Goal: Feedback & Contribution: Contribute content

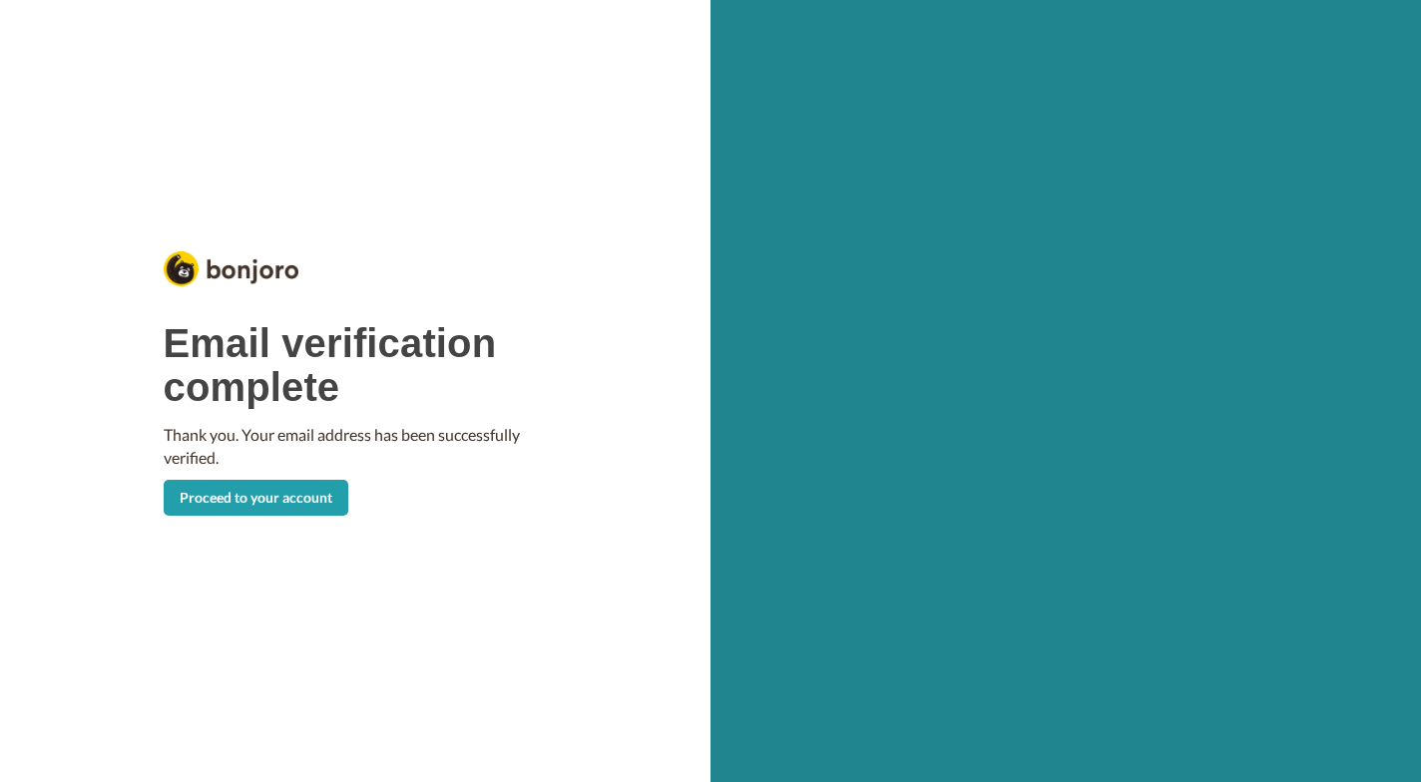
click at [238, 497] on link "Proceed to your account" at bounding box center [256, 498] width 185 height 36
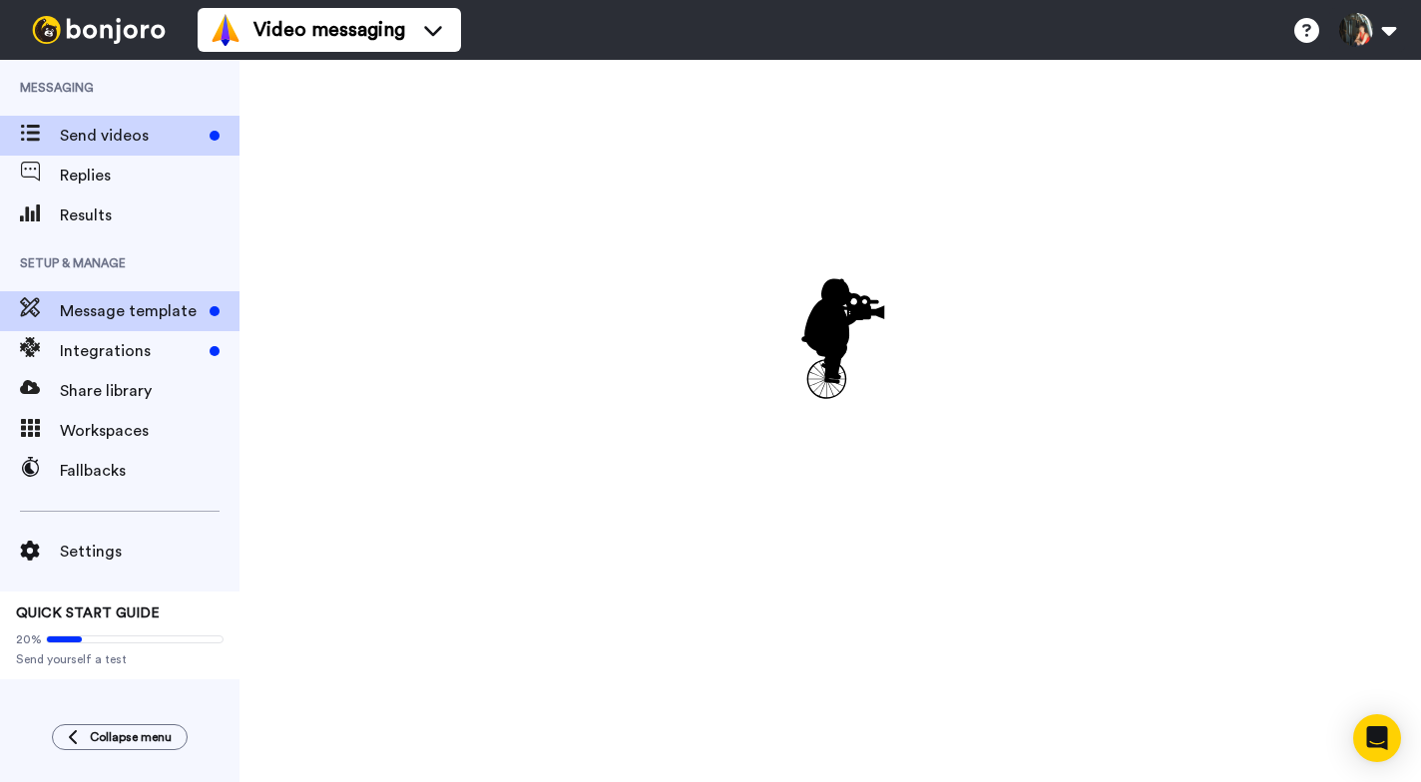
click at [179, 314] on span "Message template" at bounding box center [131, 311] width 142 height 24
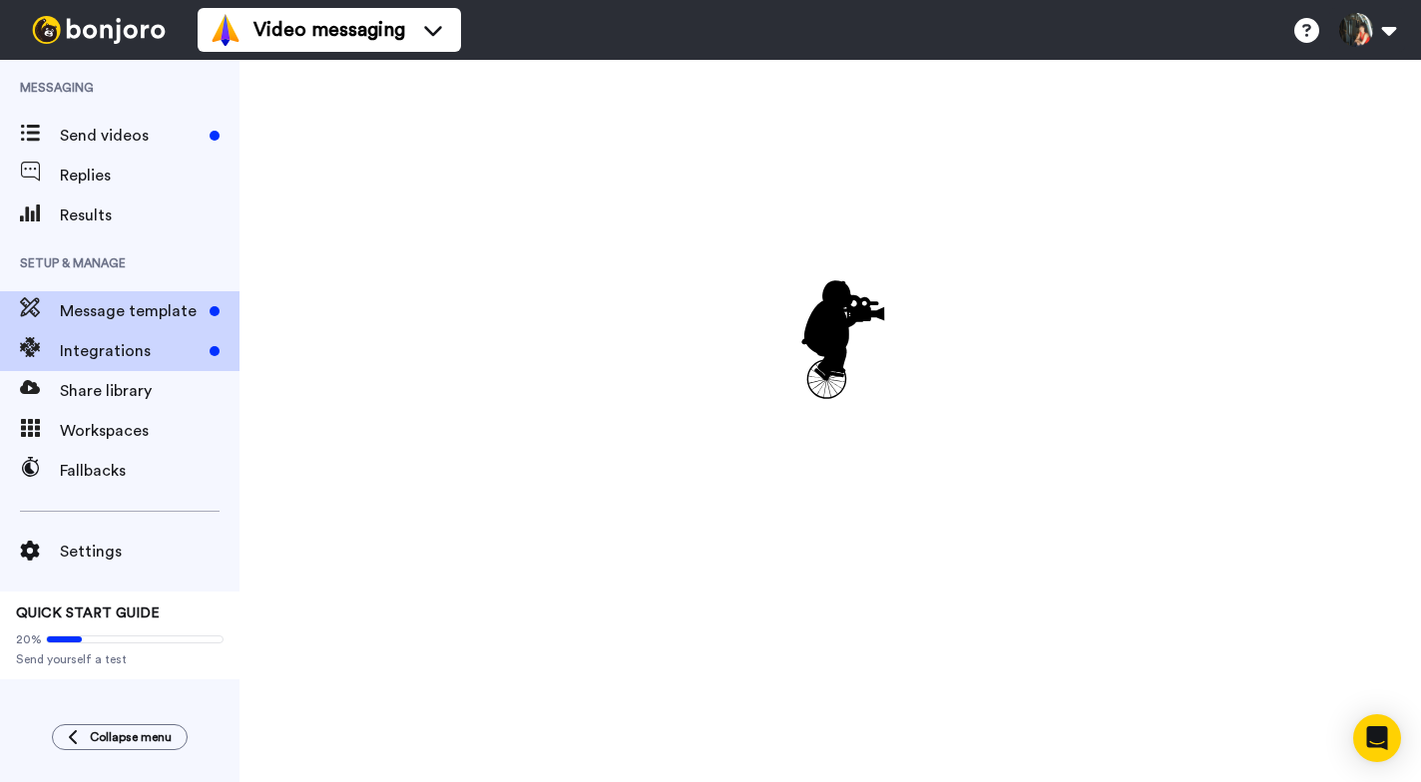
click at [193, 345] on span "Integrations" at bounding box center [131, 351] width 142 height 24
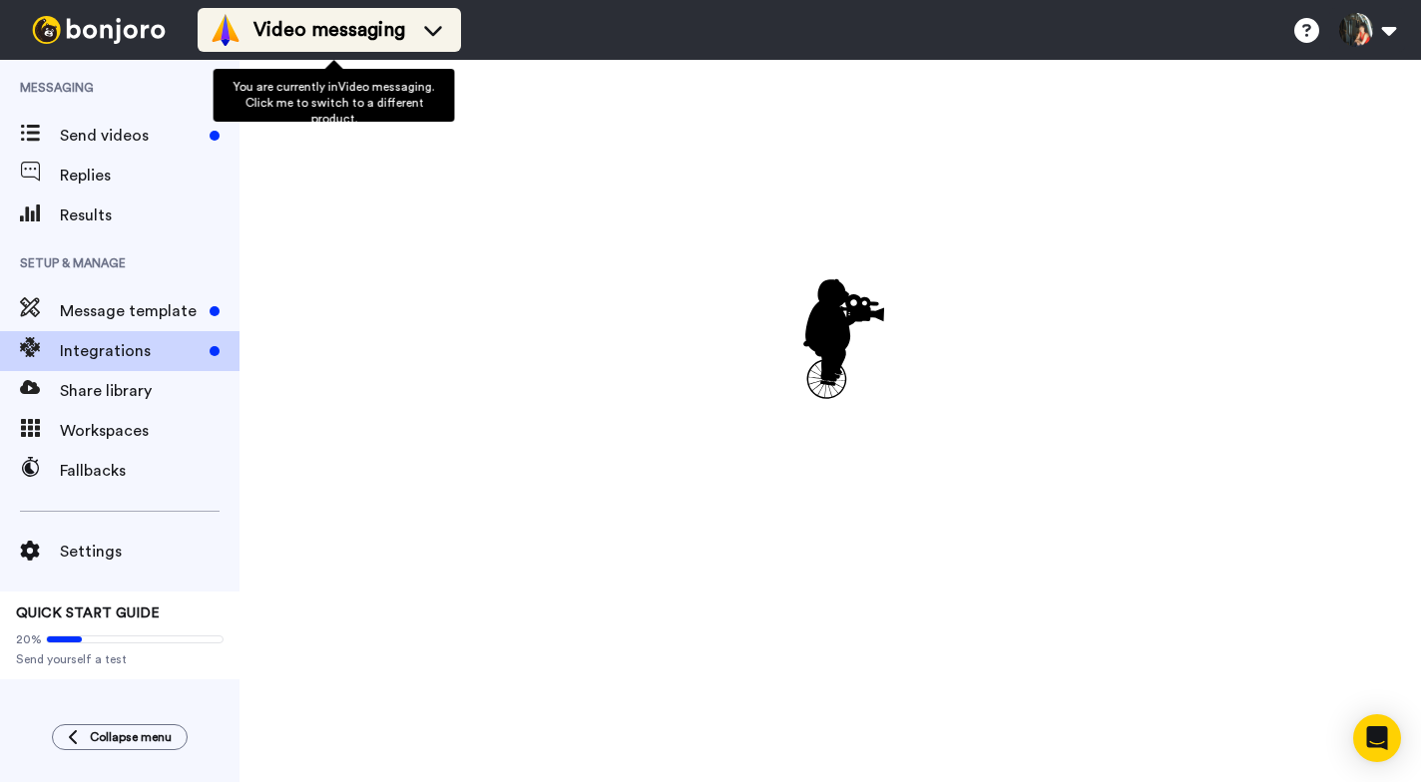
click at [439, 26] on icon at bounding box center [433, 30] width 32 height 20
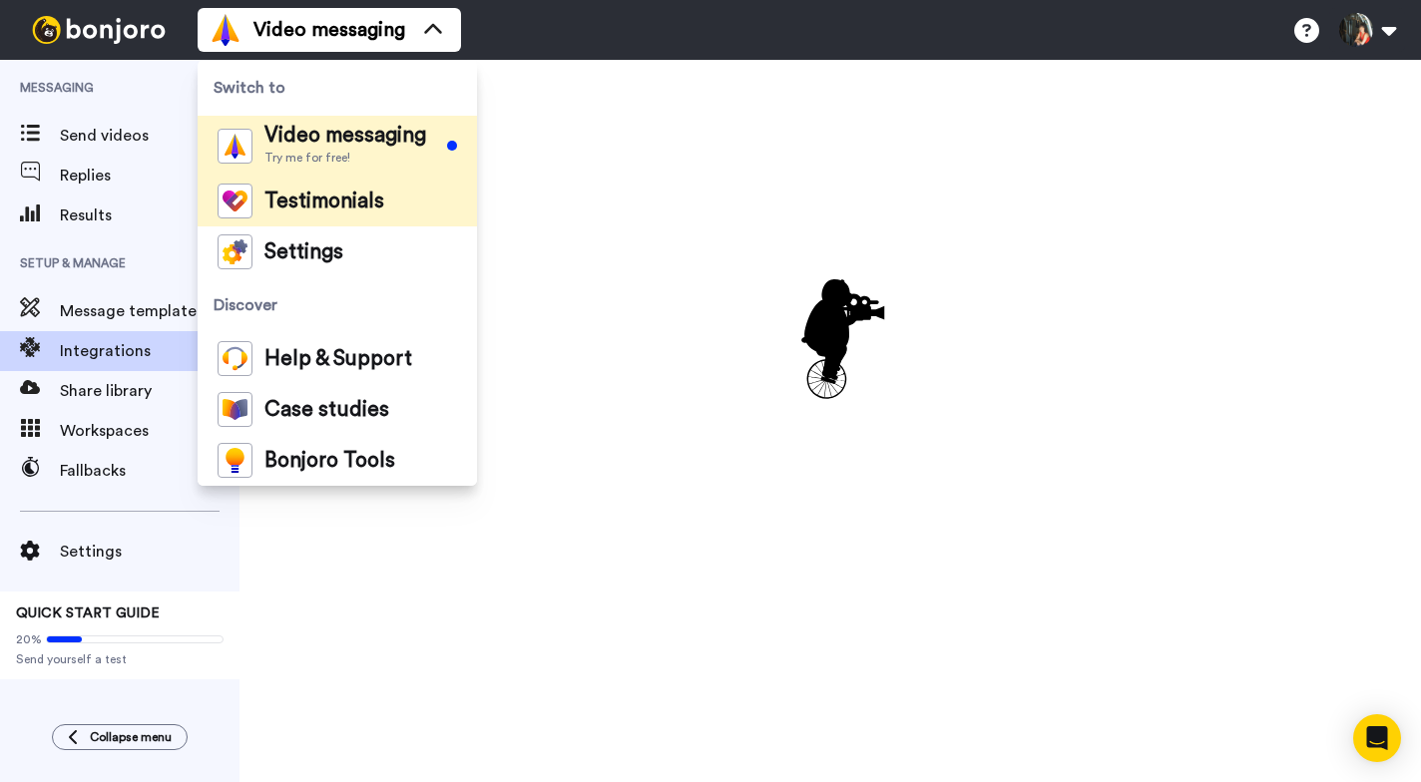
click at [358, 200] on span "Testimonials" at bounding box center [324, 202] width 120 height 20
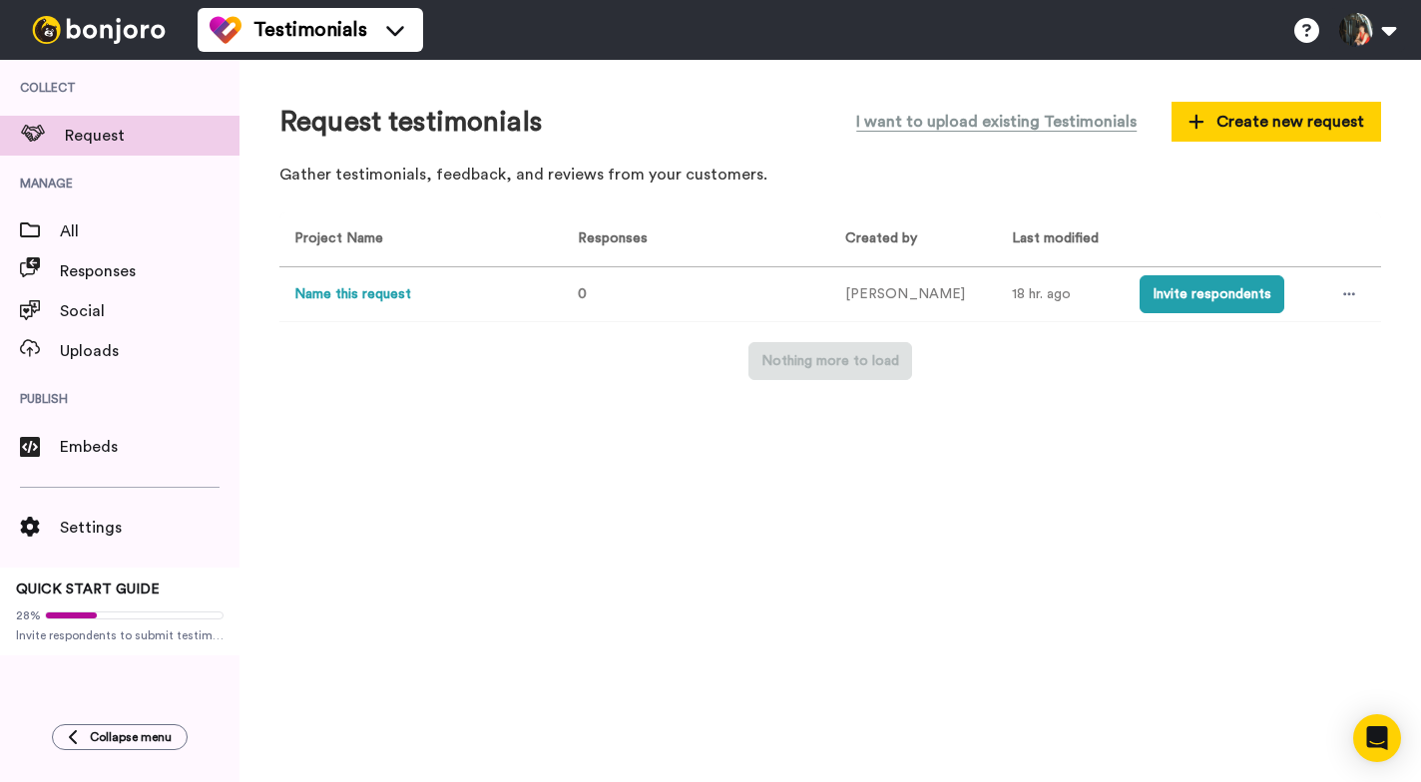
click at [356, 292] on button "Name this request" at bounding box center [352, 294] width 117 height 21
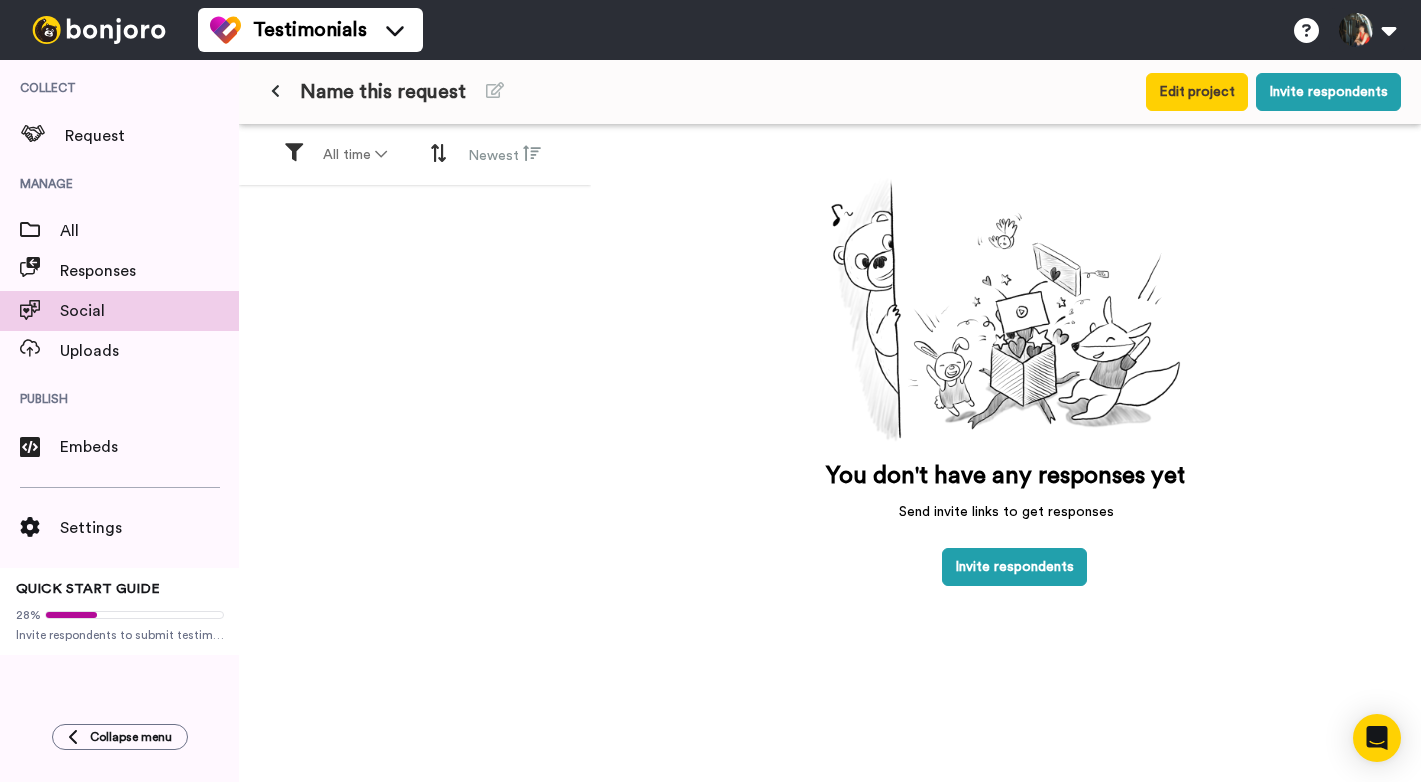
click at [115, 311] on span "Social" at bounding box center [150, 311] width 180 height 24
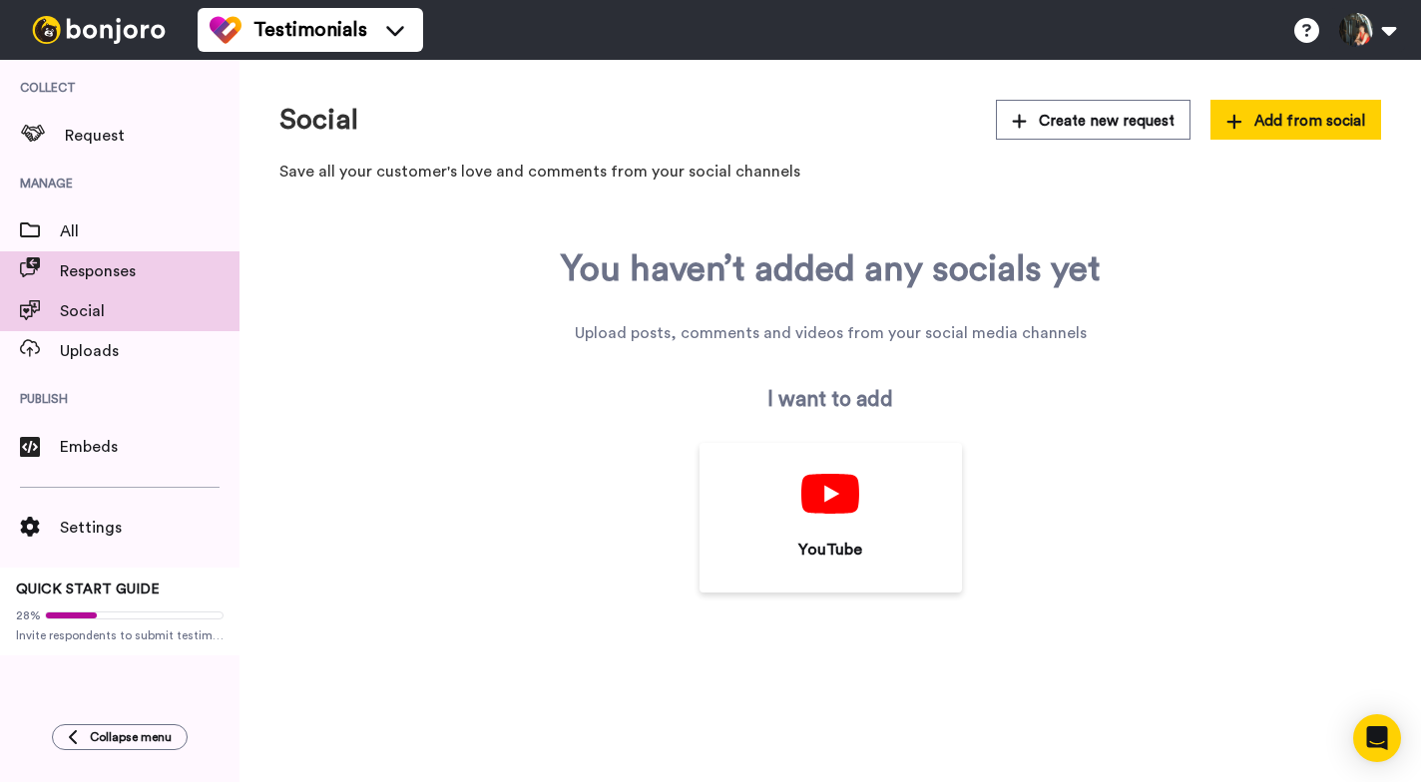
click at [107, 275] on span "Responses" at bounding box center [150, 271] width 180 height 24
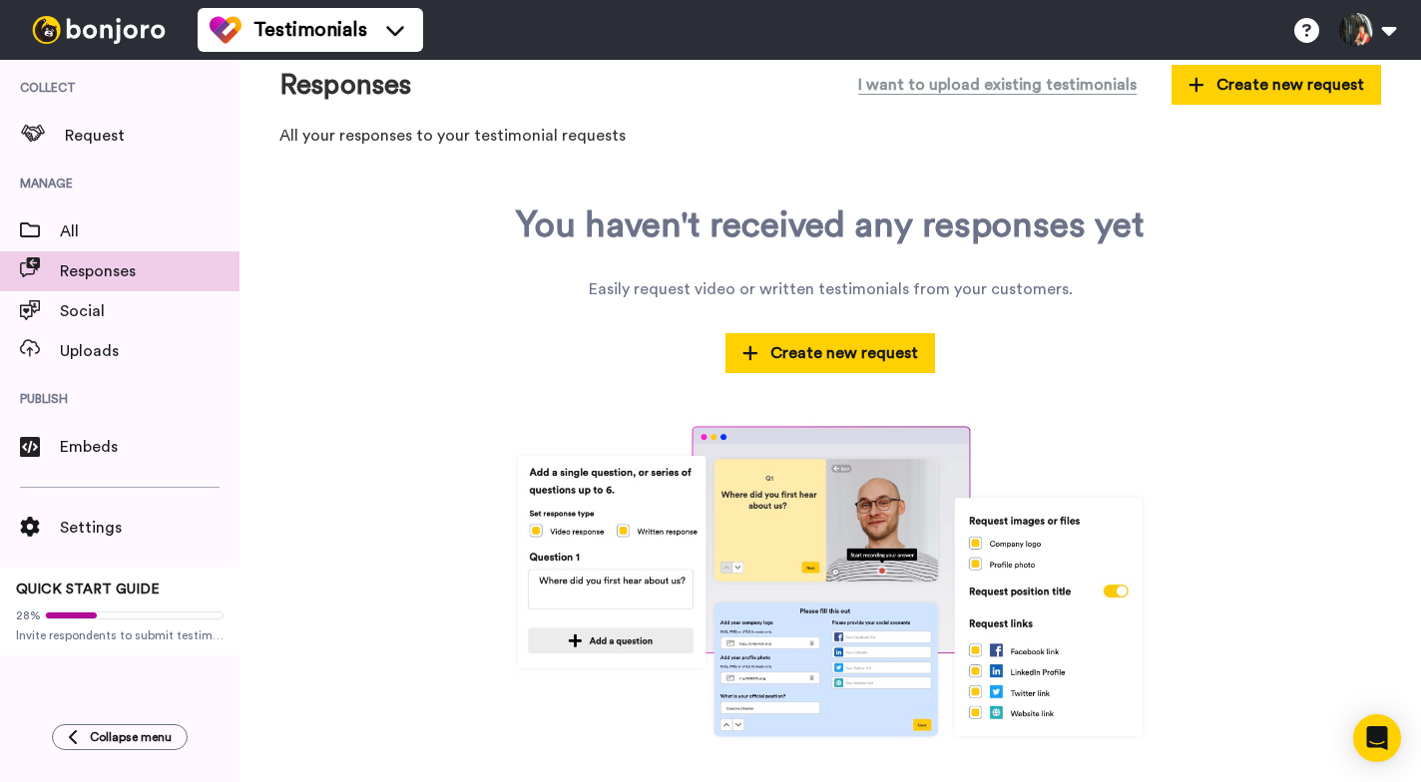
scroll to position [34, 0]
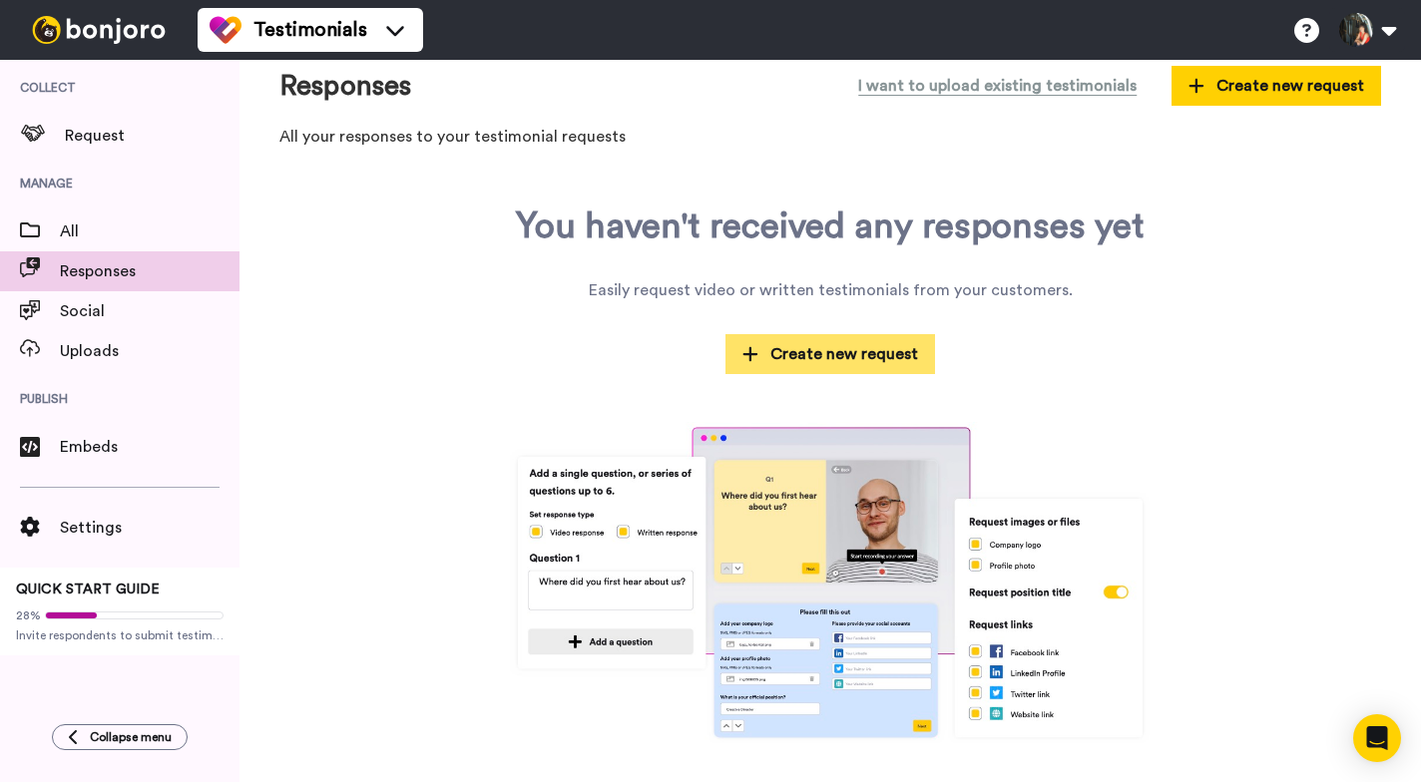
click at [775, 353] on span "Create new request" at bounding box center [830, 354] width 176 height 24
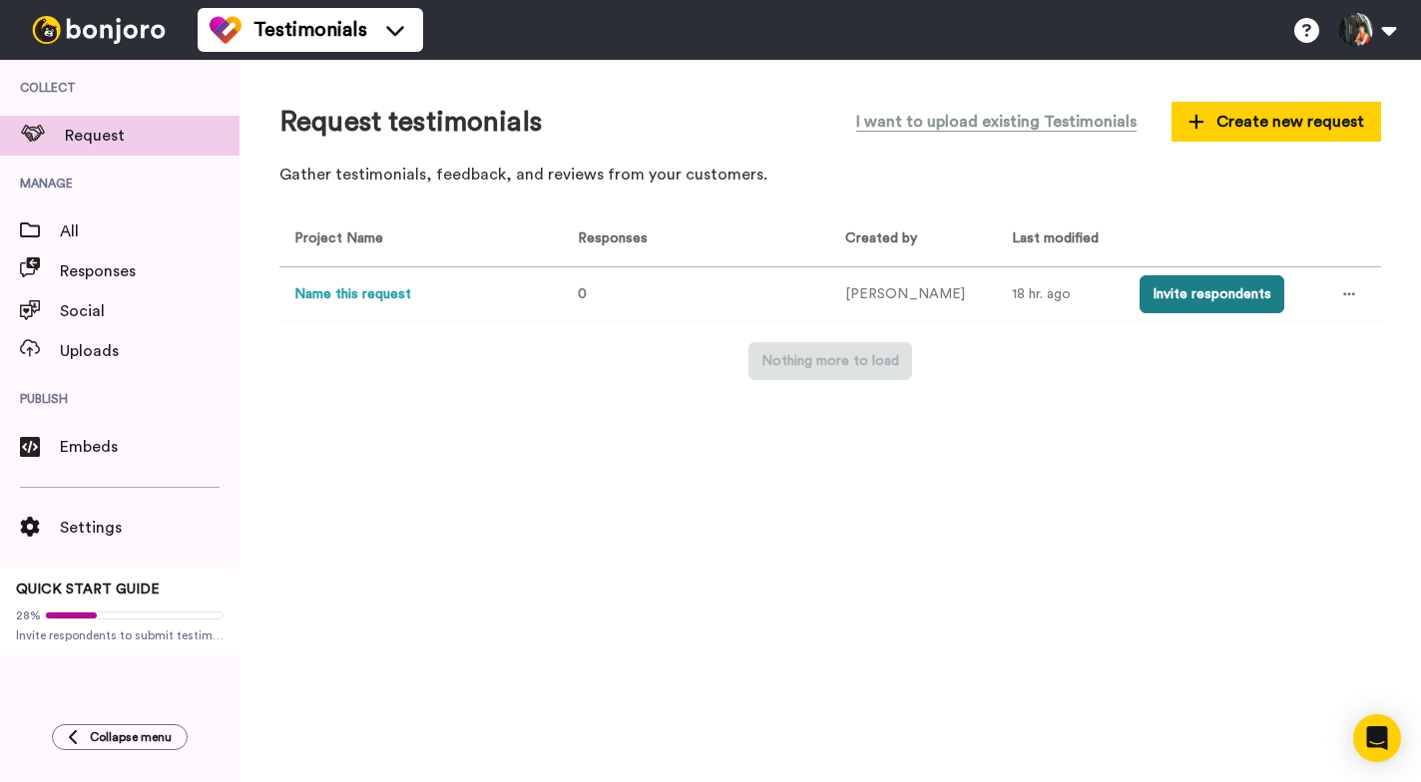
click at [1142, 289] on button "Invite respondents" at bounding box center [1211, 294] width 145 height 38
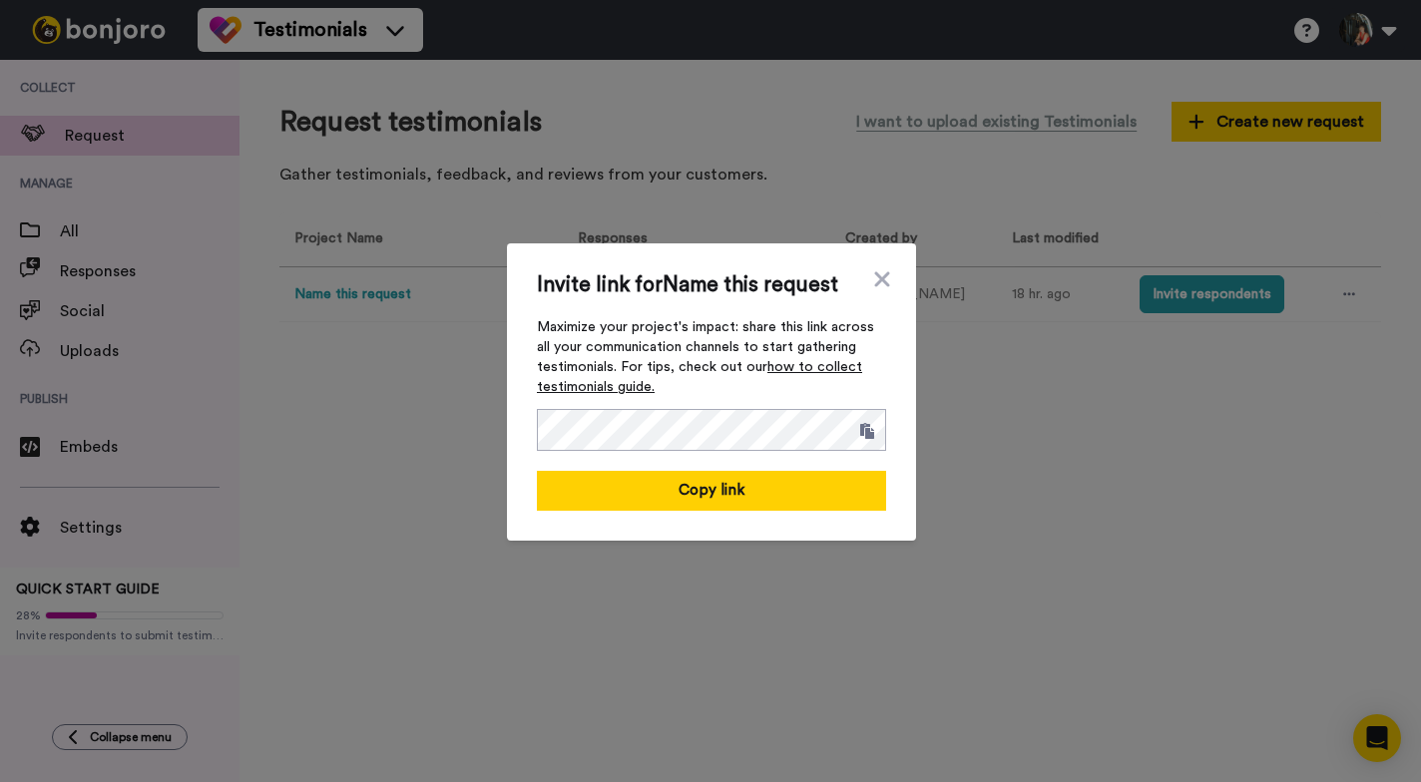
click at [829, 368] on link "how to collect testimonials guide." at bounding box center [699, 377] width 325 height 34
click at [882, 280] on icon at bounding box center [881, 278] width 15 height 15
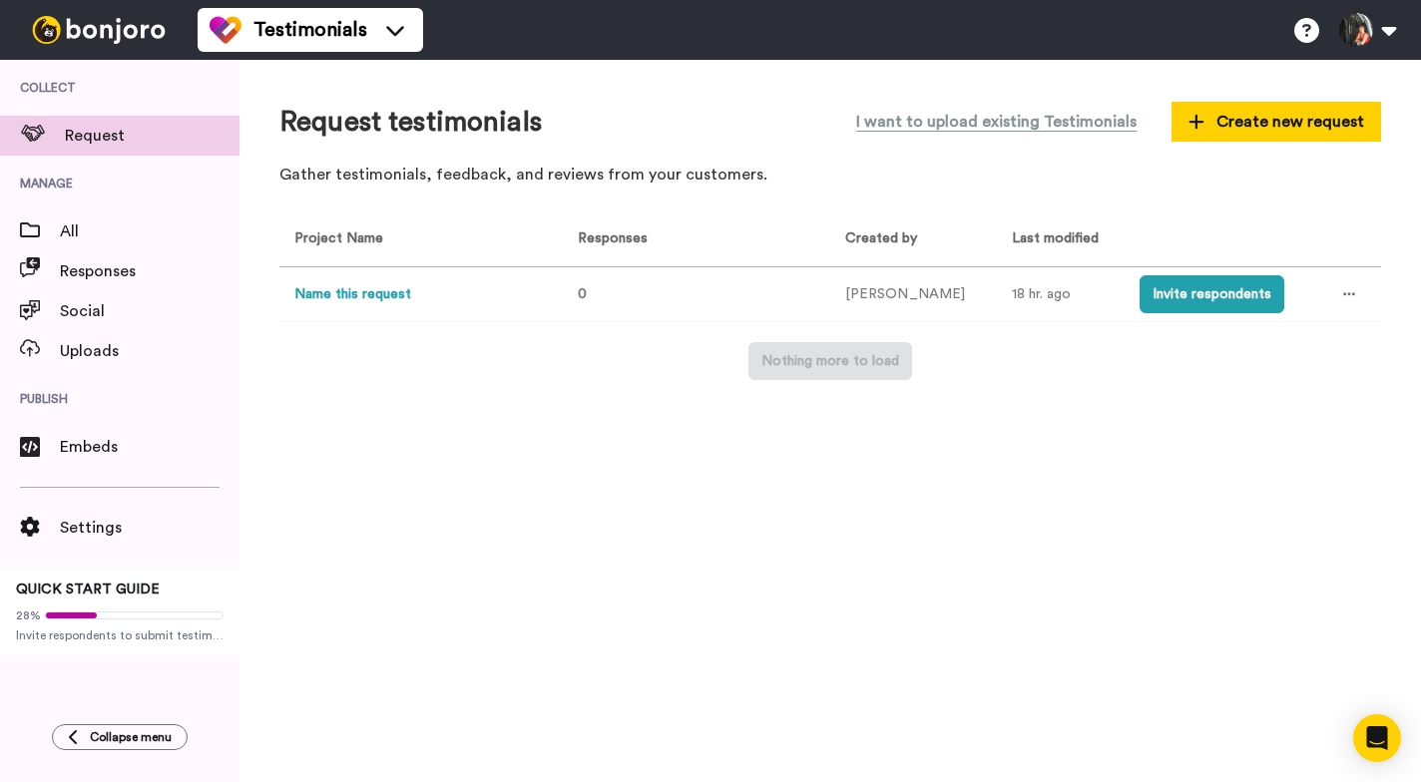
click at [377, 294] on button "Name this request" at bounding box center [352, 294] width 117 height 21
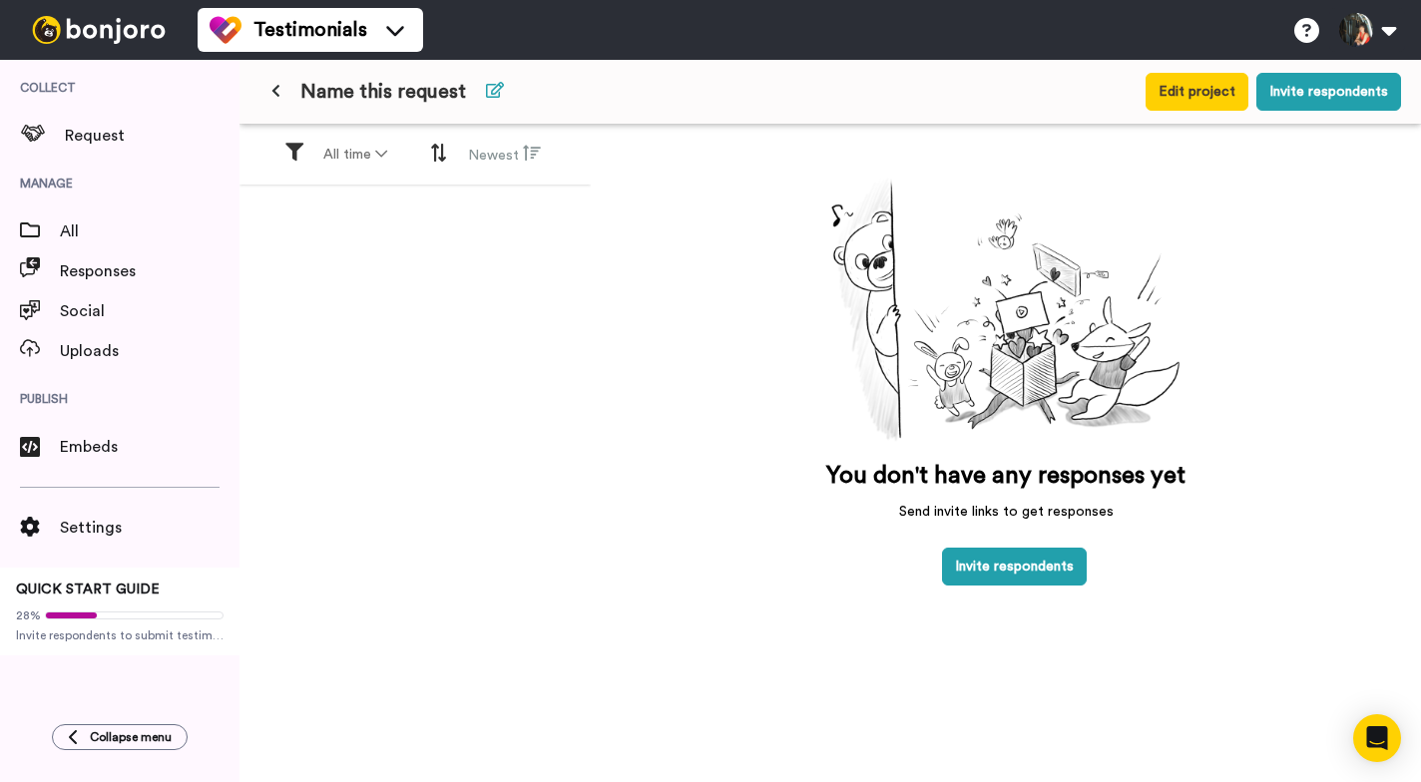
click at [498, 89] on icon at bounding box center [495, 90] width 18 height 16
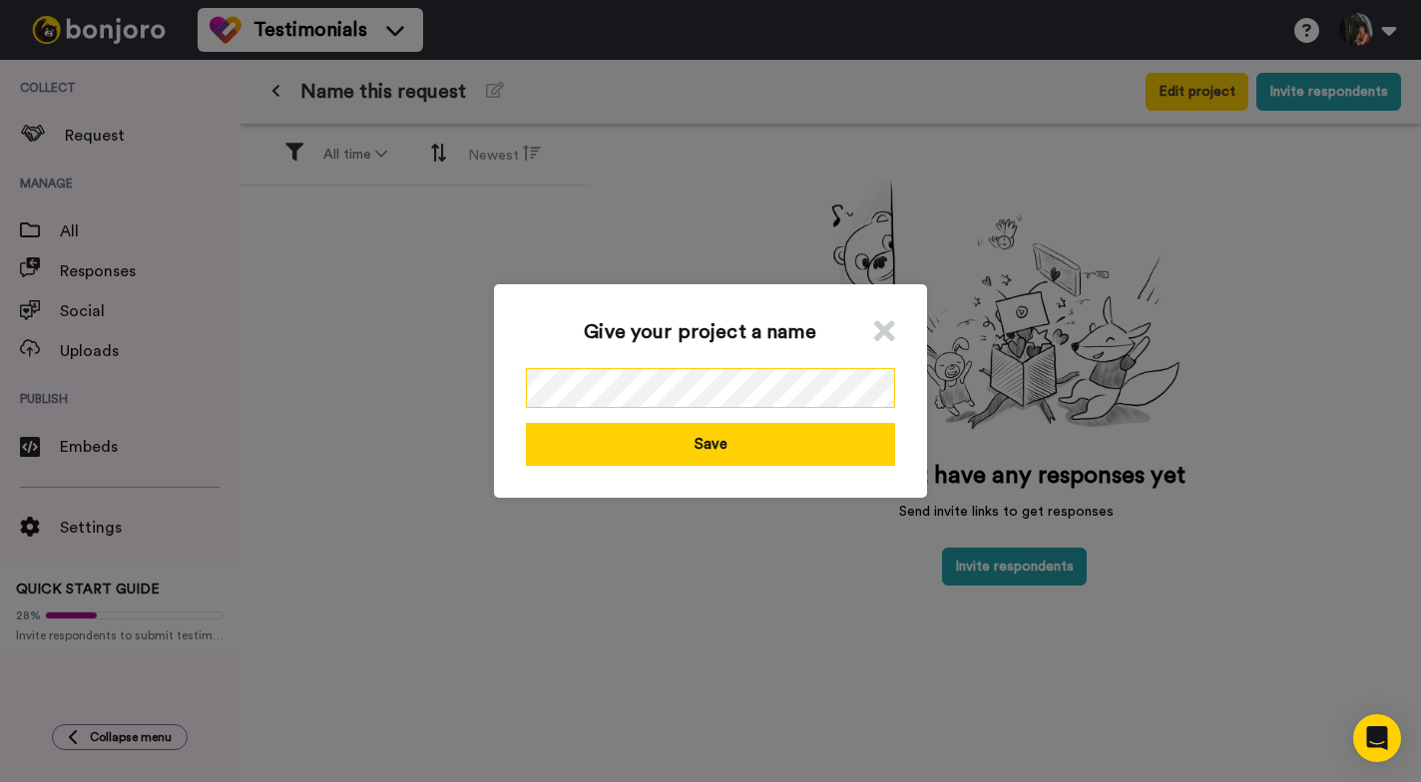
click at [522, 387] on div "Give your project a name Save" at bounding box center [710, 391] width 433 height 214
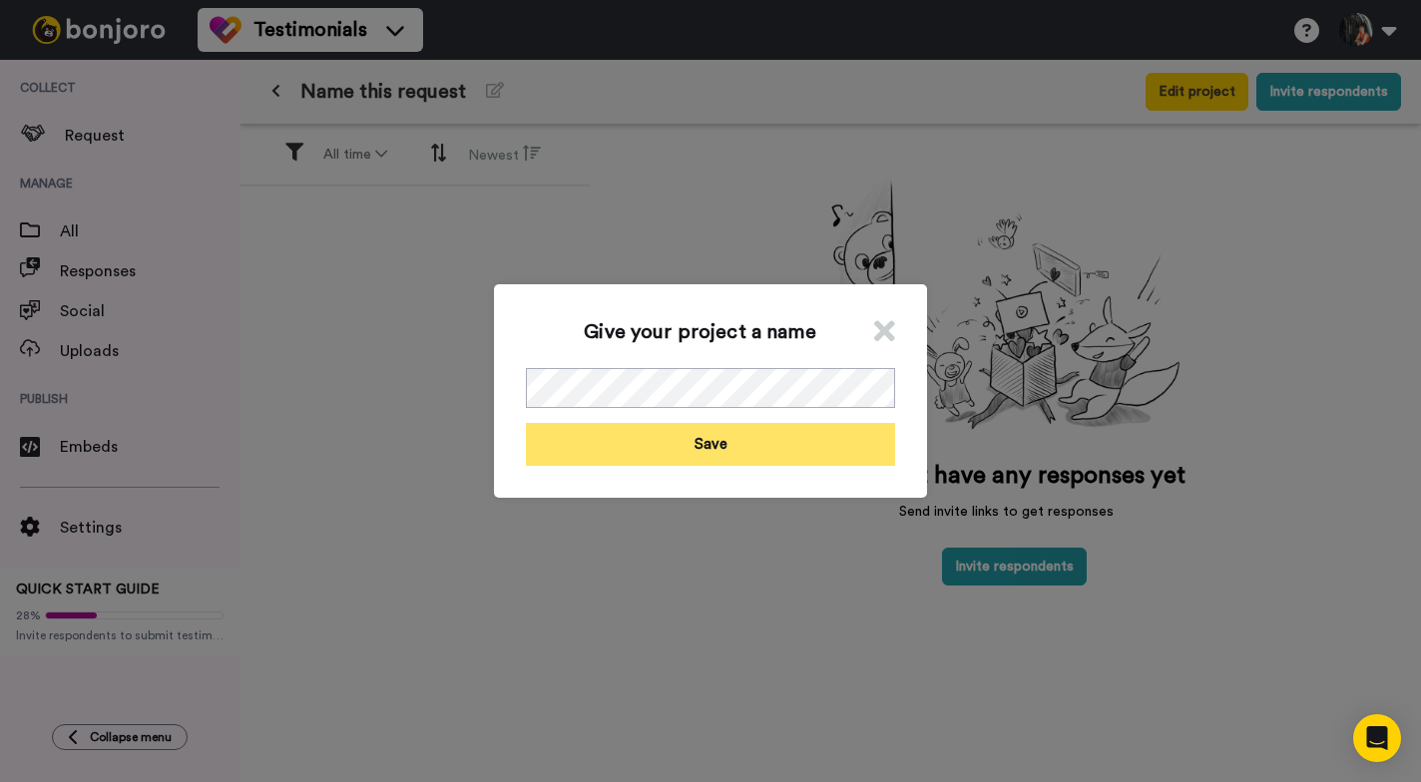
click at [675, 445] on button "Save" at bounding box center [710, 444] width 369 height 43
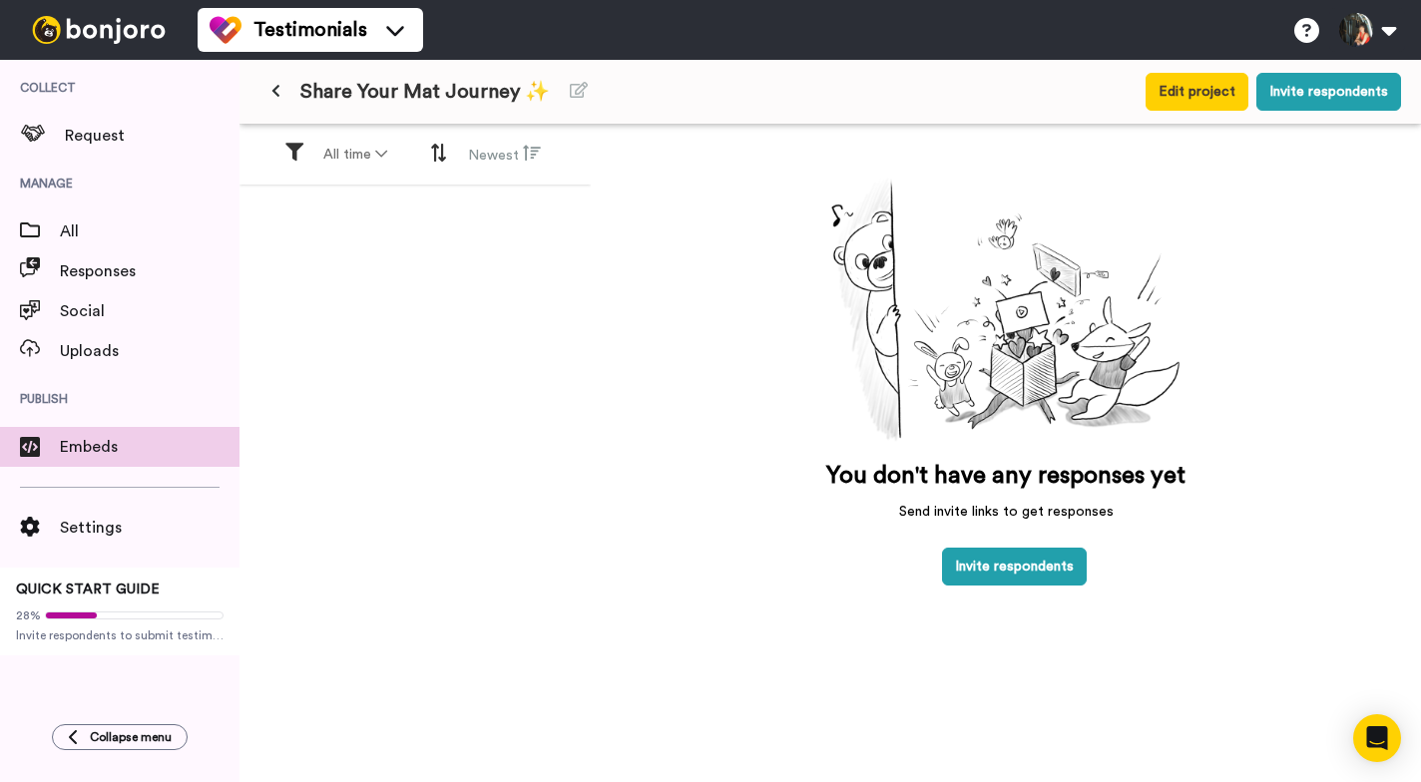
click at [116, 441] on span "Embeds" at bounding box center [150, 447] width 180 height 24
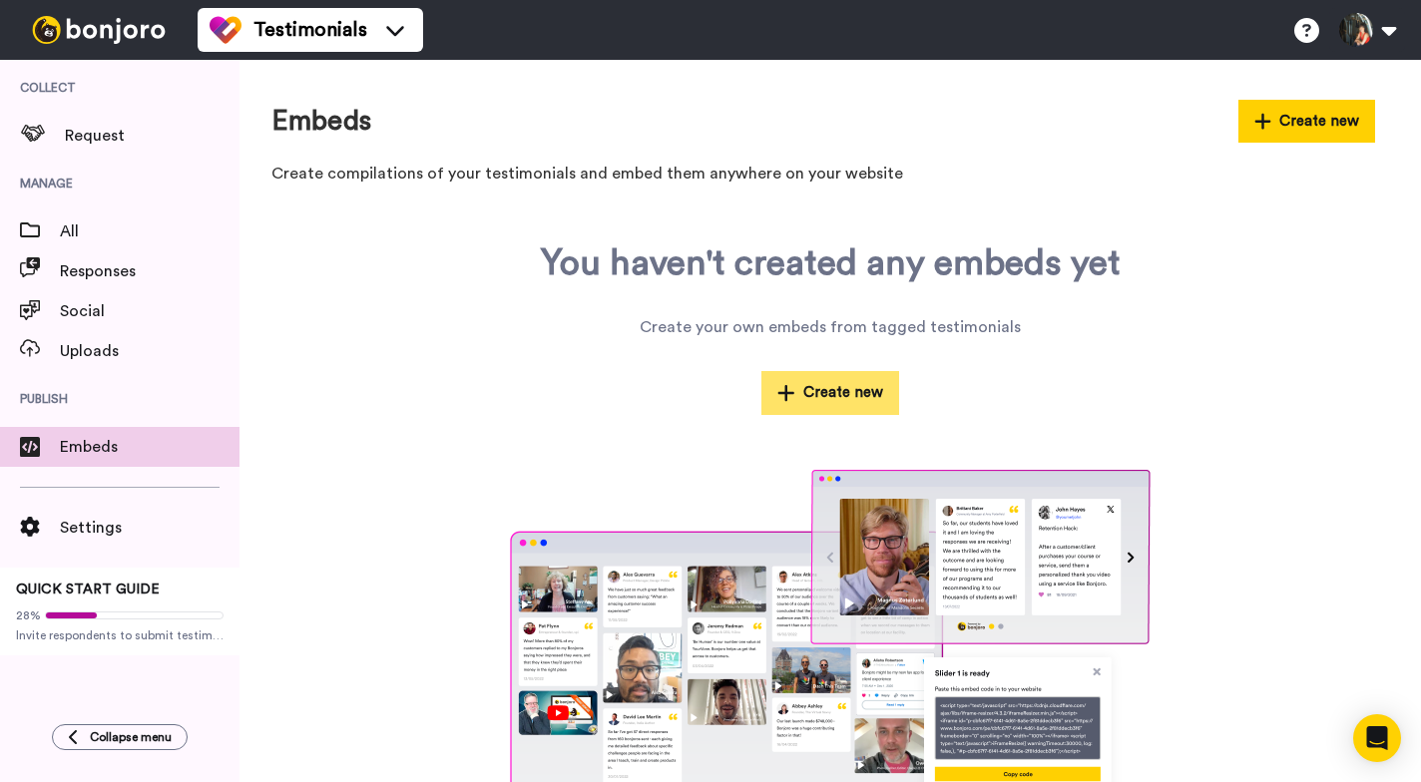
click at [788, 391] on icon at bounding box center [786, 393] width 16 height 16
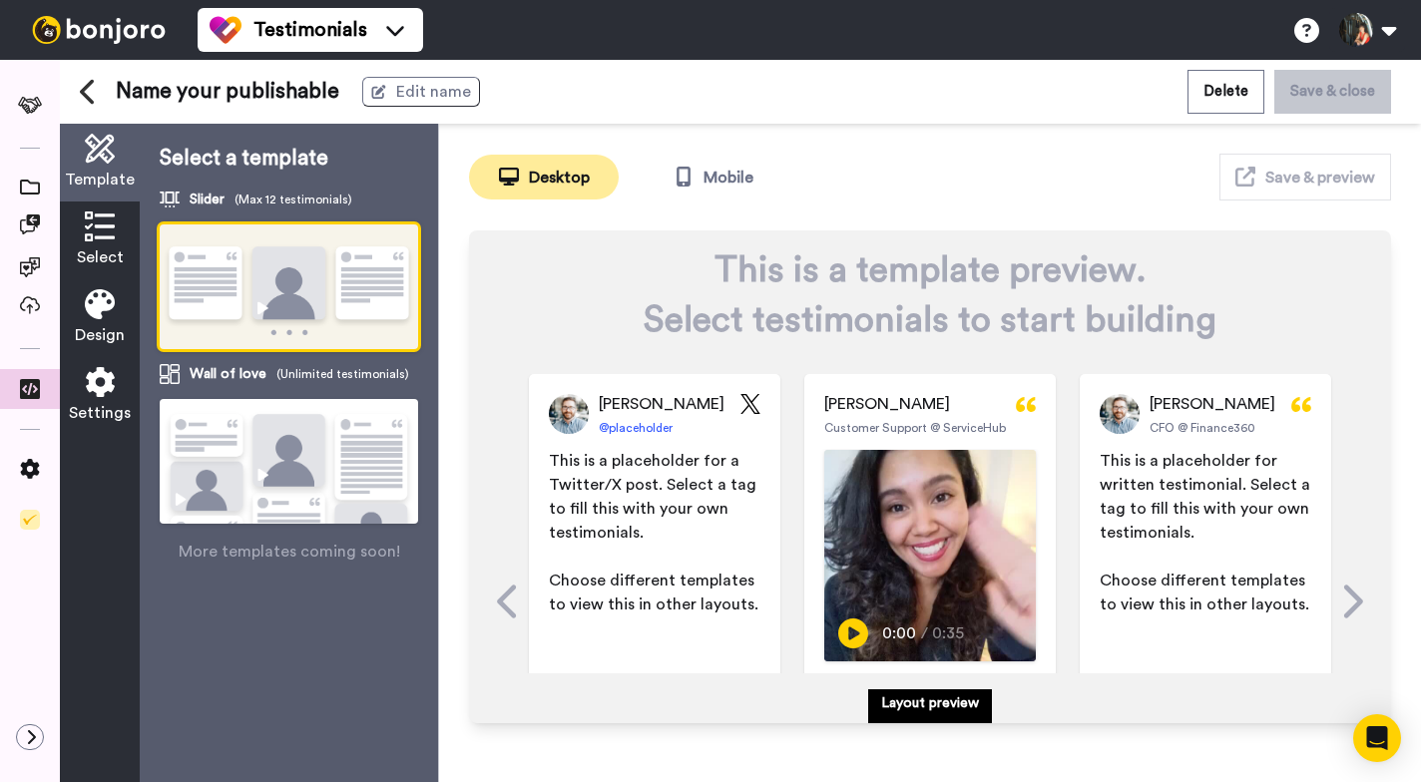
click at [255, 302] on img at bounding box center [289, 287] width 258 height 127
click at [308, 442] on img at bounding box center [289, 487] width 258 height 177
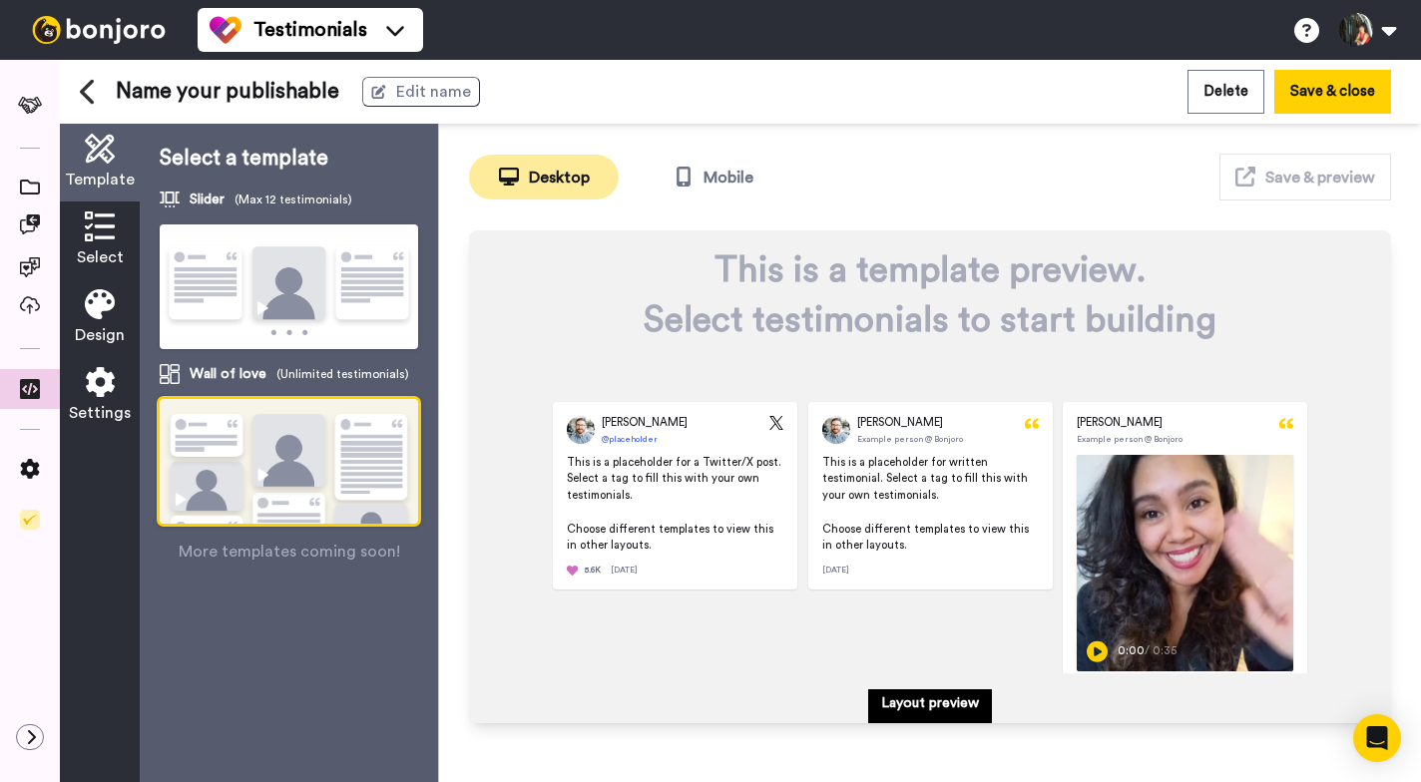
click at [250, 449] on img at bounding box center [289, 487] width 258 height 177
click at [277, 324] on img at bounding box center [289, 287] width 258 height 127
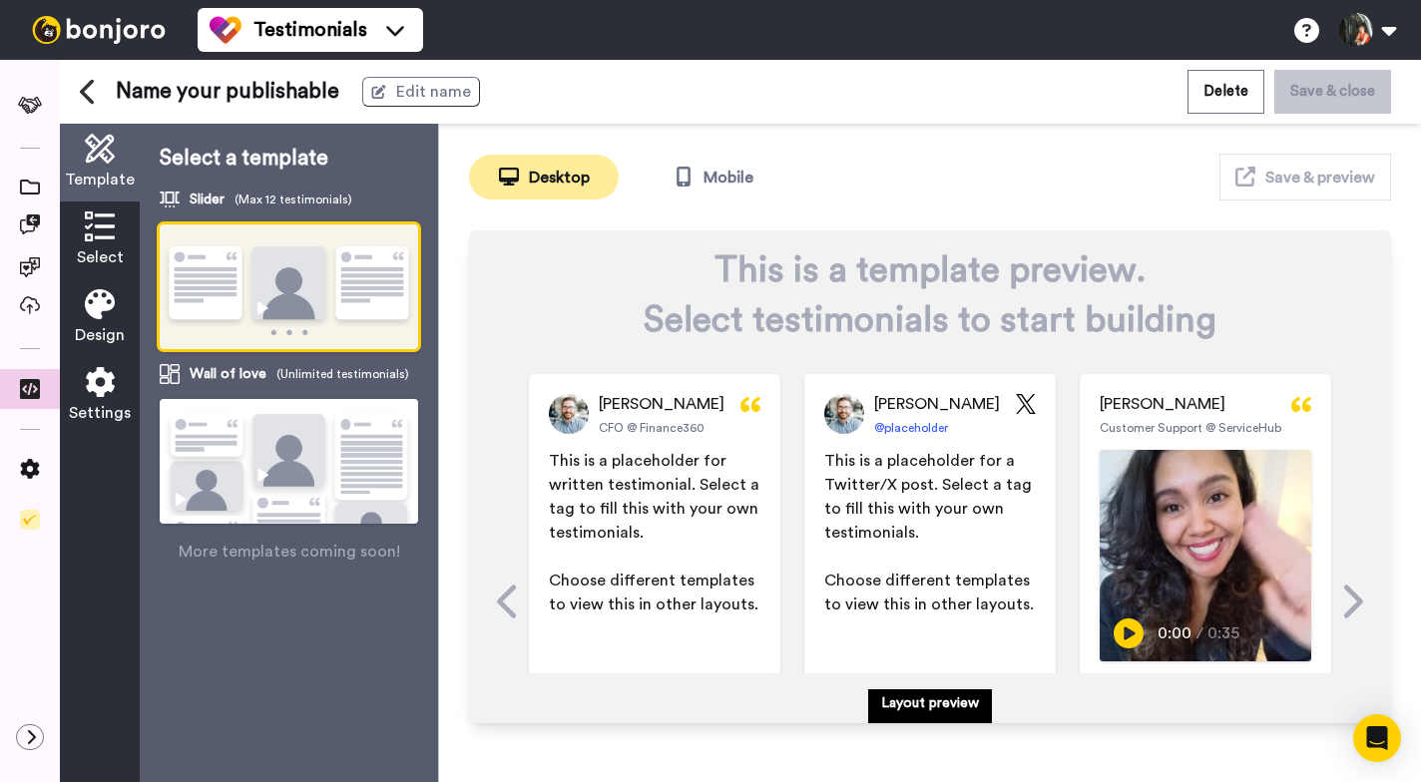
click at [102, 233] on icon at bounding box center [100, 227] width 30 height 30
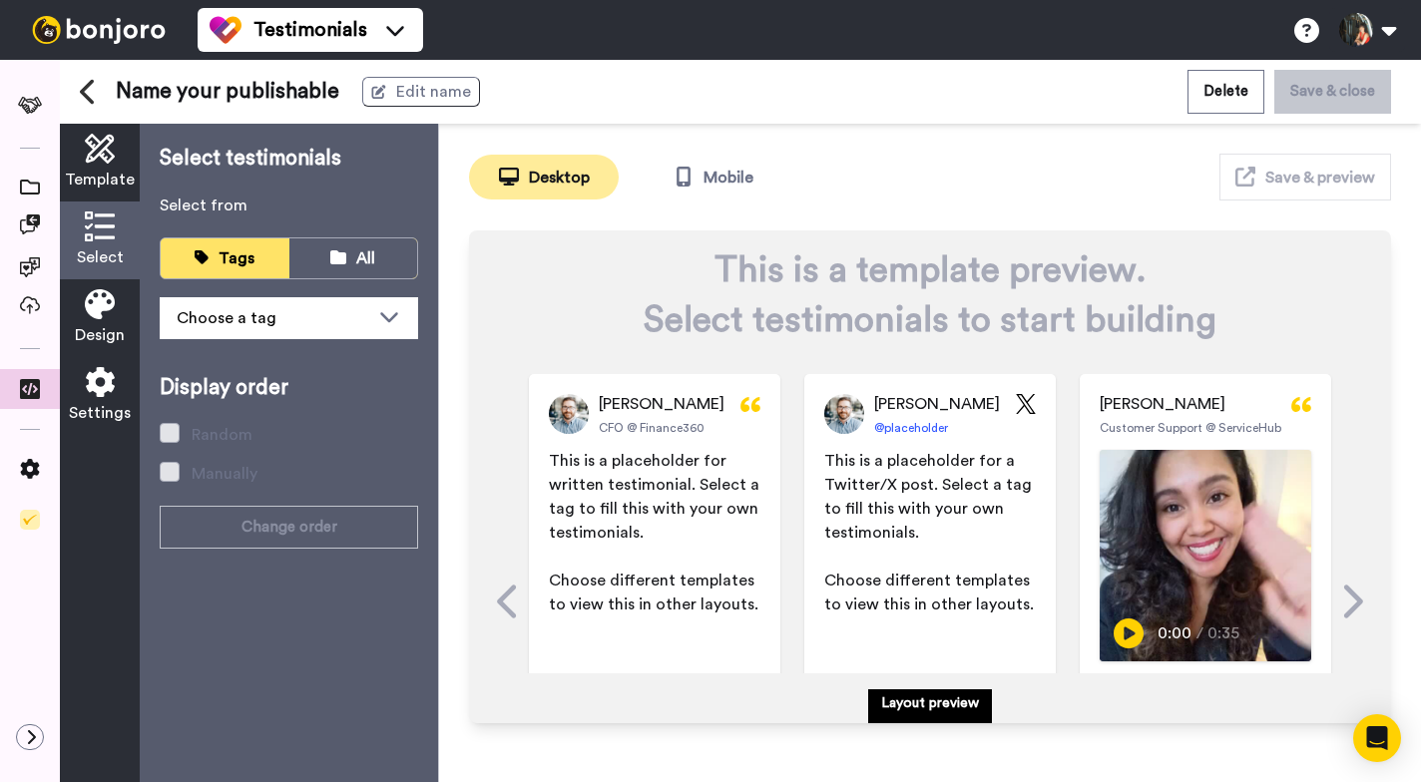
click at [102, 312] on icon at bounding box center [100, 304] width 30 height 30
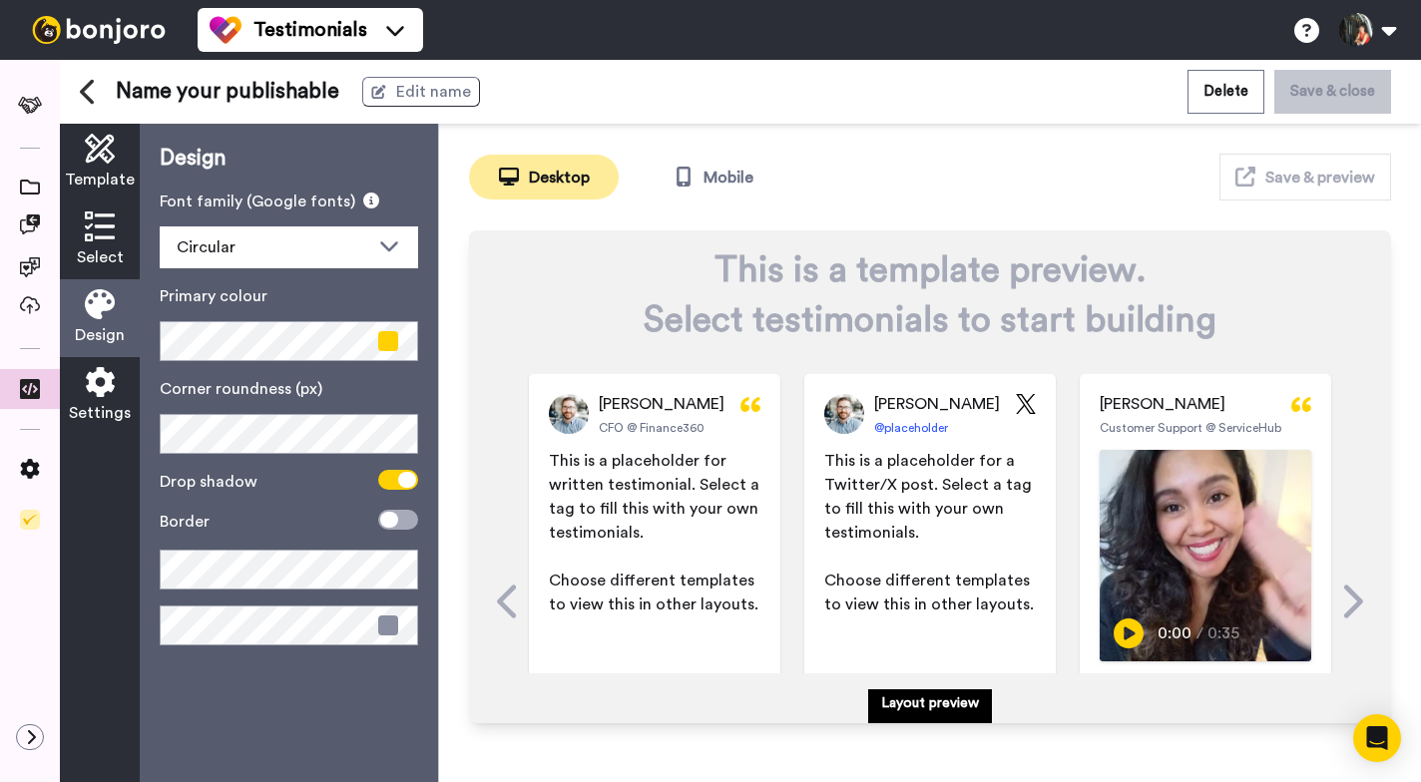
click at [386, 343] on span at bounding box center [388, 341] width 20 height 20
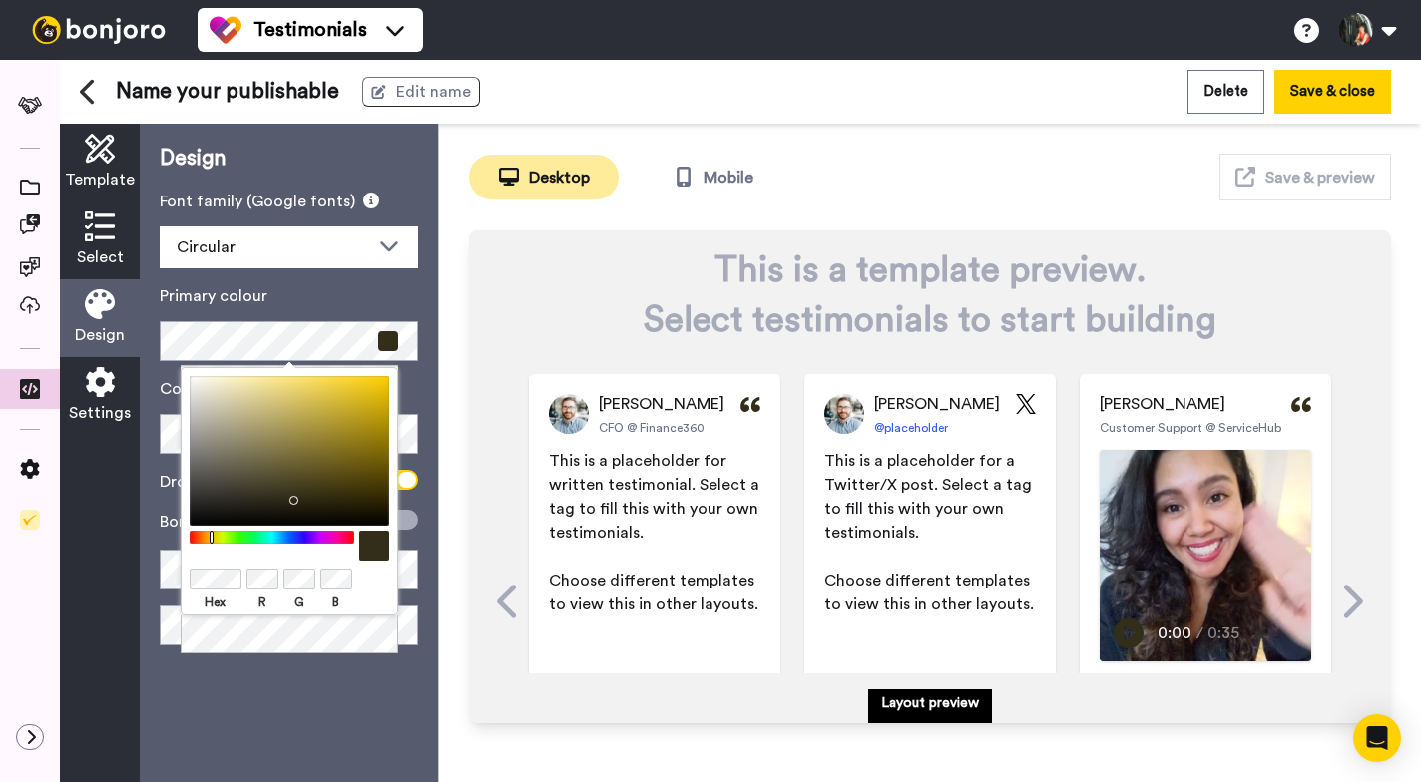
click at [289, 496] on div at bounding box center [290, 451] width 200 height 150
click at [201, 537] on div at bounding box center [272, 537] width 172 height 13
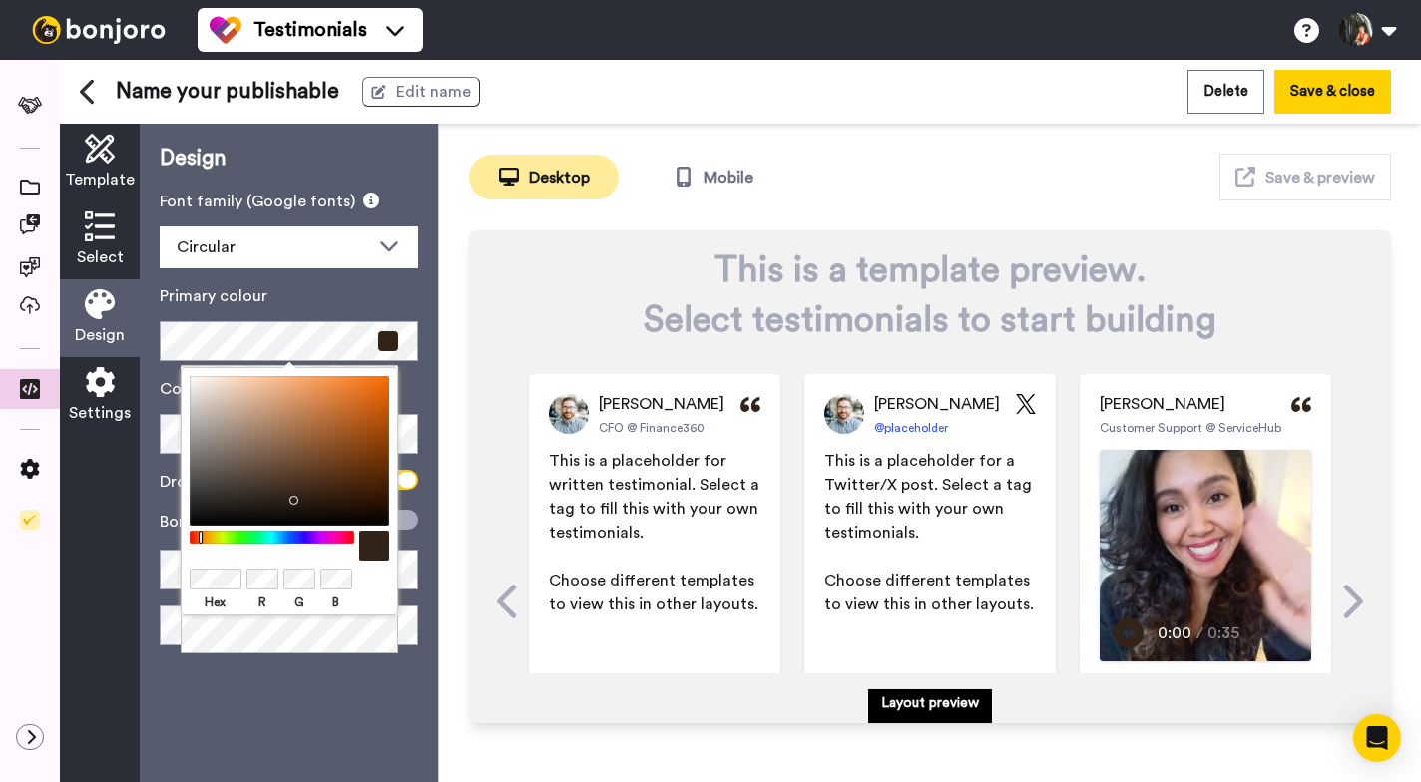
click at [414, 400] on label "Corner roundness (px)" at bounding box center [289, 389] width 258 height 24
click at [374, 584] on div at bounding box center [290, 579] width 200 height 25
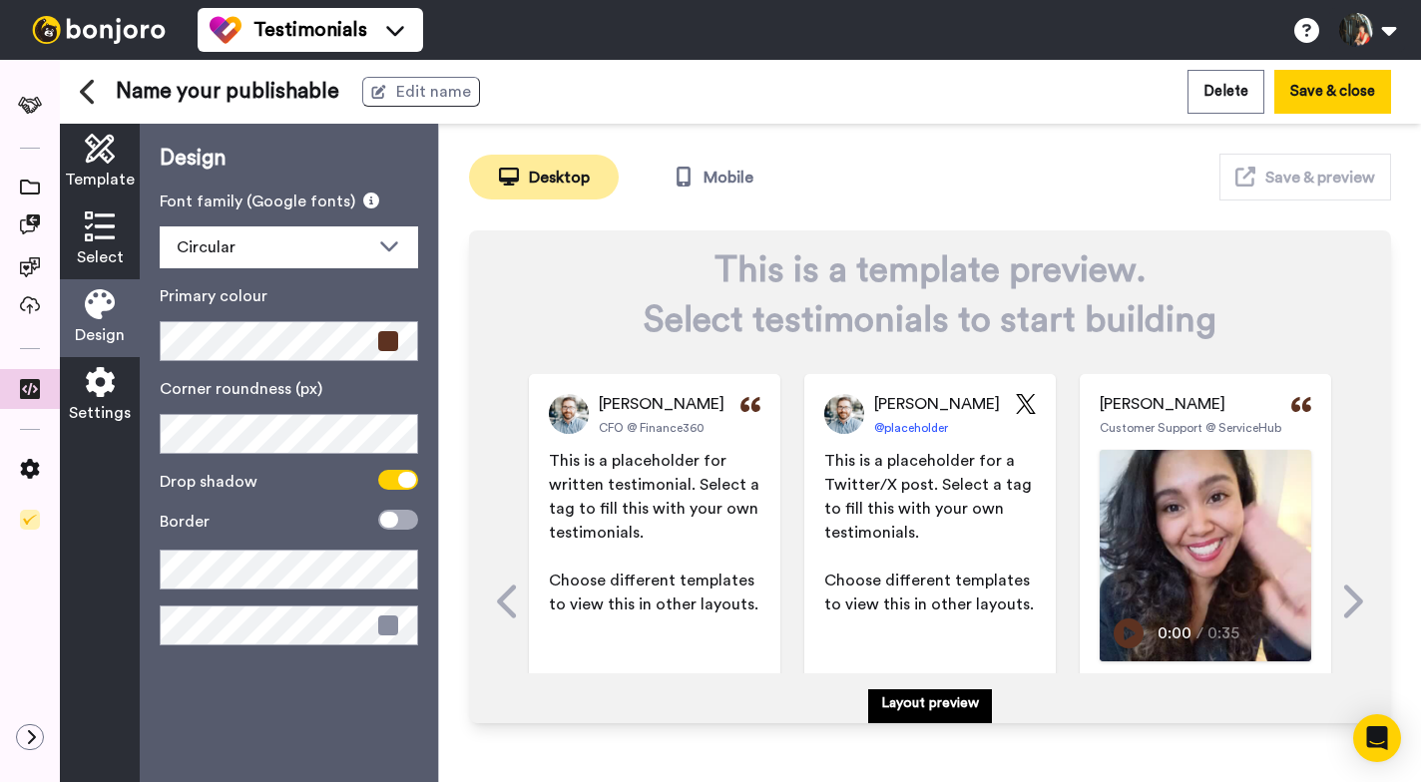
click at [420, 391] on div "Design Font family (Google fonts) Circular Abhaya Libre Alegreya Aleo Arapey As…" at bounding box center [289, 453] width 298 height 658
click at [388, 623] on span at bounding box center [388, 626] width 20 height 20
click at [399, 517] on span at bounding box center [398, 520] width 40 height 20
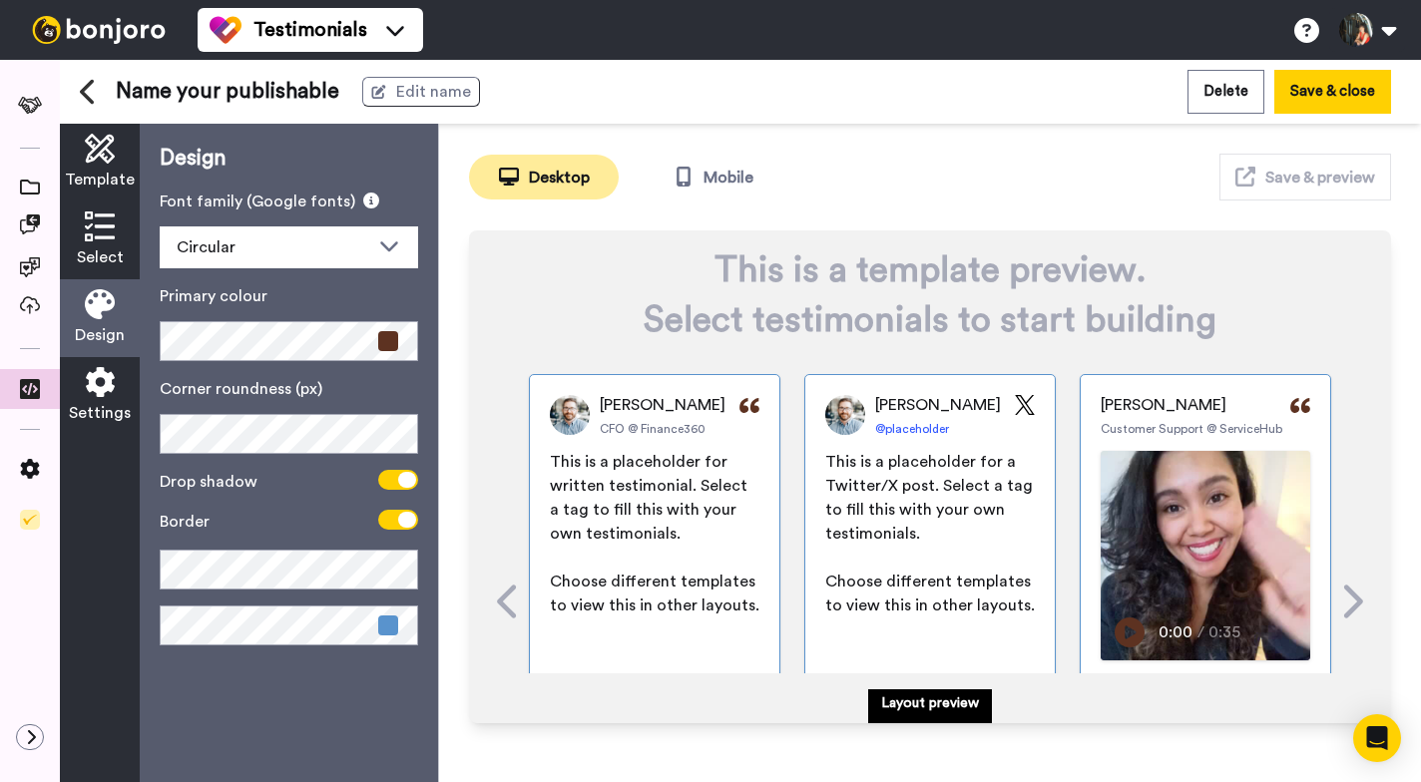
click at [289, 679] on div "Design Font family (Google fonts) Circular Abhaya Libre Alegreya Aleo Arapey As…" at bounding box center [289, 453] width 298 height 658
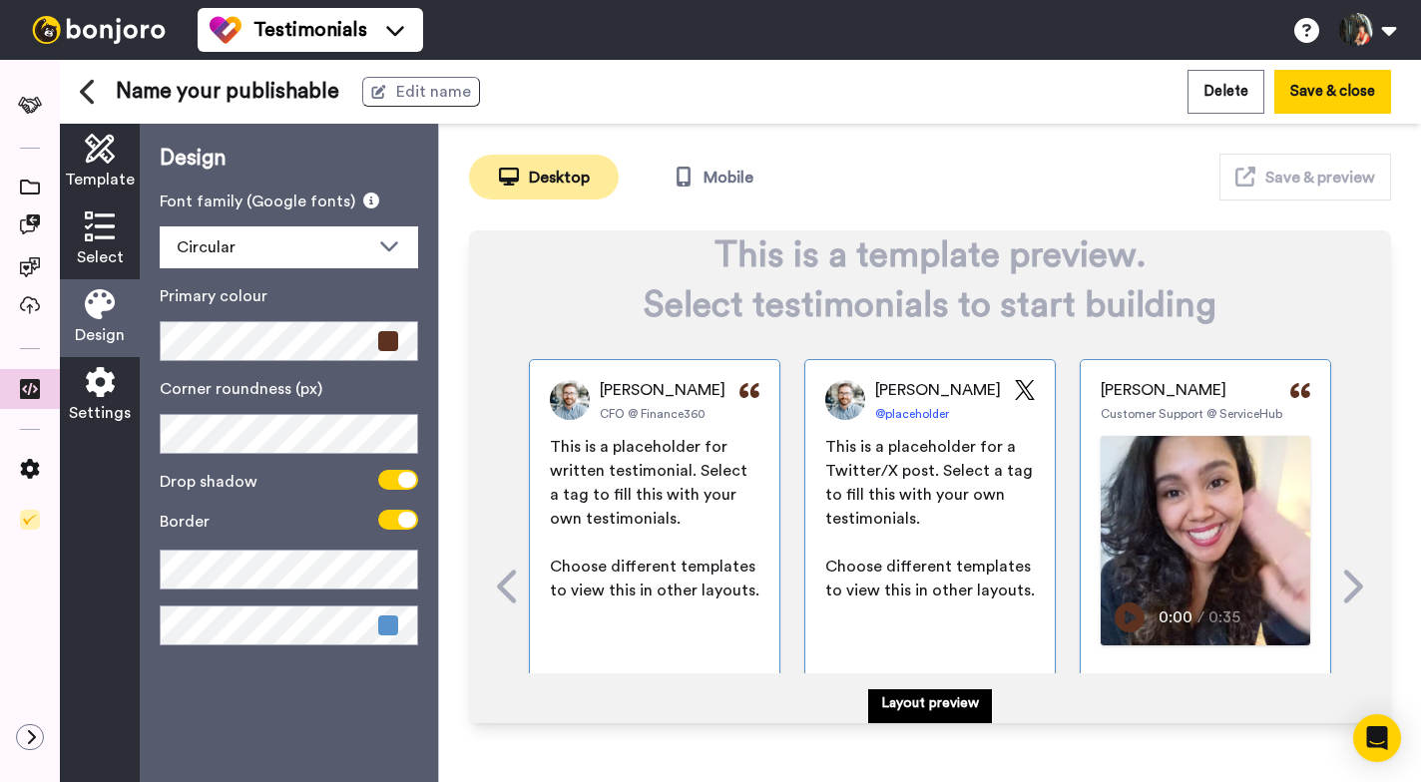
scroll to position [14, 0]
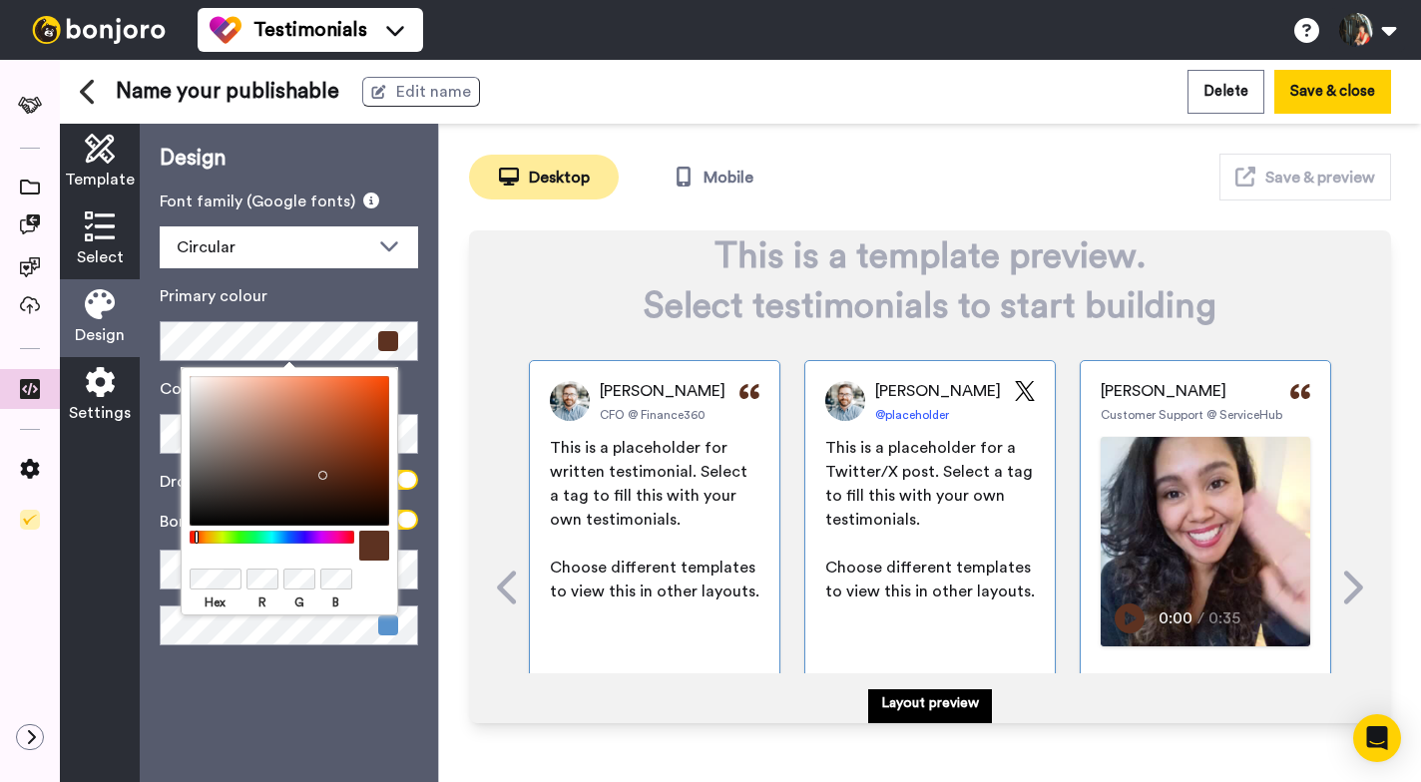
click at [282, 674] on div "Design Font family (Google fonts) Circular Abhaya Libre Alegreya Aleo Arapey As…" at bounding box center [289, 453] width 298 height 658
click at [308, 555] on div at bounding box center [290, 546] width 200 height 30
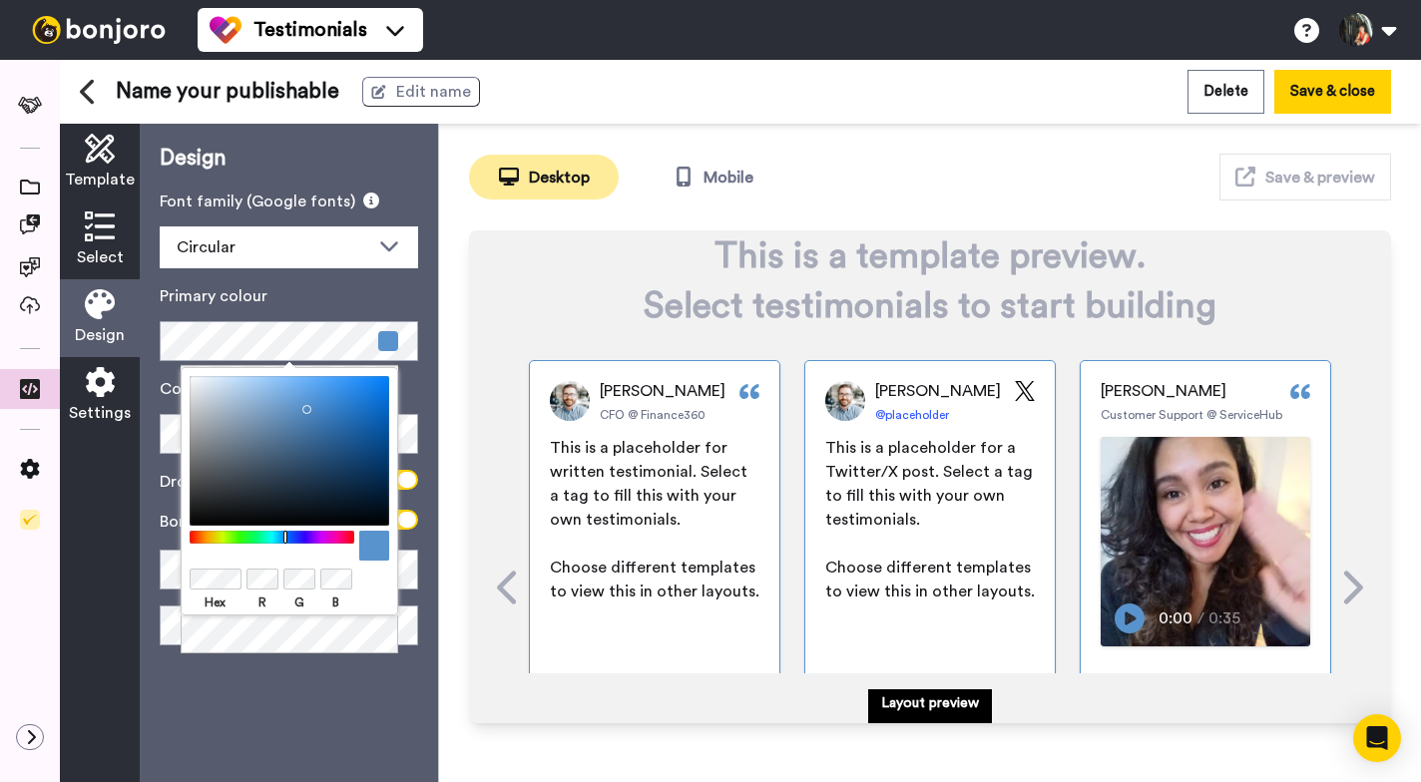
click at [434, 364] on div "Design Font family (Google fonts) Circular Abhaya Libre Alegreya Aleo Arapey As…" at bounding box center [289, 453] width 298 height 658
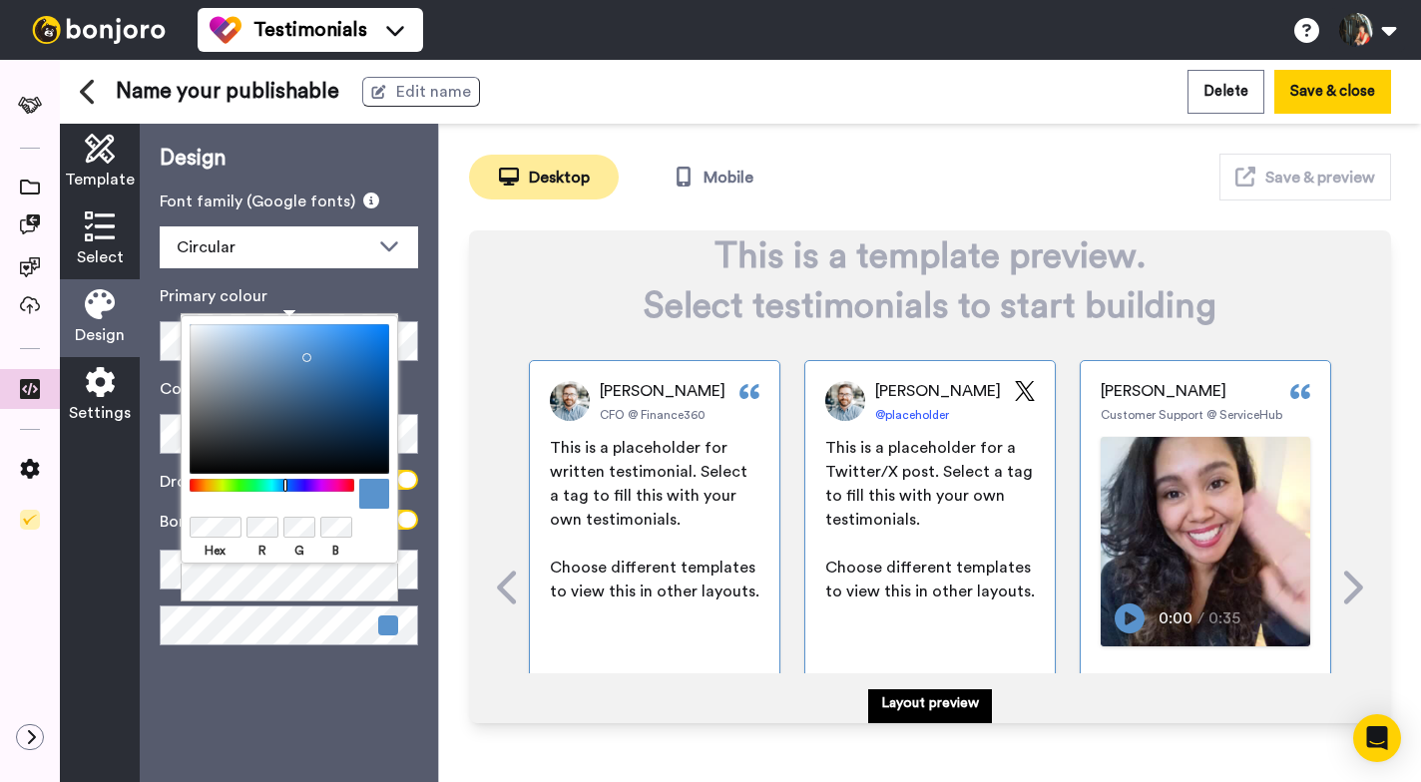
click at [365, 540] on div "Hex R G B" at bounding box center [290, 551] width 200 height 22
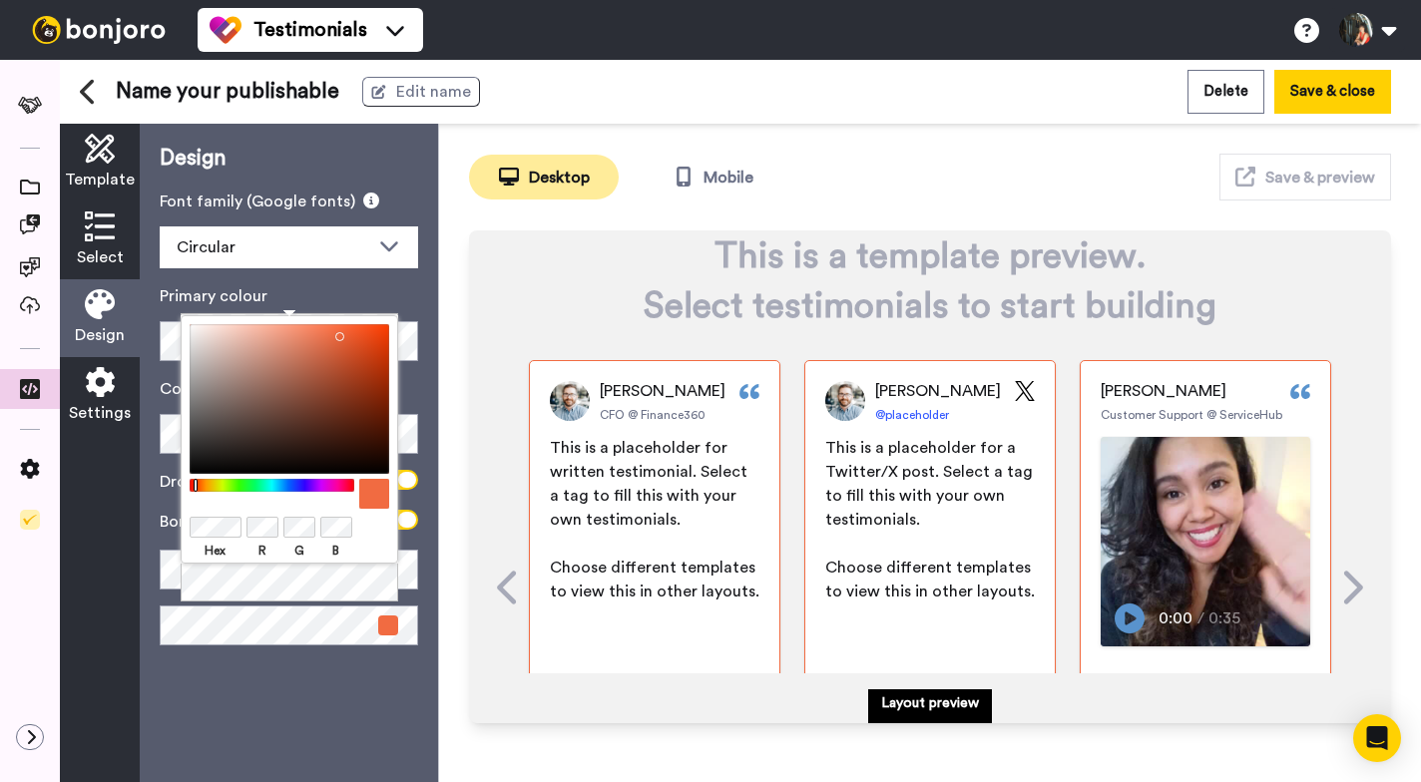
click at [361, 694] on div "Design Font family (Google fonts) Circular Abhaya Libre Alegreya Aleo Arapey As…" at bounding box center [289, 453] width 298 height 658
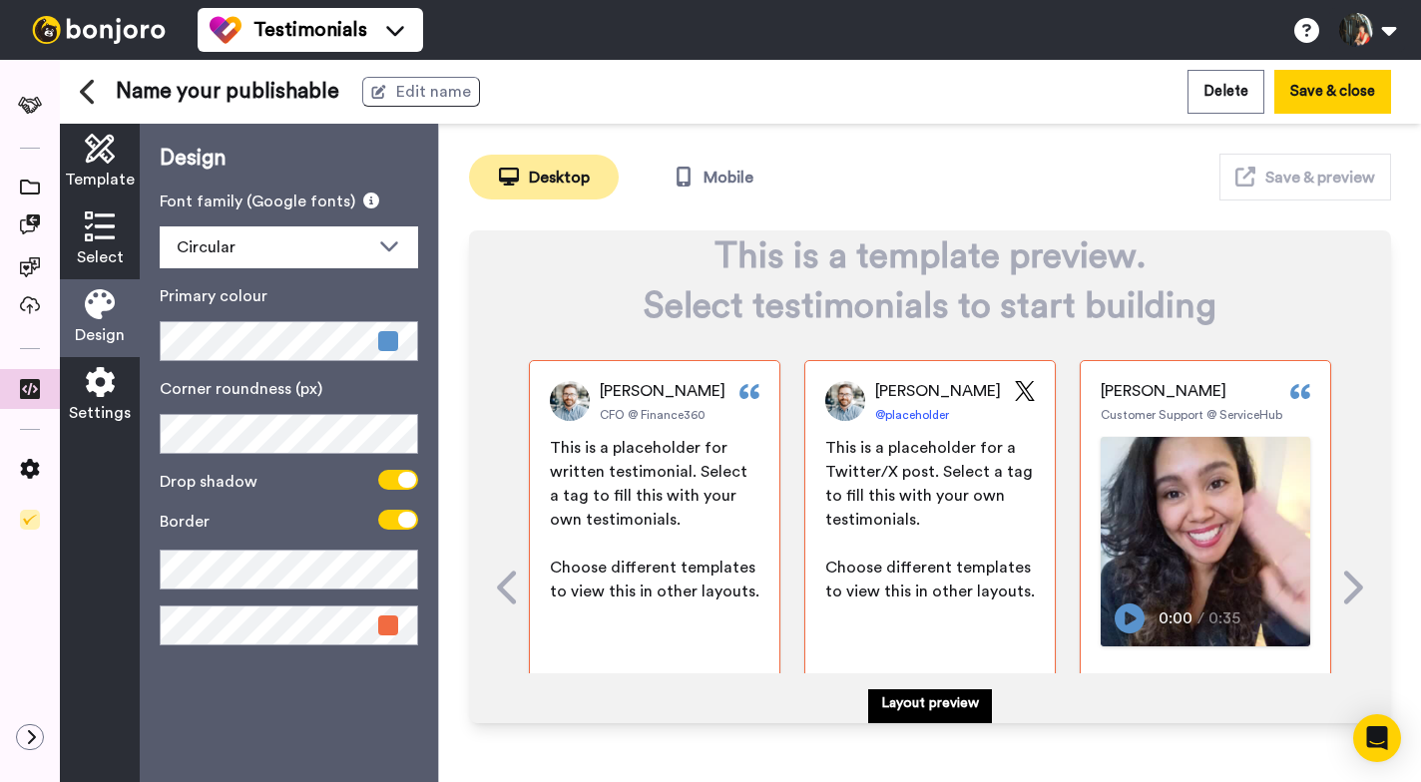
scroll to position [125, 0]
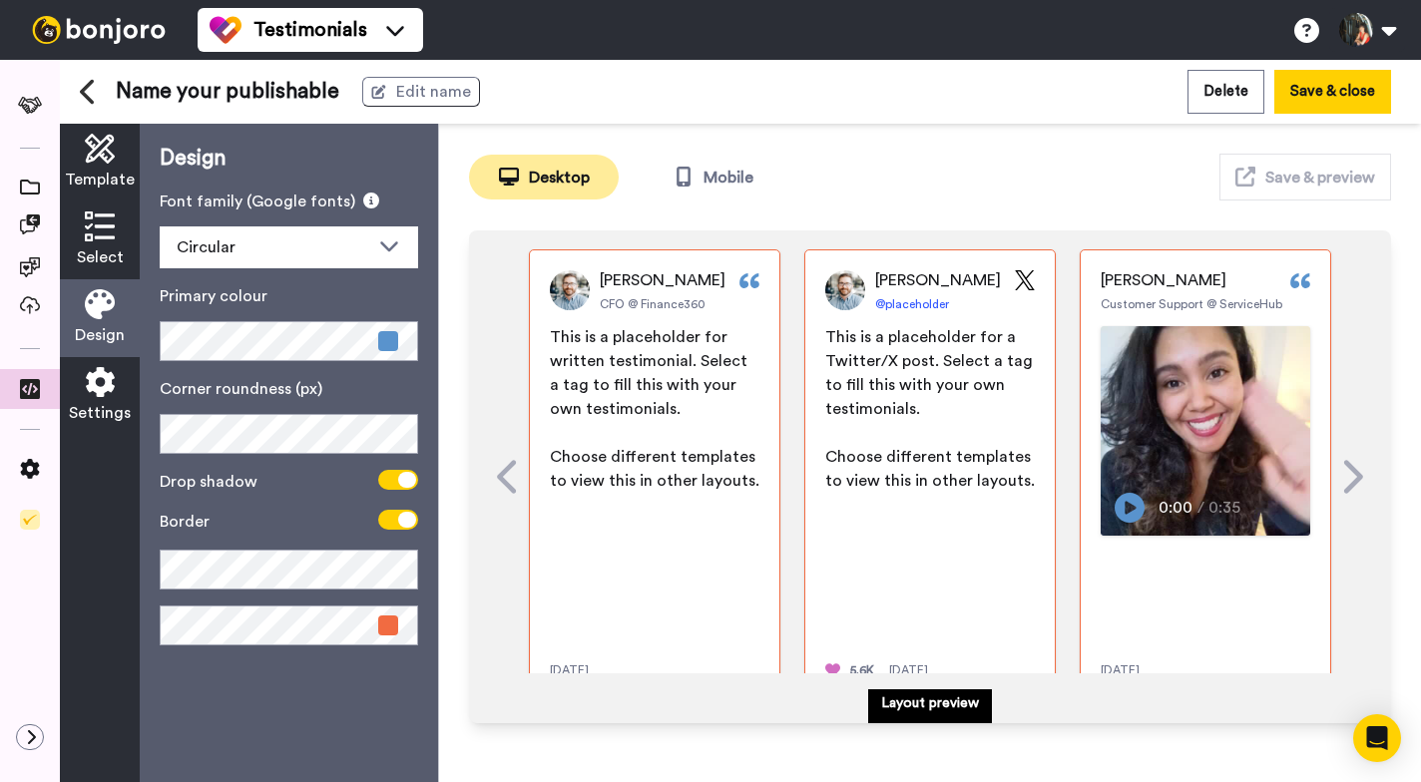
click at [934, 707] on p "Layout preview" at bounding box center [930, 703] width 98 height 20
click at [1304, 92] on button "Save & close" at bounding box center [1332, 91] width 117 height 43
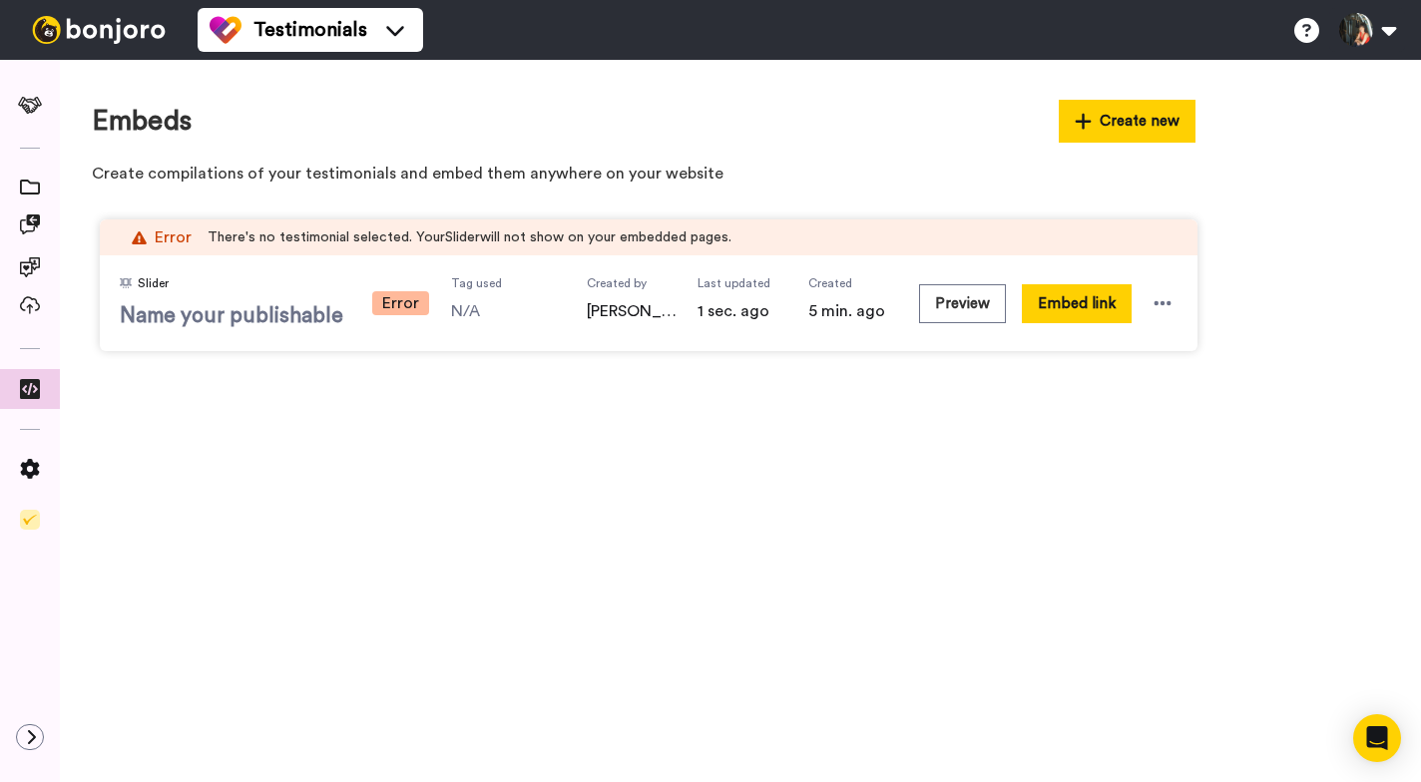
click at [322, 318] on span "Name your publishable" at bounding box center [234, 316] width 229 height 30
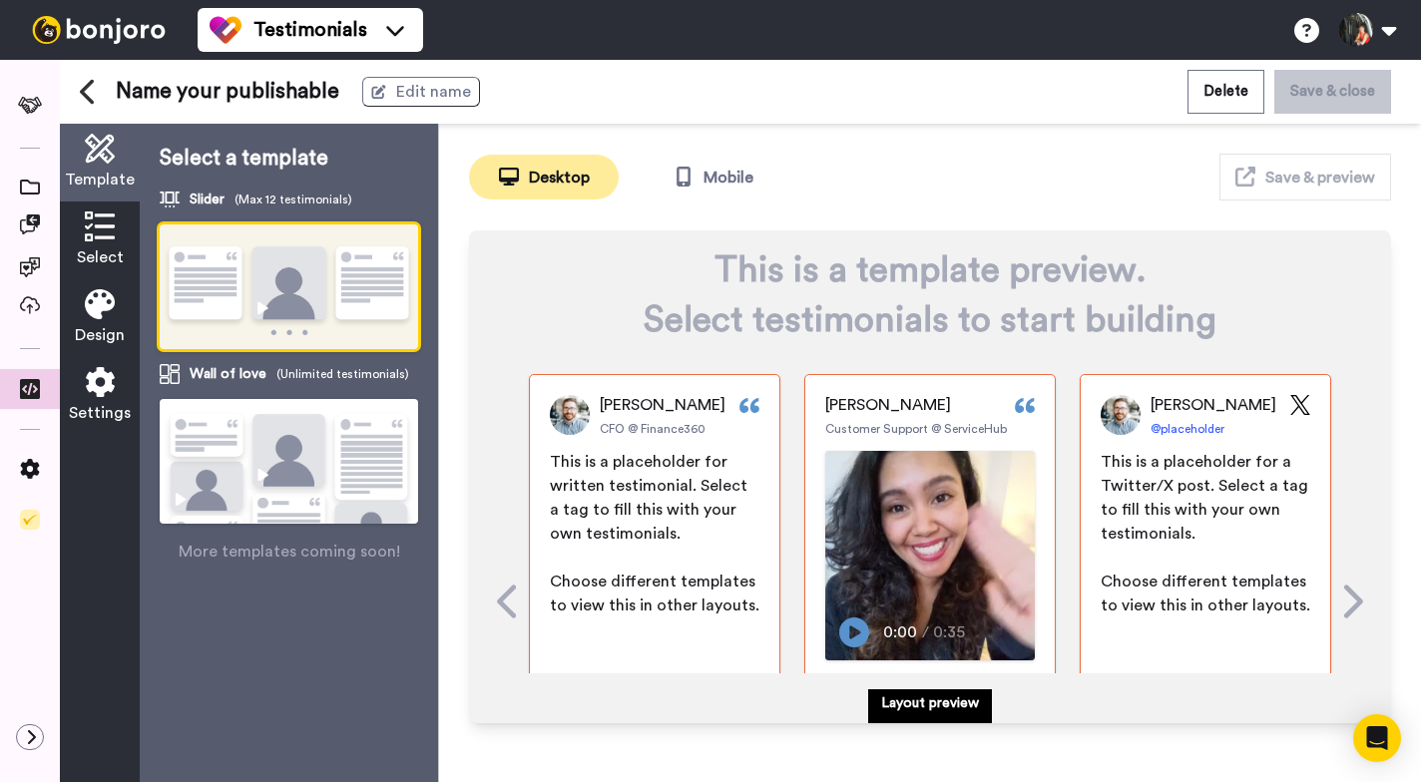
click at [339, 94] on span "Name your publishable" at bounding box center [227, 92] width 223 height 30
click at [339, 91] on span "Name your publishable" at bounding box center [227, 92] width 223 height 30
click at [383, 91] on icon at bounding box center [378, 92] width 14 height 14
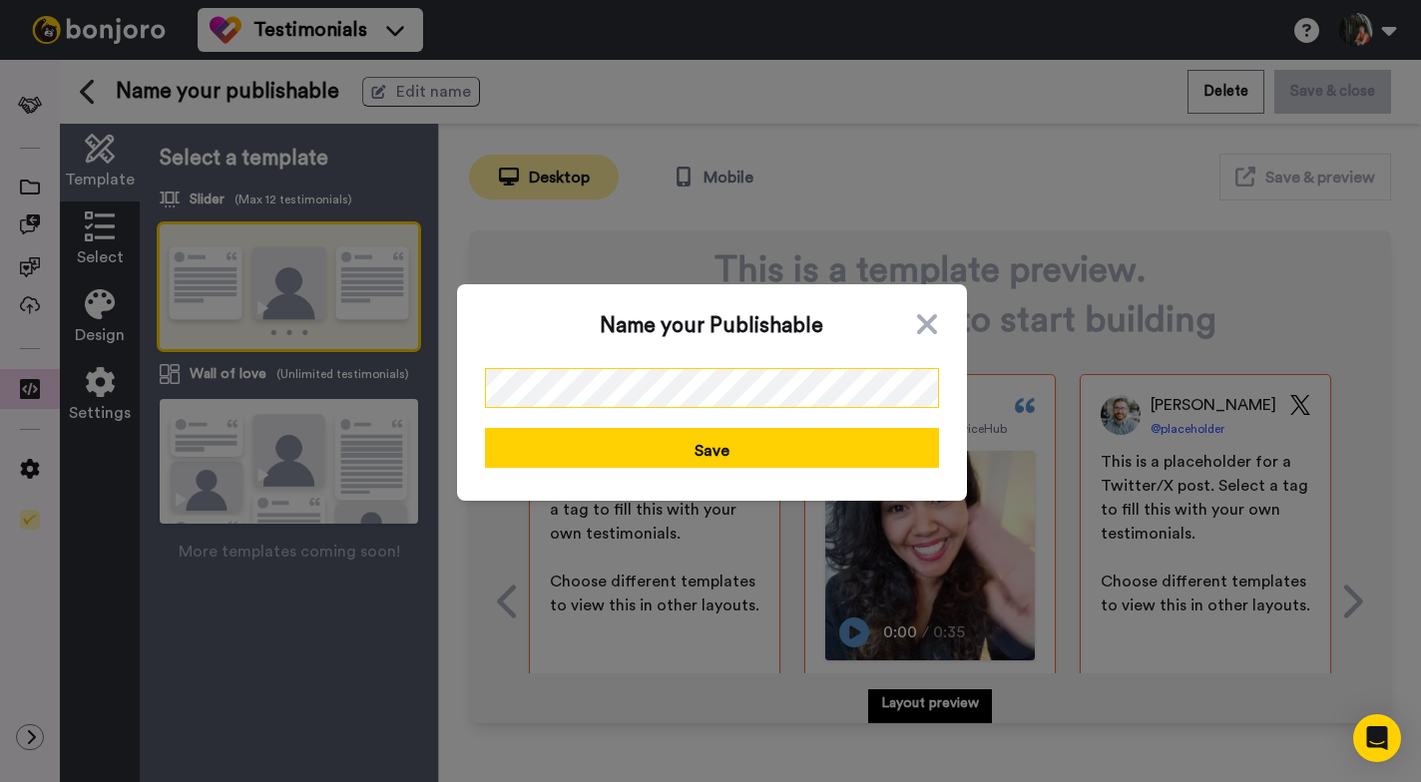
click at [449, 378] on div "Name your Publishable Save" at bounding box center [710, 391] width 1421 height 782
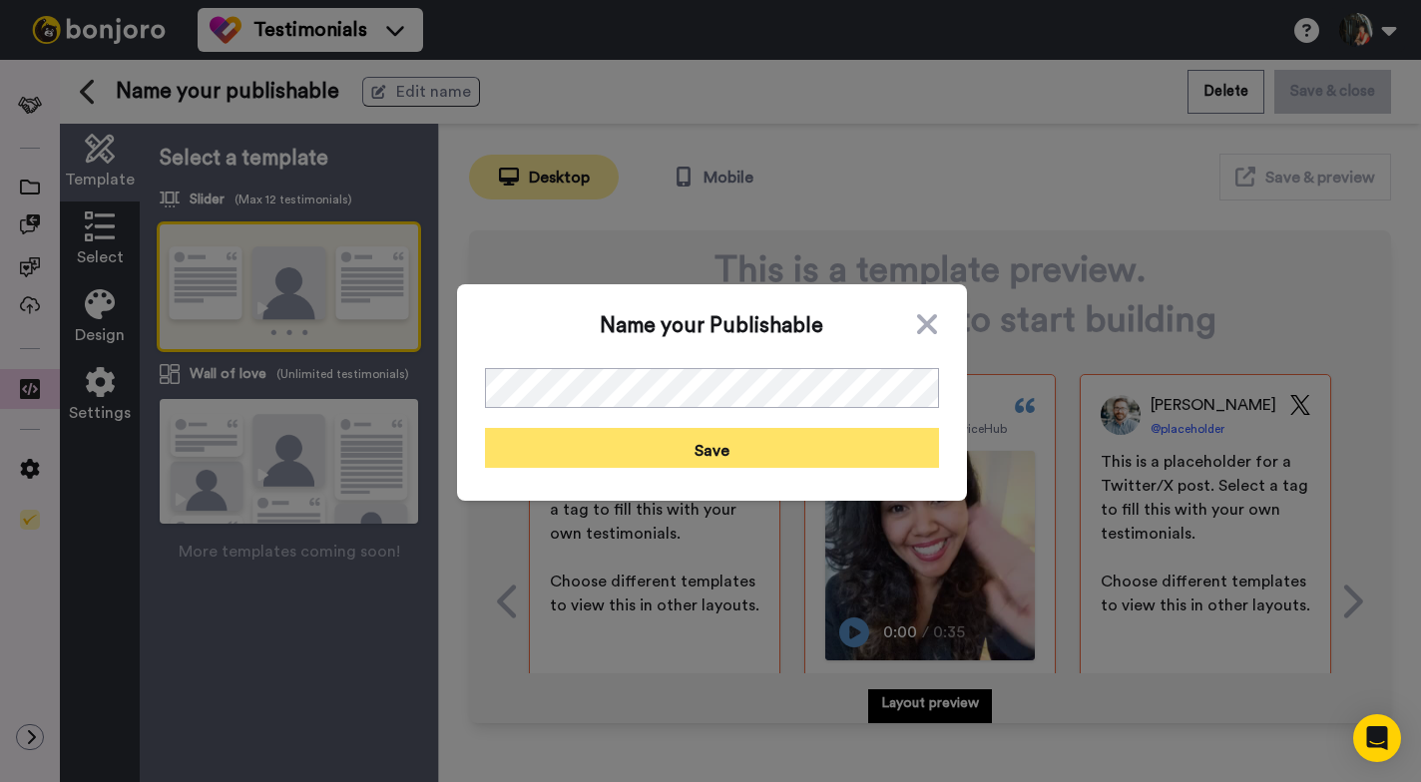
click at [721, 444] on button "Save" at bounding box center [712, 448] width 454 height 40
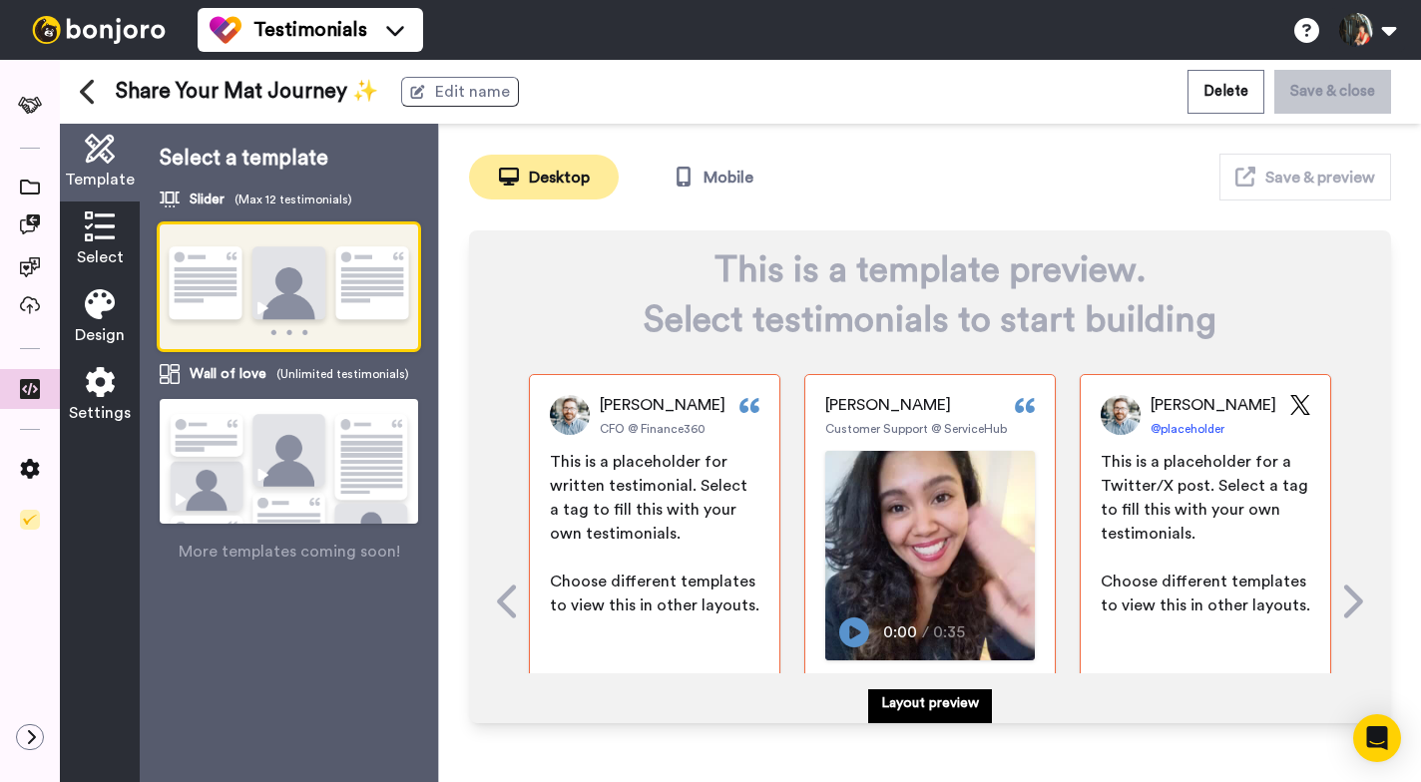
click at [107, 235] on icon at bounding box center [100, 227] width 30 height 30
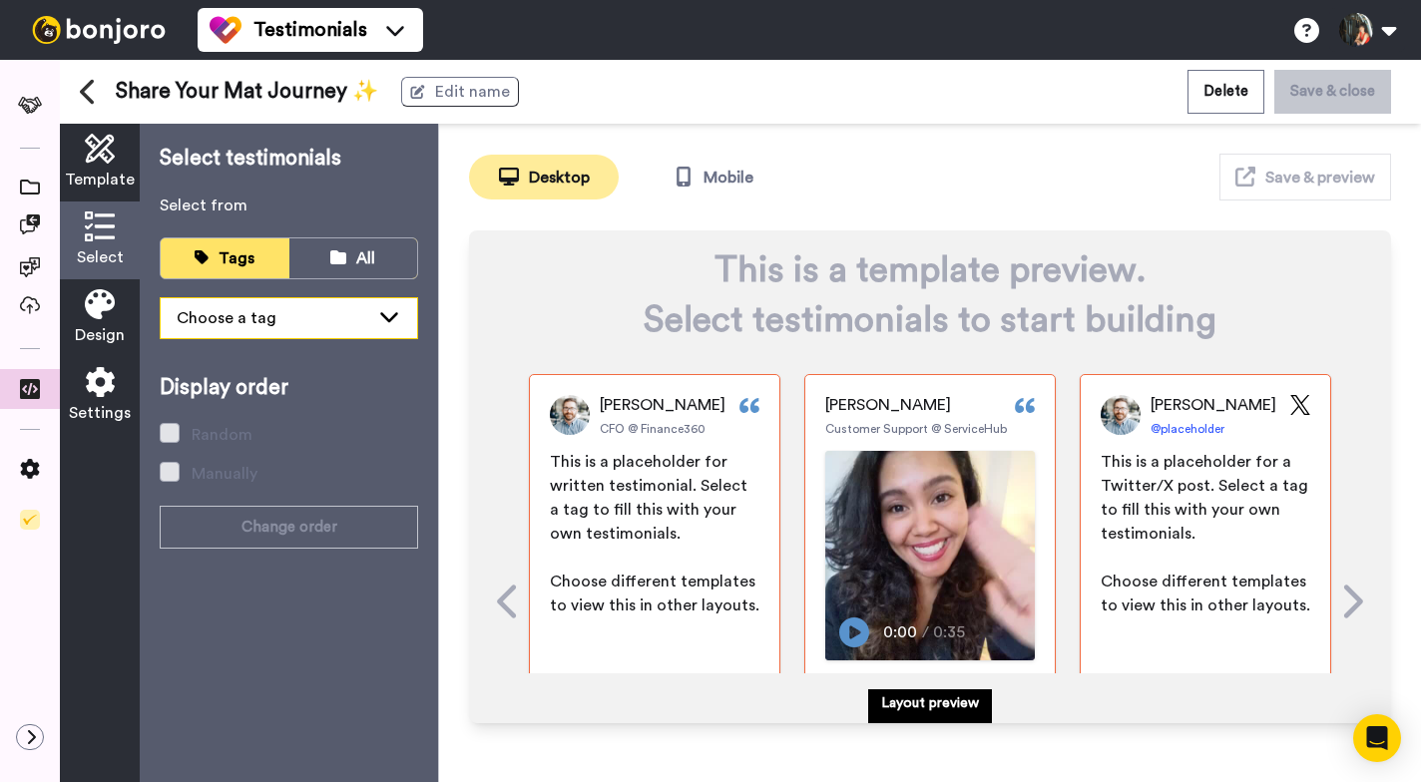
click at [324, 318] on div "Choose a tag" at bounding box center [273, 318] width 193 height 24
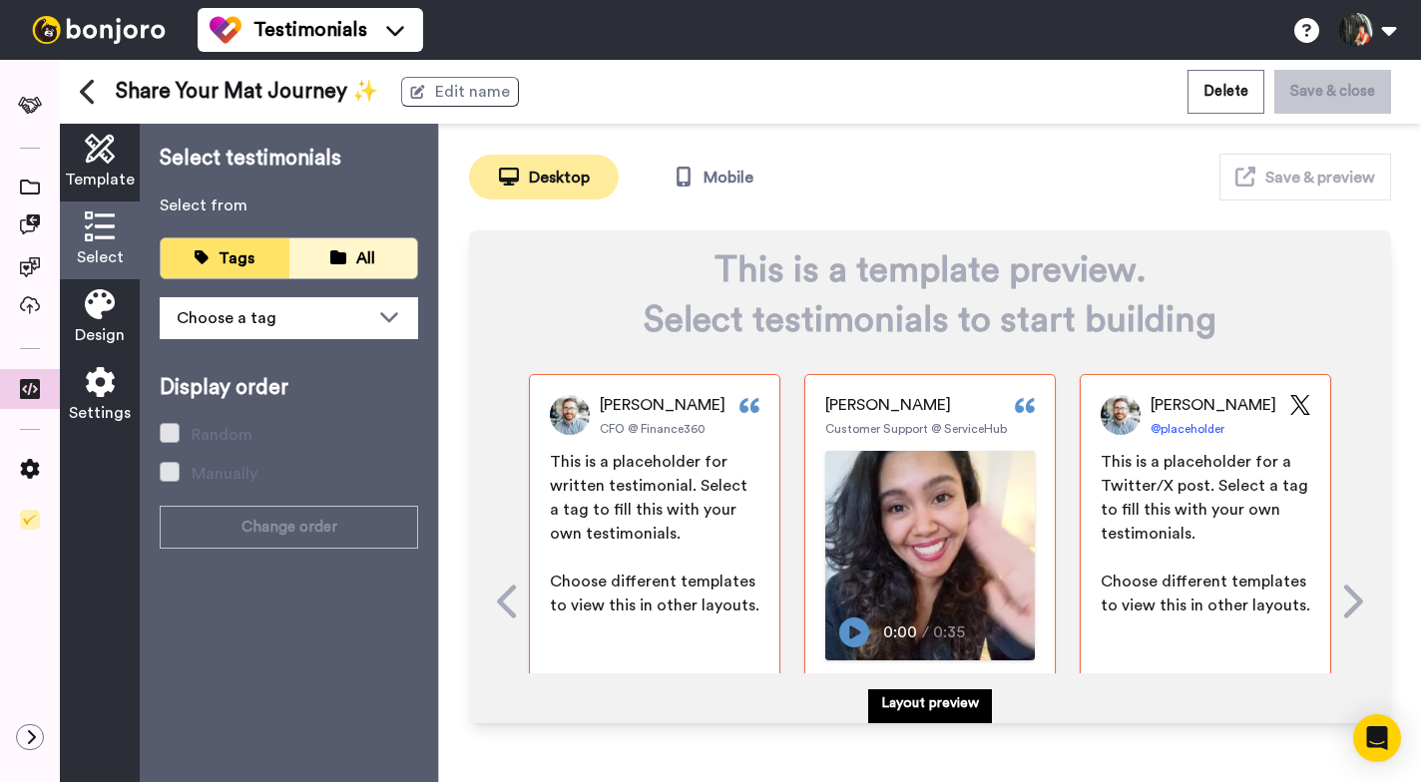
click at [371, 257] on span "All" at bounding box center [365, 258] width 19 height 16
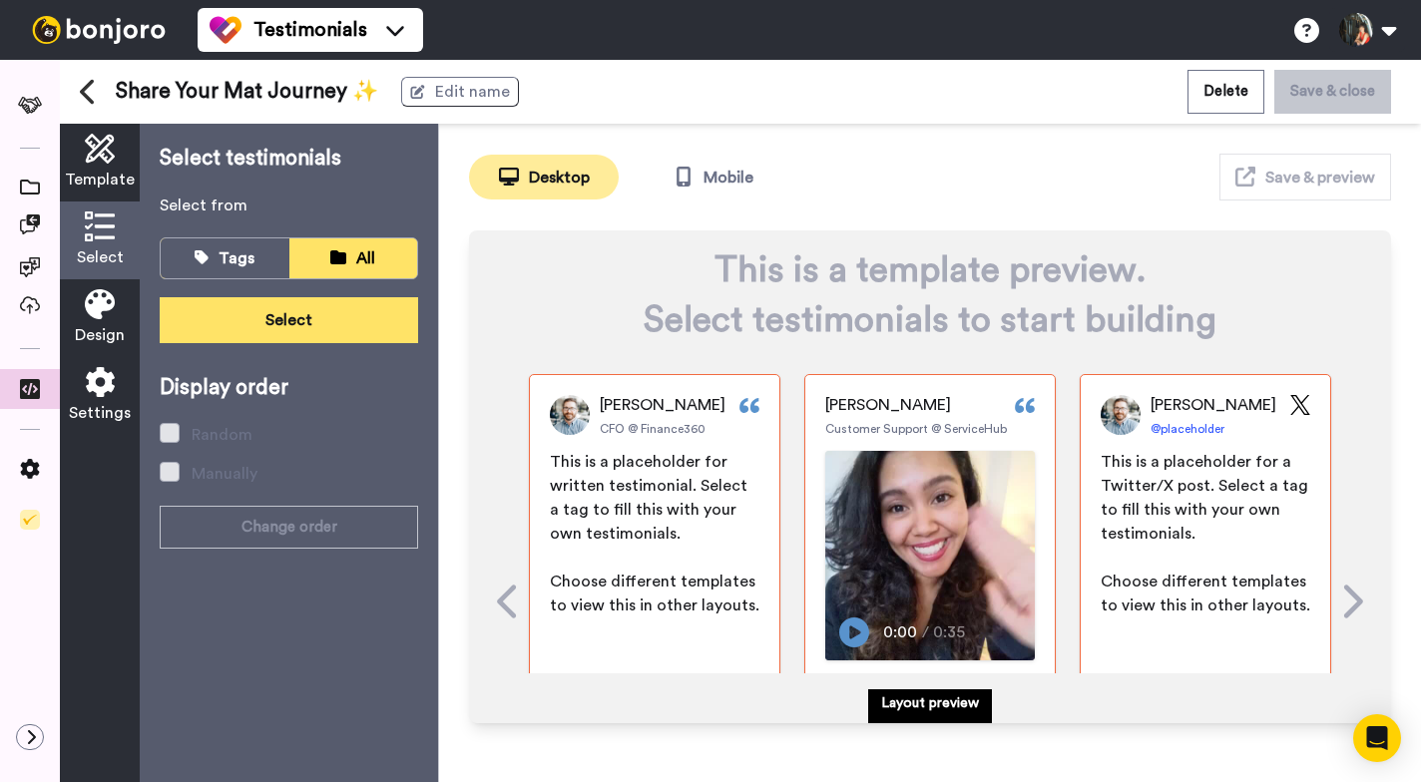
click at [316, 327] on button "Select" at bounding box center [289, 320] width 258 height 46
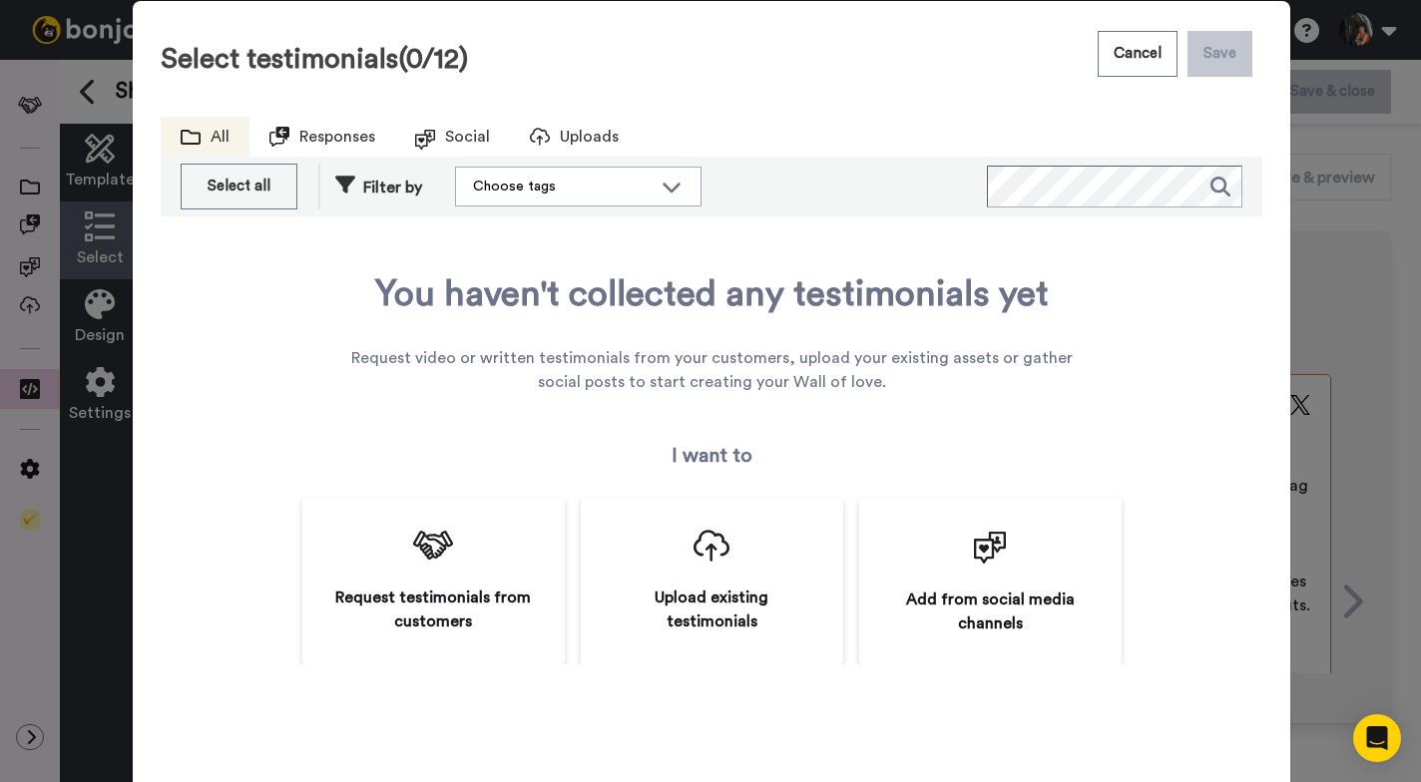
click at [111, 206] on div "Select testimonials (0/12) Cancel Save All Responses Social Uploads Select all …" at bounding box center [710, 391] width 1421 height 782
click at [1132, 61] on button "Cancel" at bounding box center [1137, 54] width 80 height 46
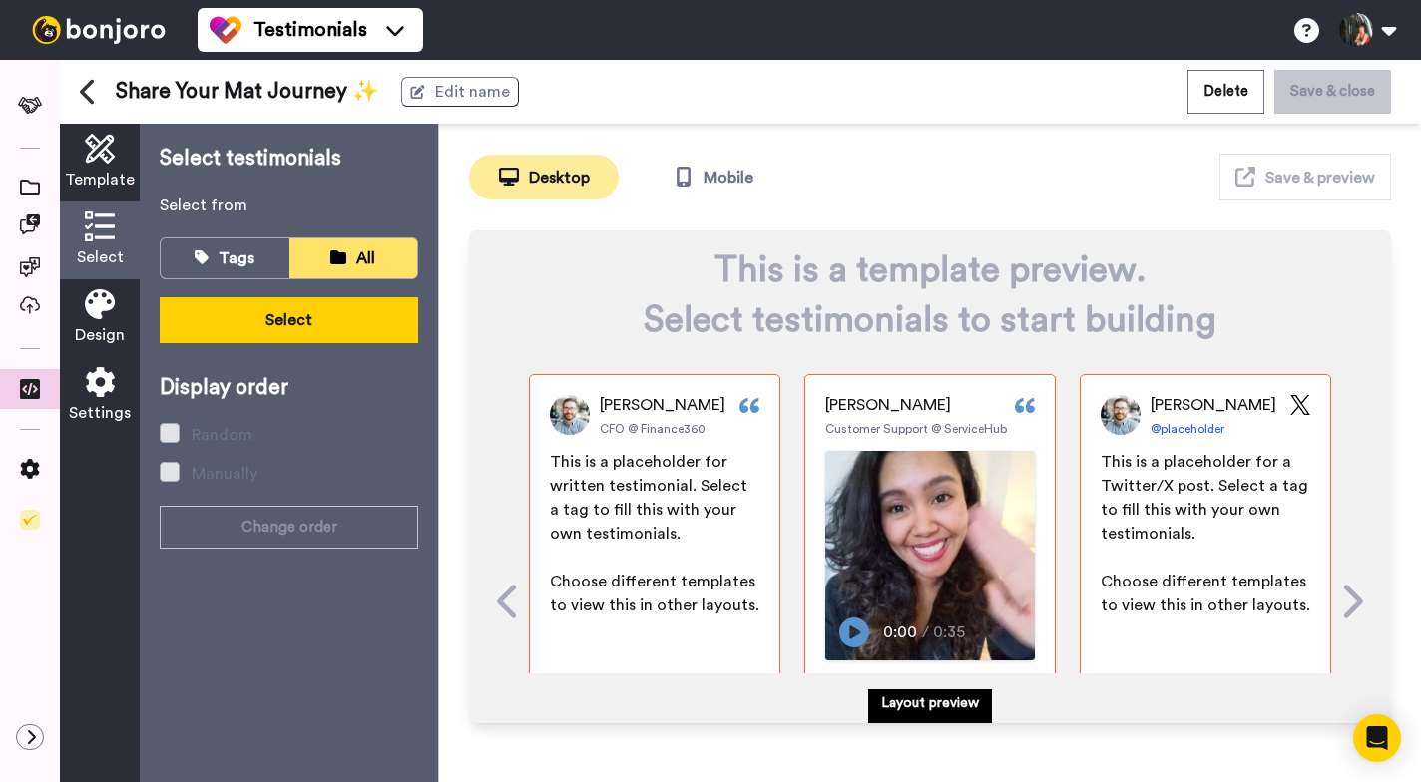
click at [90, 314] on icon at bounding box center [100, 304] width 30 height 30
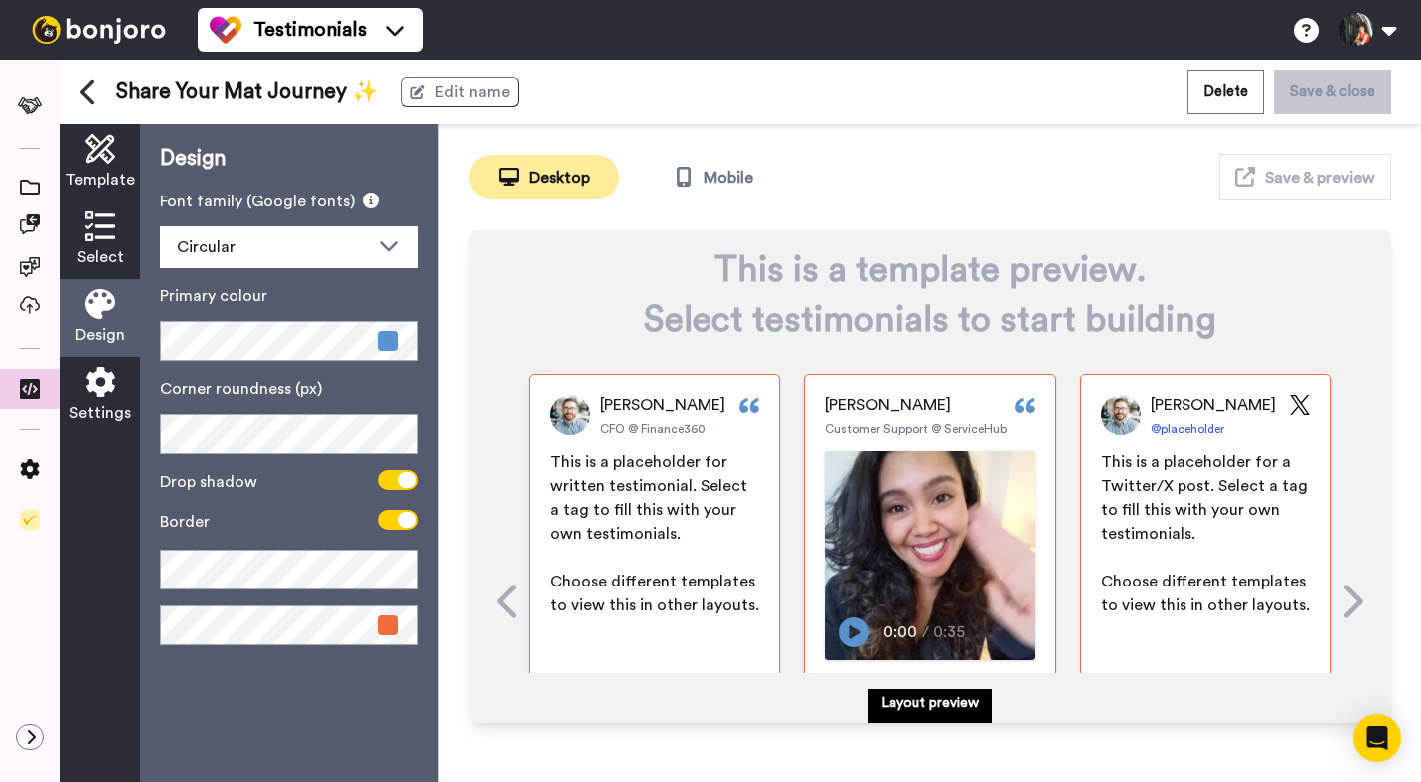
click at [99, 381] on icon at bounding box center [100, 382] width 30 height 30
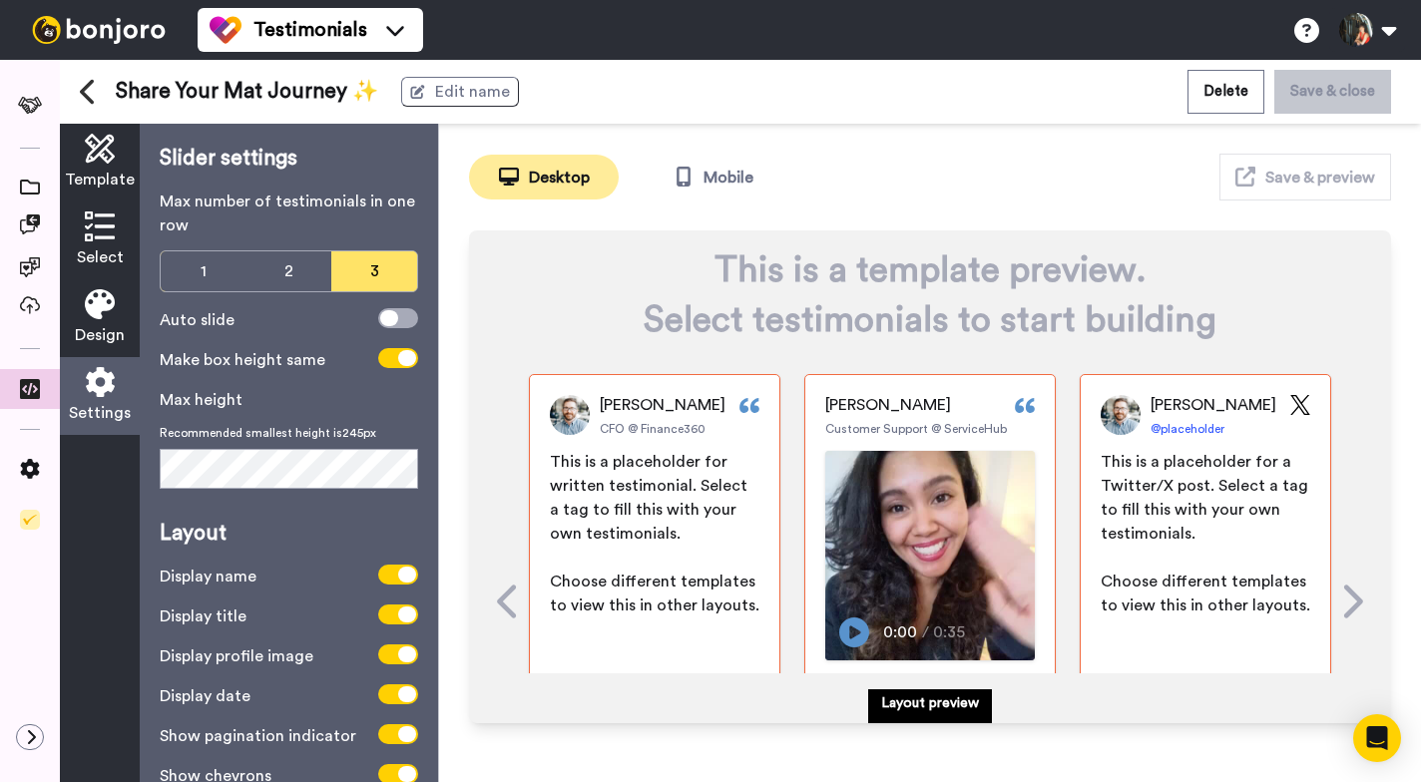
click at [106, 151] on icon at bounding box center [100, 149] width 30 height 30
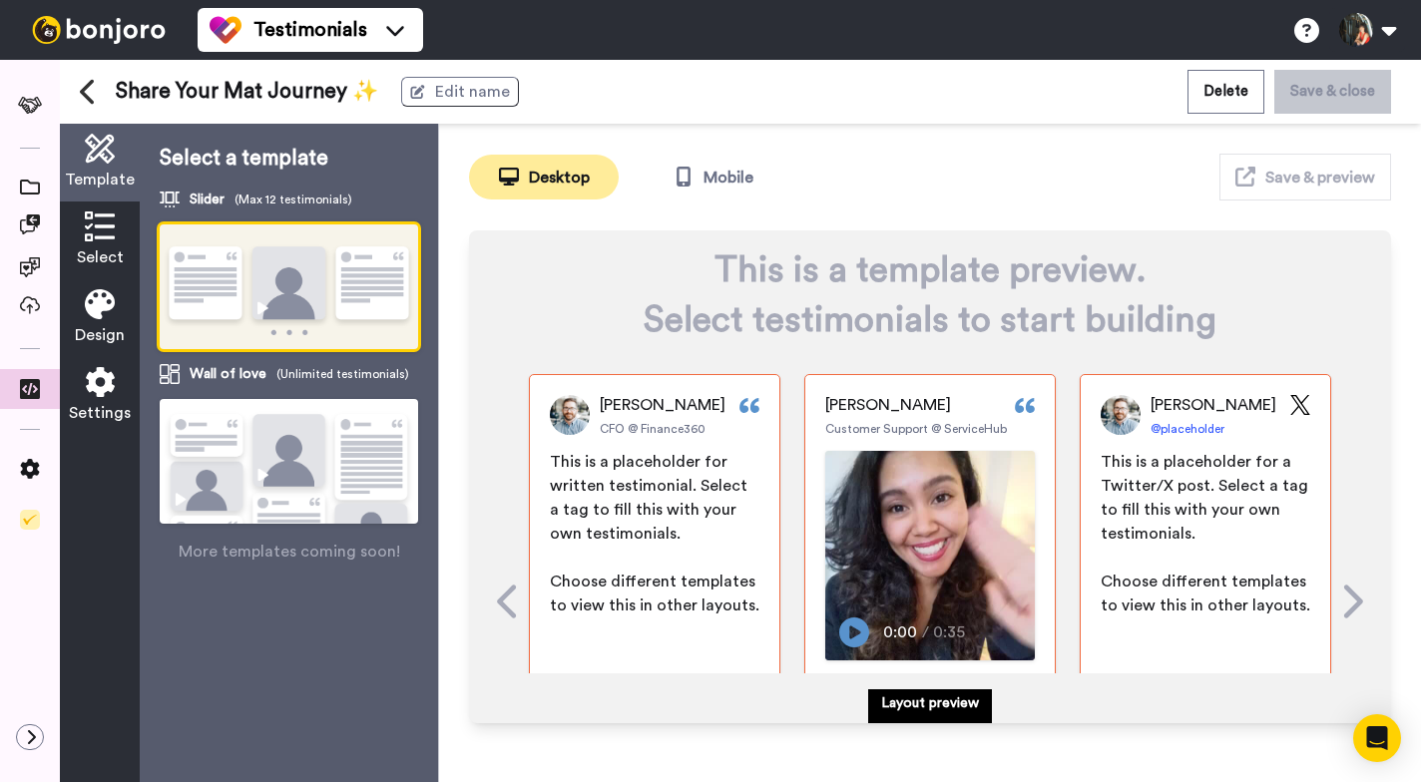
click at [86, 89] on icon at bounding box center [87, 92] width 14 height 25
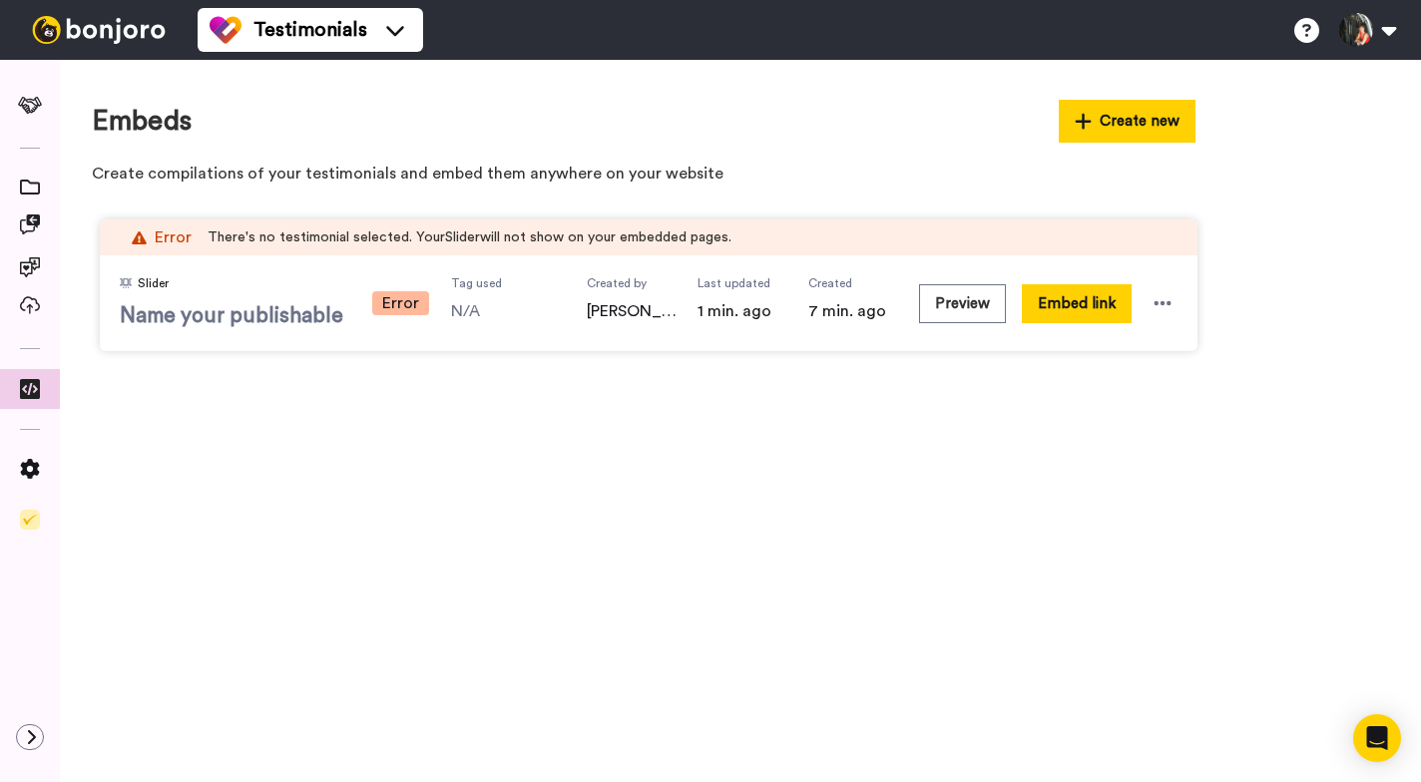
click at [334, 311] on span "Name your publishable" at bounding box center [234, 316] width 229 height 30
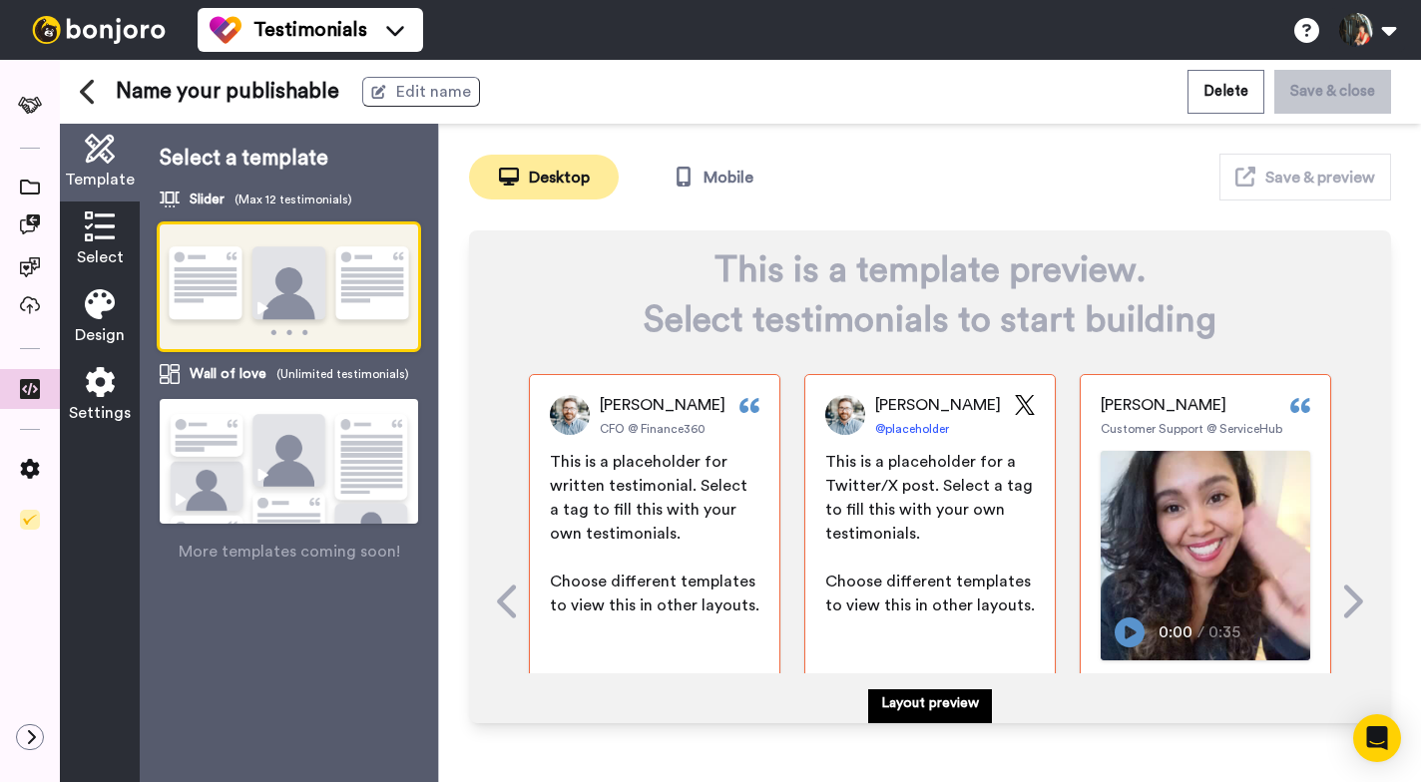
click at [346, 92] on div "Name your publishable Edit name" at bounding box center [520, 92] width 881 height 30
click at [404, 93] on span "Edit name" at bounding box center [433, 92] width 75 height 24
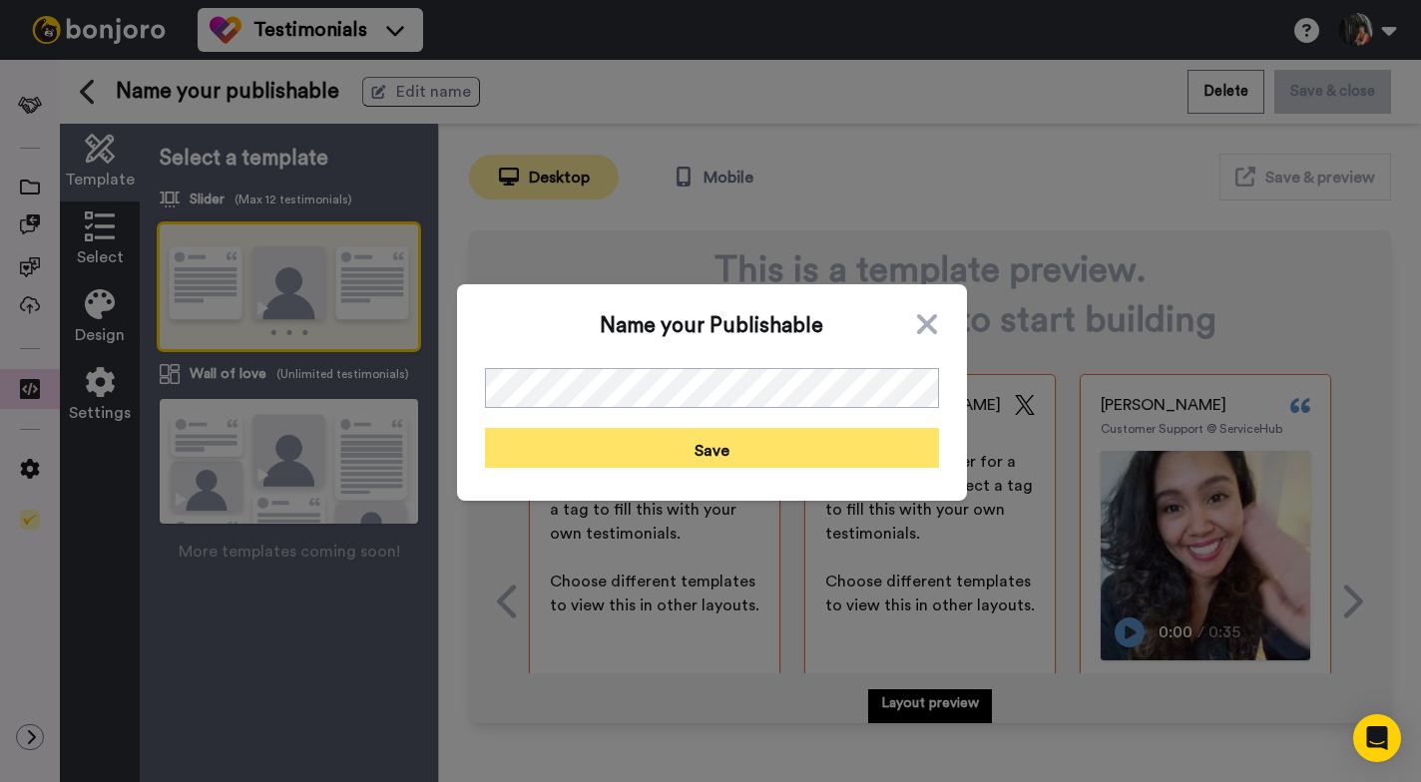
click at [633, 447] on button "Save" at bounding box center [712, 448] width 454 height 40
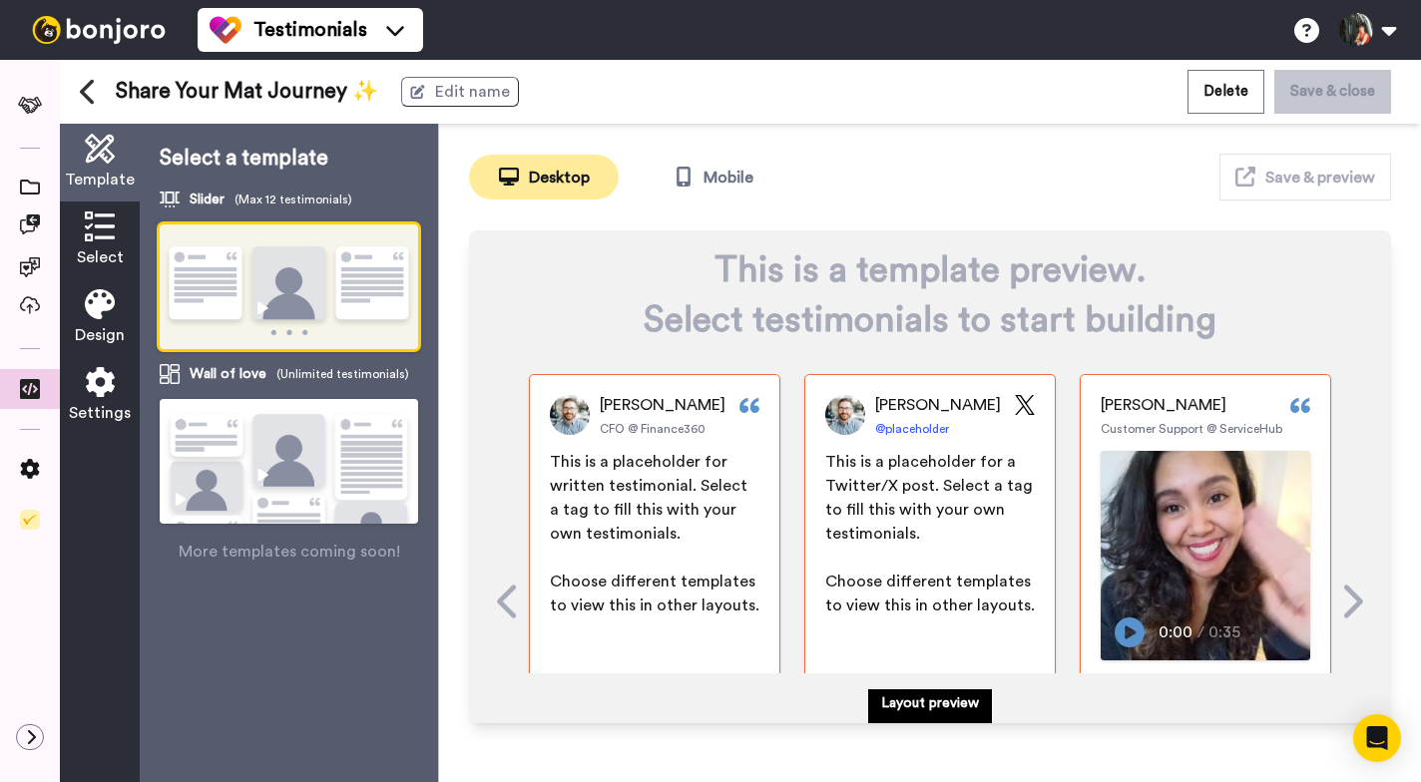
click at [381, 299] on img at bounding box center [289, 287] width 258 height 127
click at [909, 702] on p "Layout preview" at bounding box center [930, 703] width 98 height 20
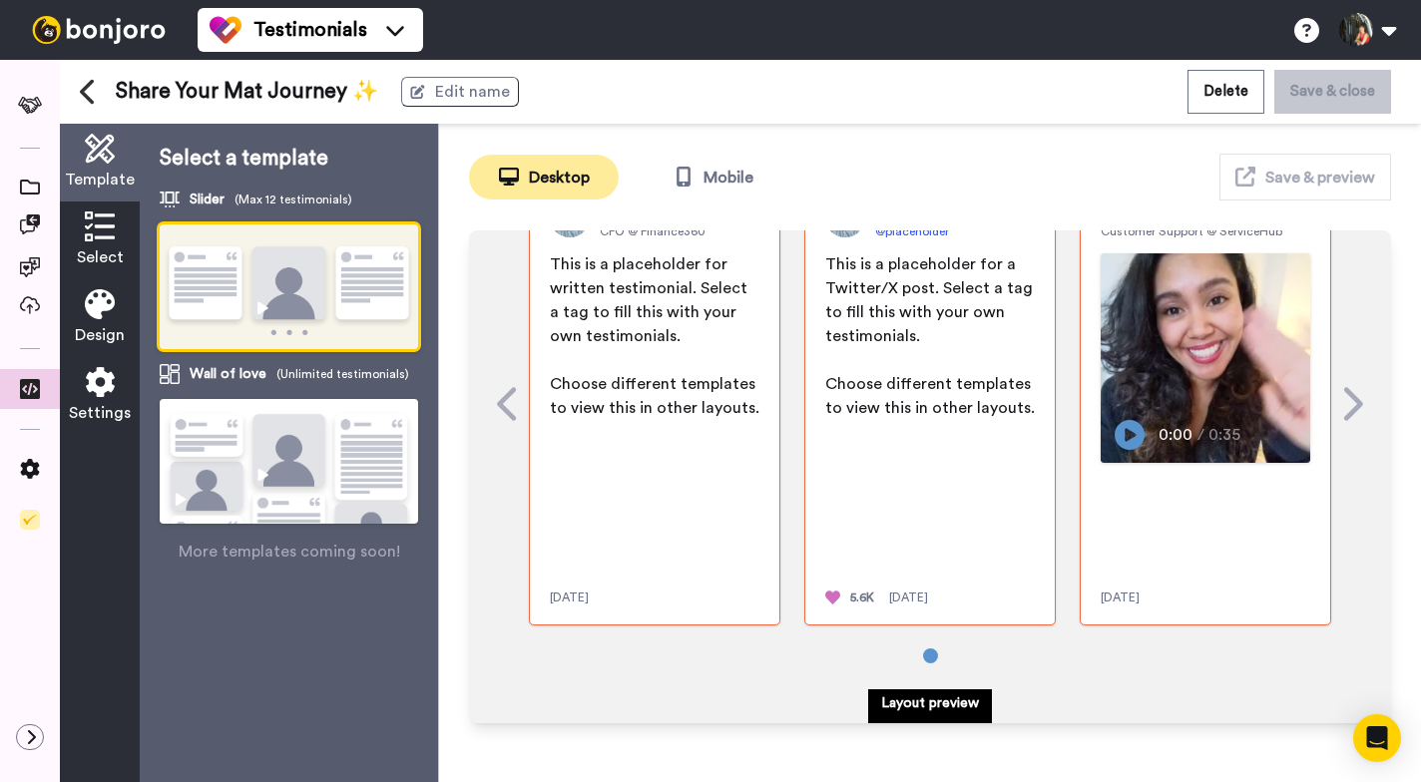
scroll to position [237, 0]
click at [1349, 398] on icon at bounding box center [1351, 404] width 32 height 38
click at [1348, 396] on icon at bounding box center [1351, 404] width 32 height 38
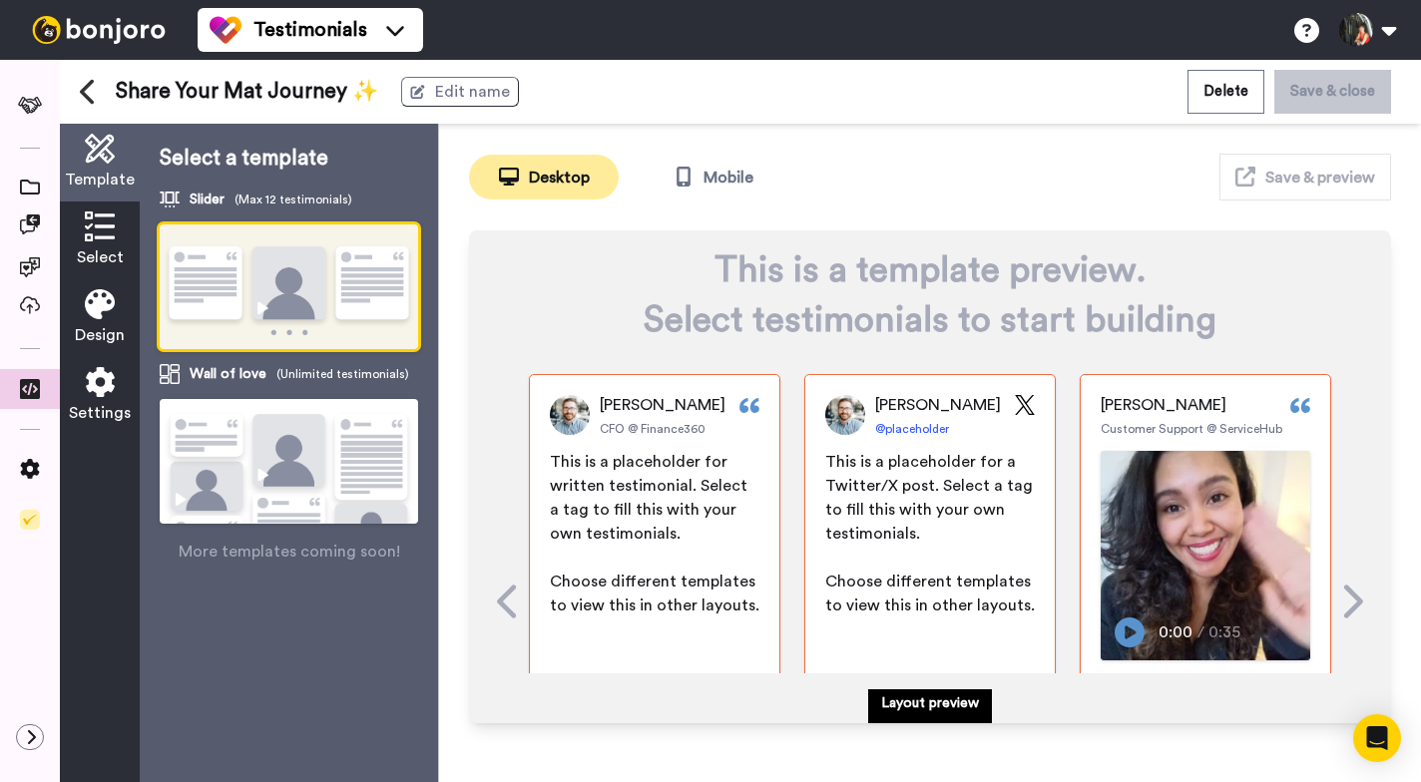
scroll to position [0, 0]
click at [286, 464] on img at bounding box center [289, 487] width 258 height 177
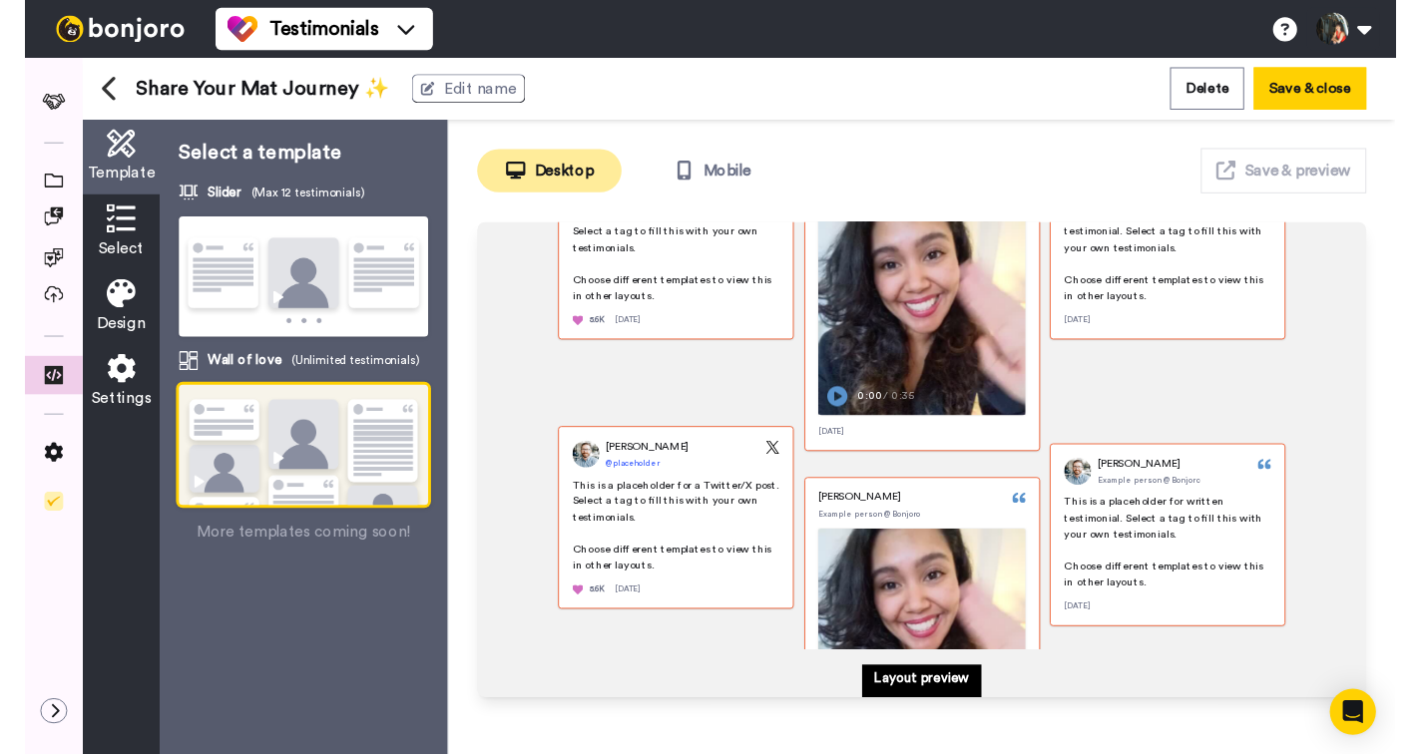
scroll to position [240, 0]
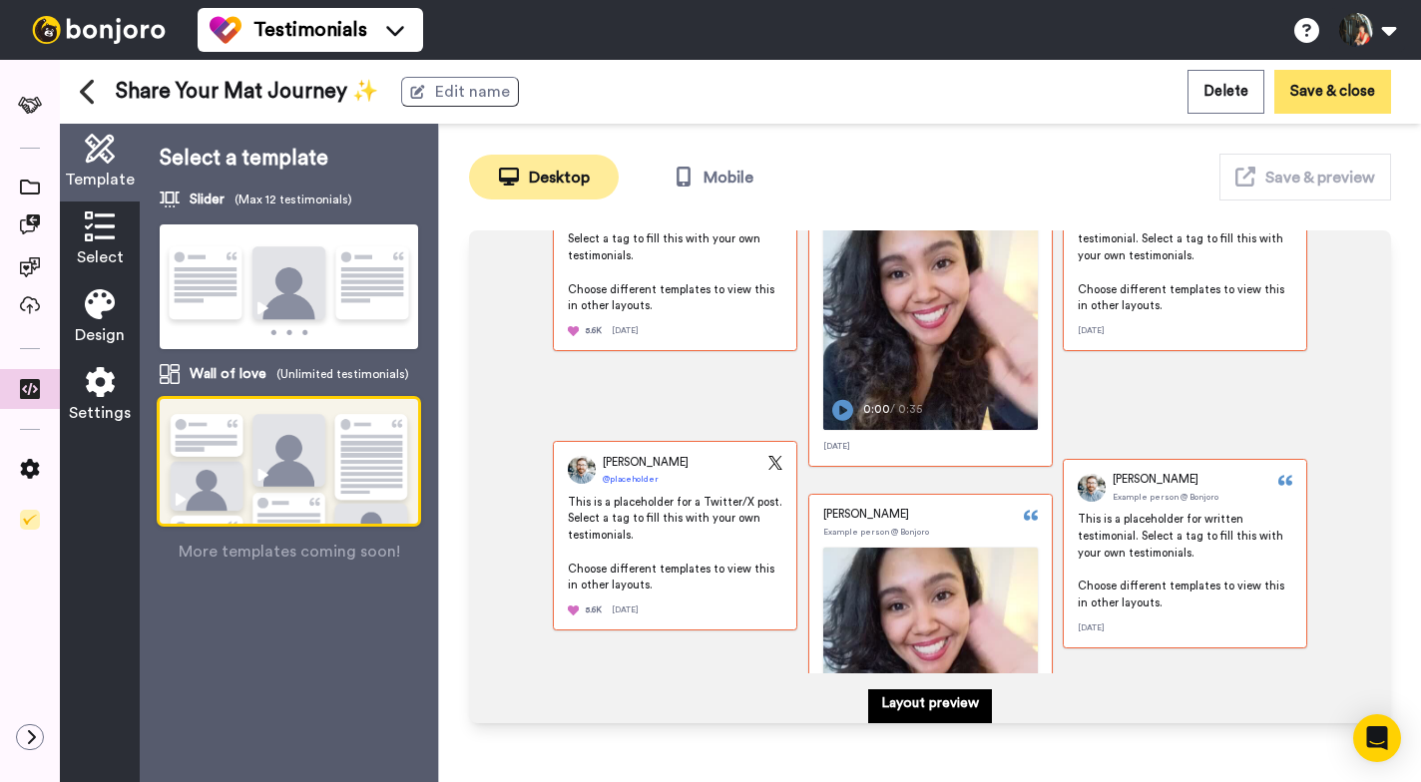
click at [1294, 93] on button "Save & close" at bounding box center [1332, 91] width 117 height 43
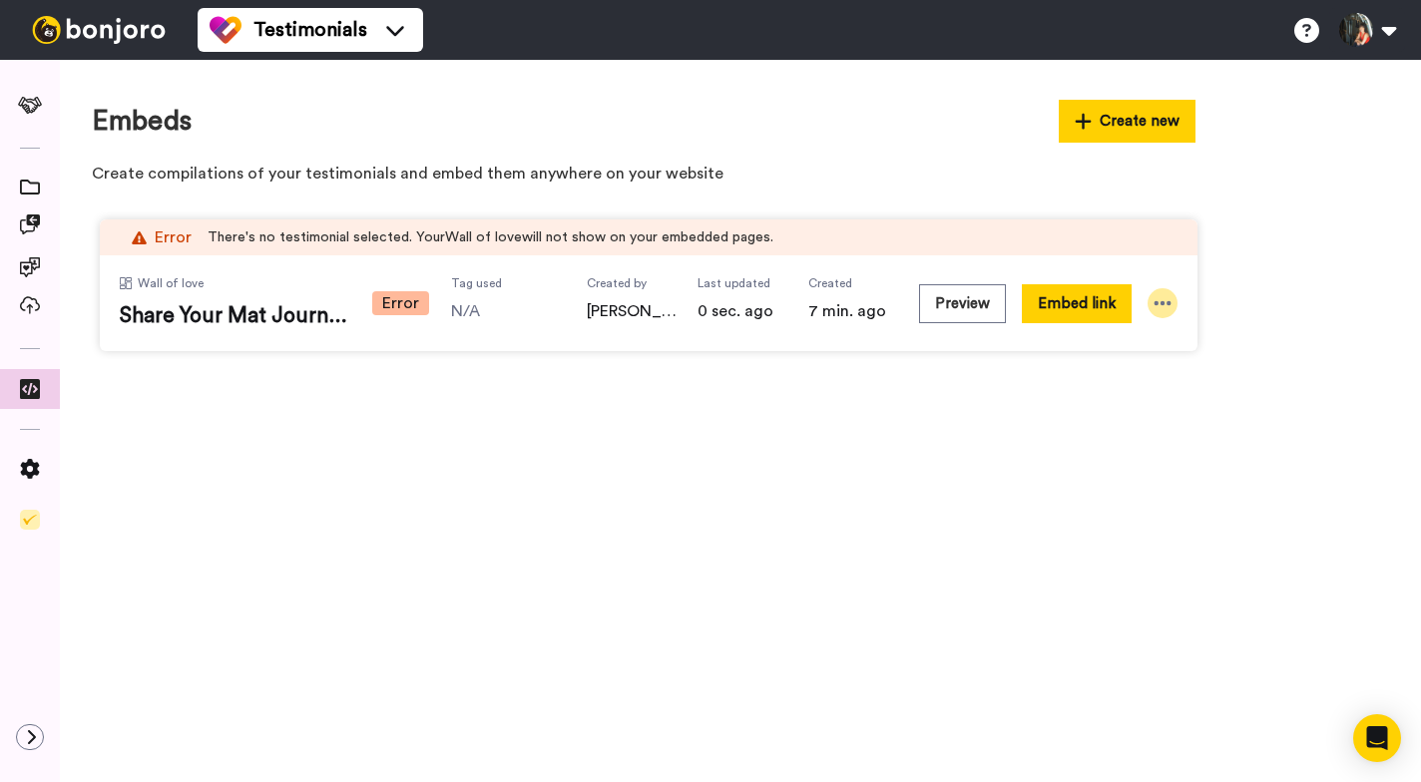
click at [1163, 301] on icon at bounding box center [1162, 303] width 17 height 4
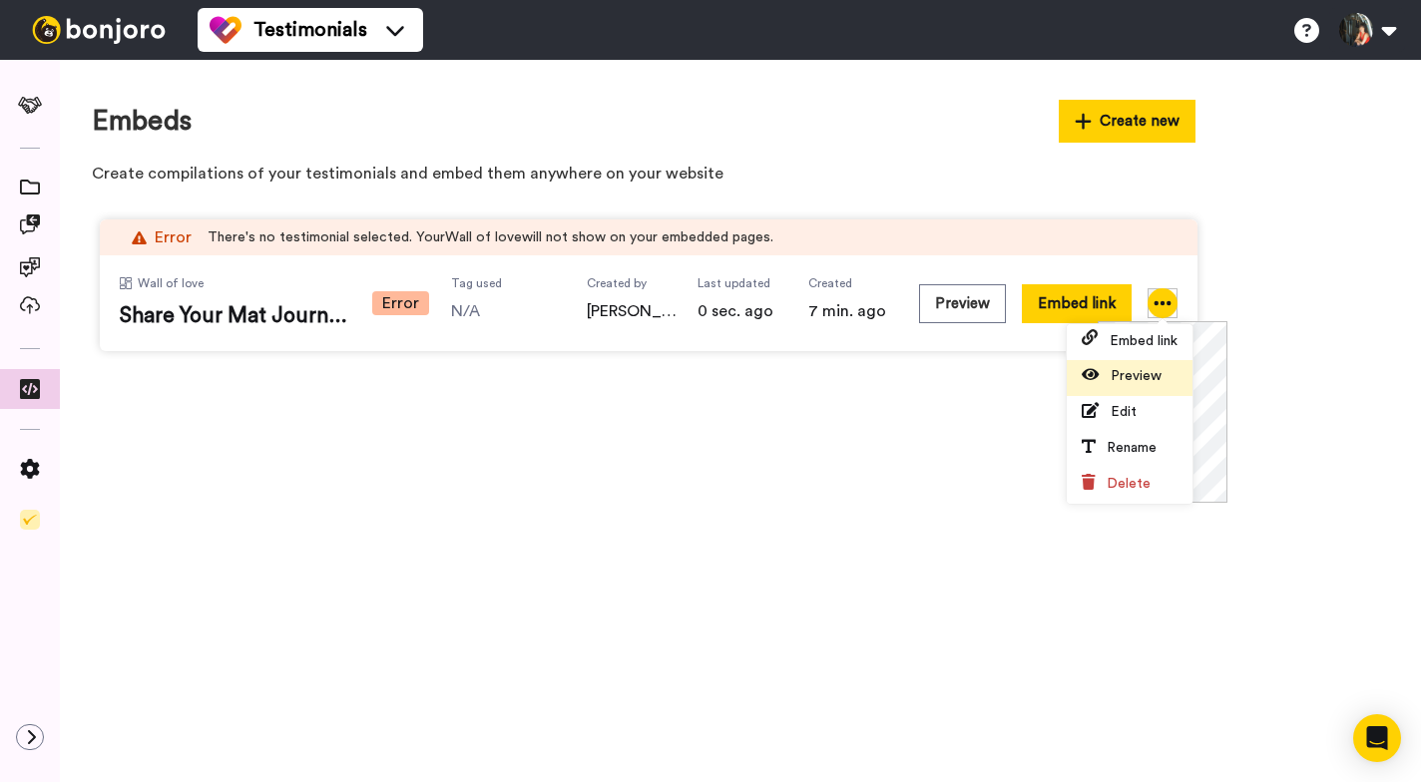
click at [1126, 373] on span "Preview" at bounding box center [1135, 376] width 51 height 14
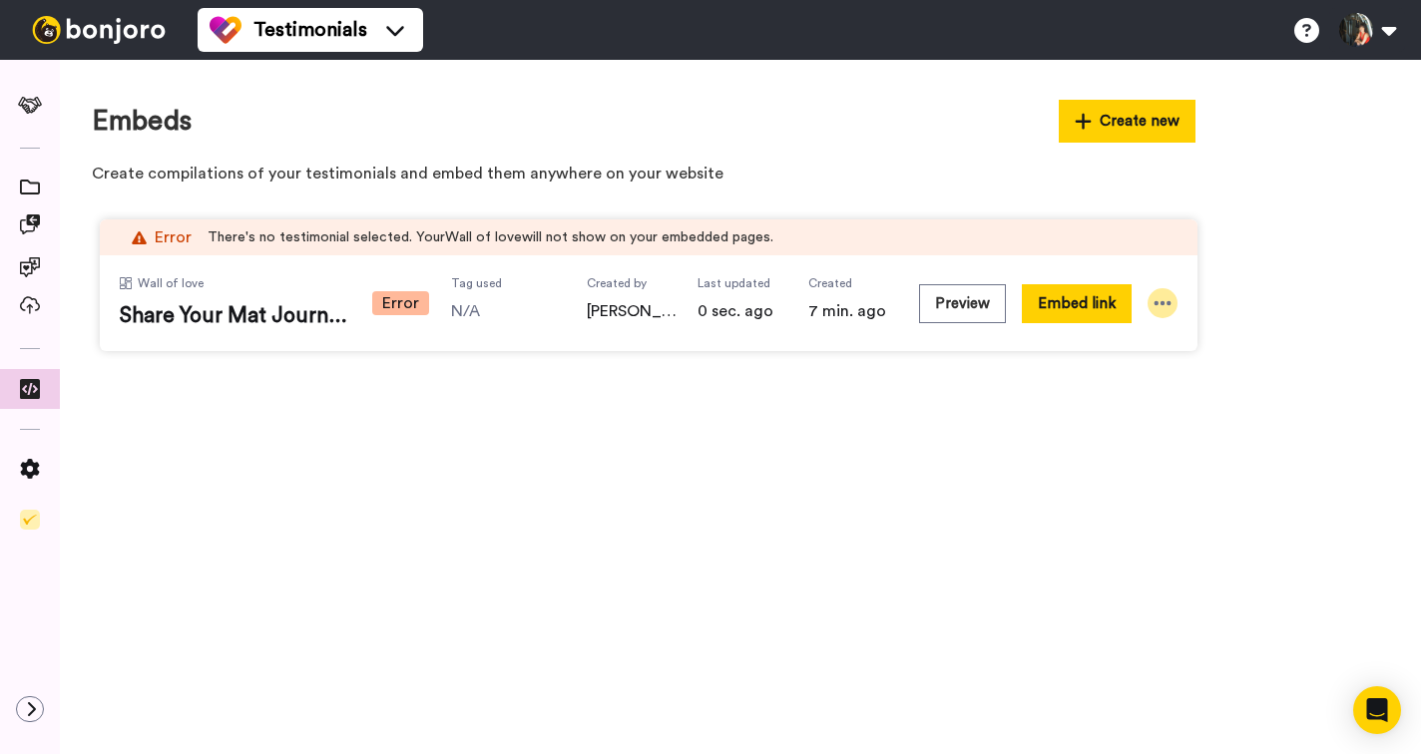
click at [1156, 301] on icon at bounding box center [1162, 303] width 17 height 4
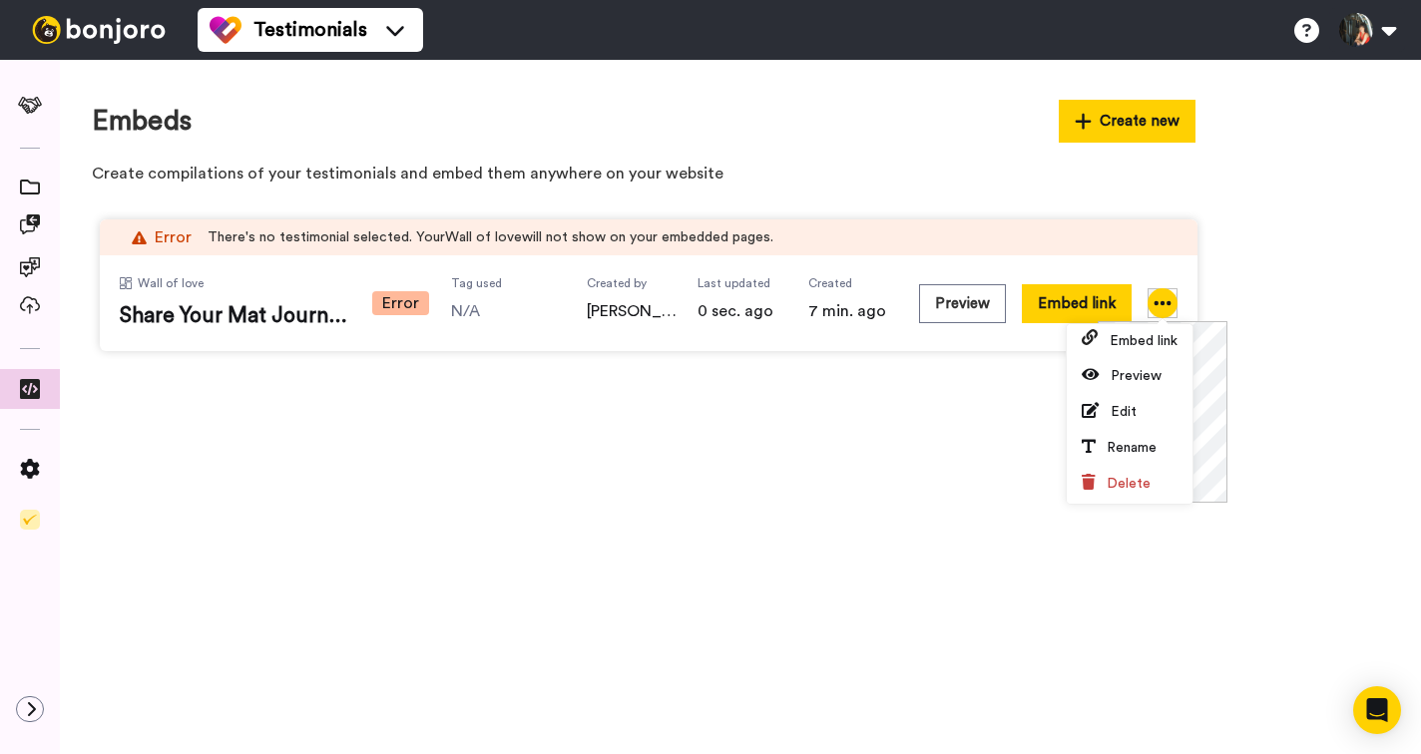
click at [1156, 301] on icon at bounding box center [1162, 303] width 17 height 4
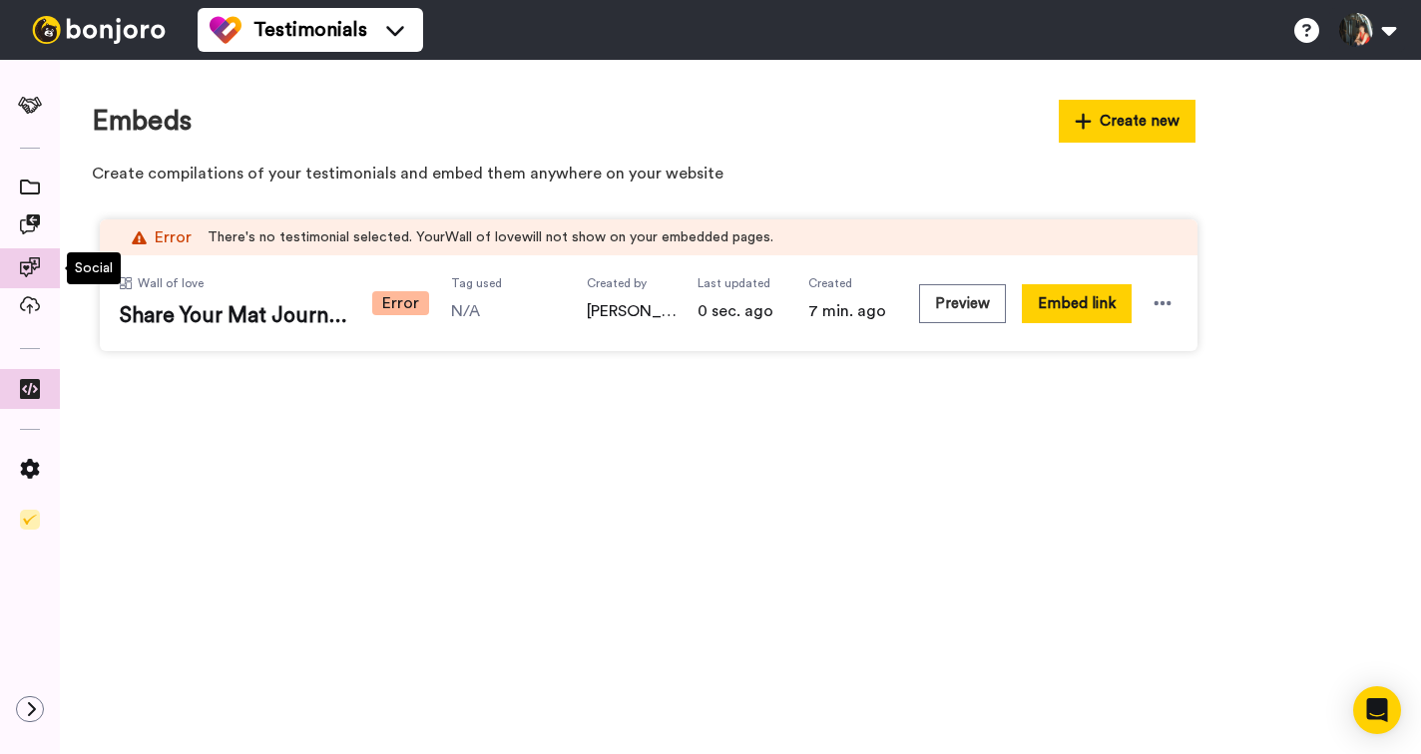
click at [28, 261] on icon at bounding box center [30, 267] width 20 height 20
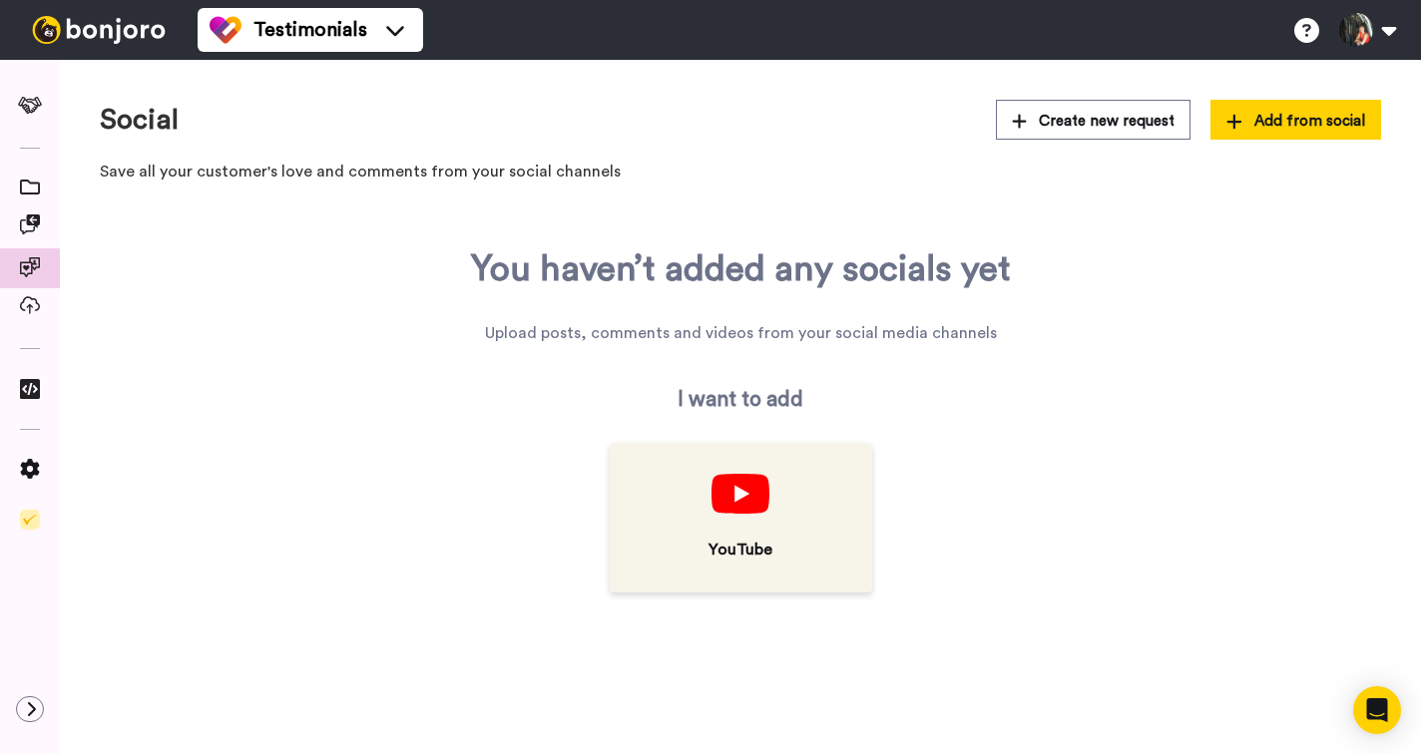
click at [741, 493] on img at bounding box center [739, 494] width 57 height 40
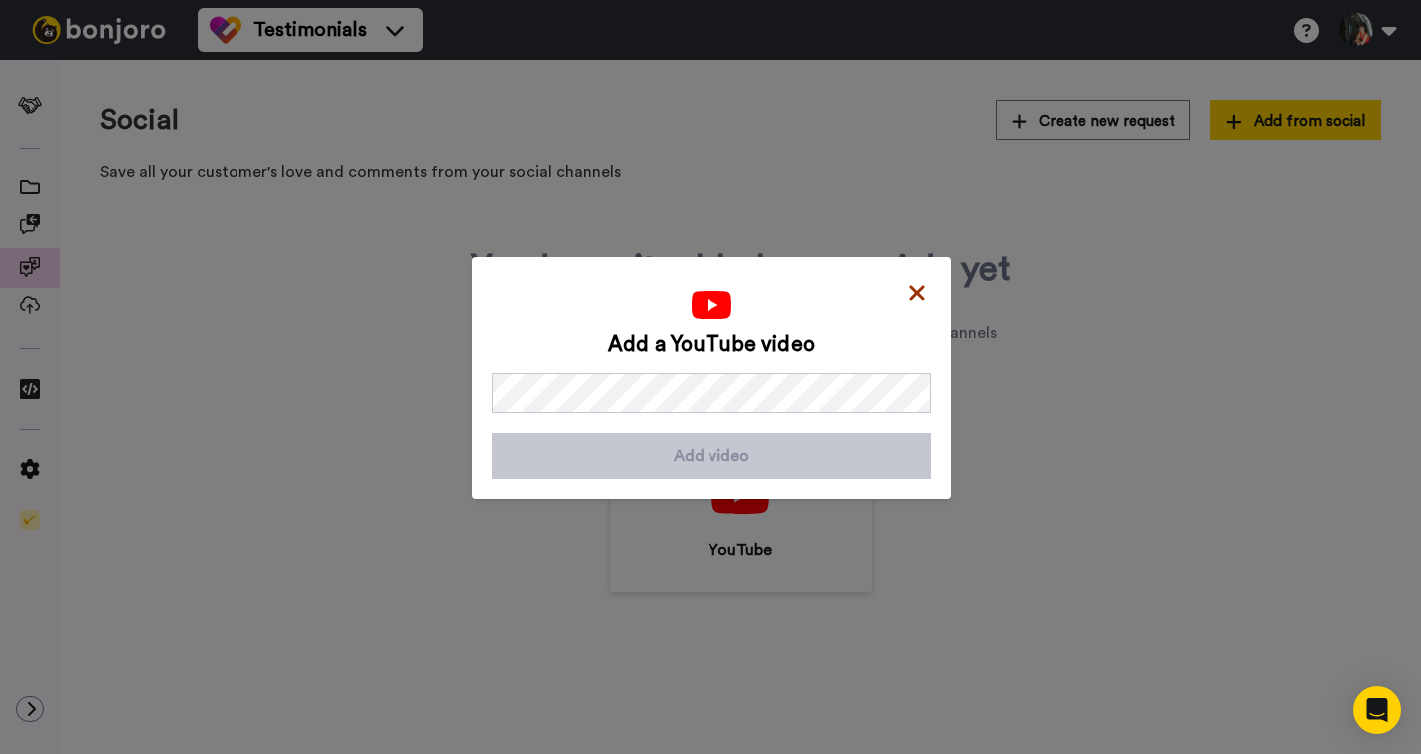
click at [916, 291] on icon at bounding box center [916, 293] width 15 height 15
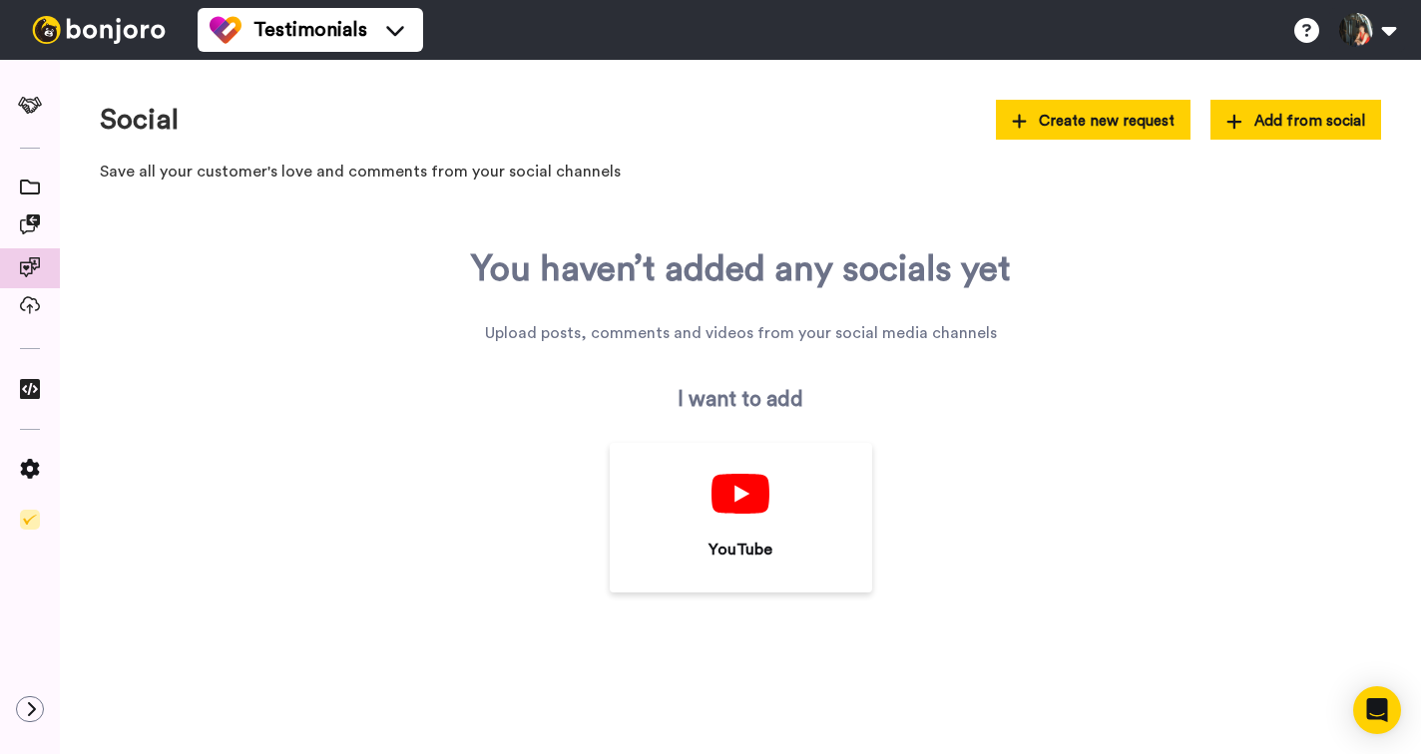
click at [1027, 121] on span "Create new request" at bounding box center [1094, 121] width 164 height 21
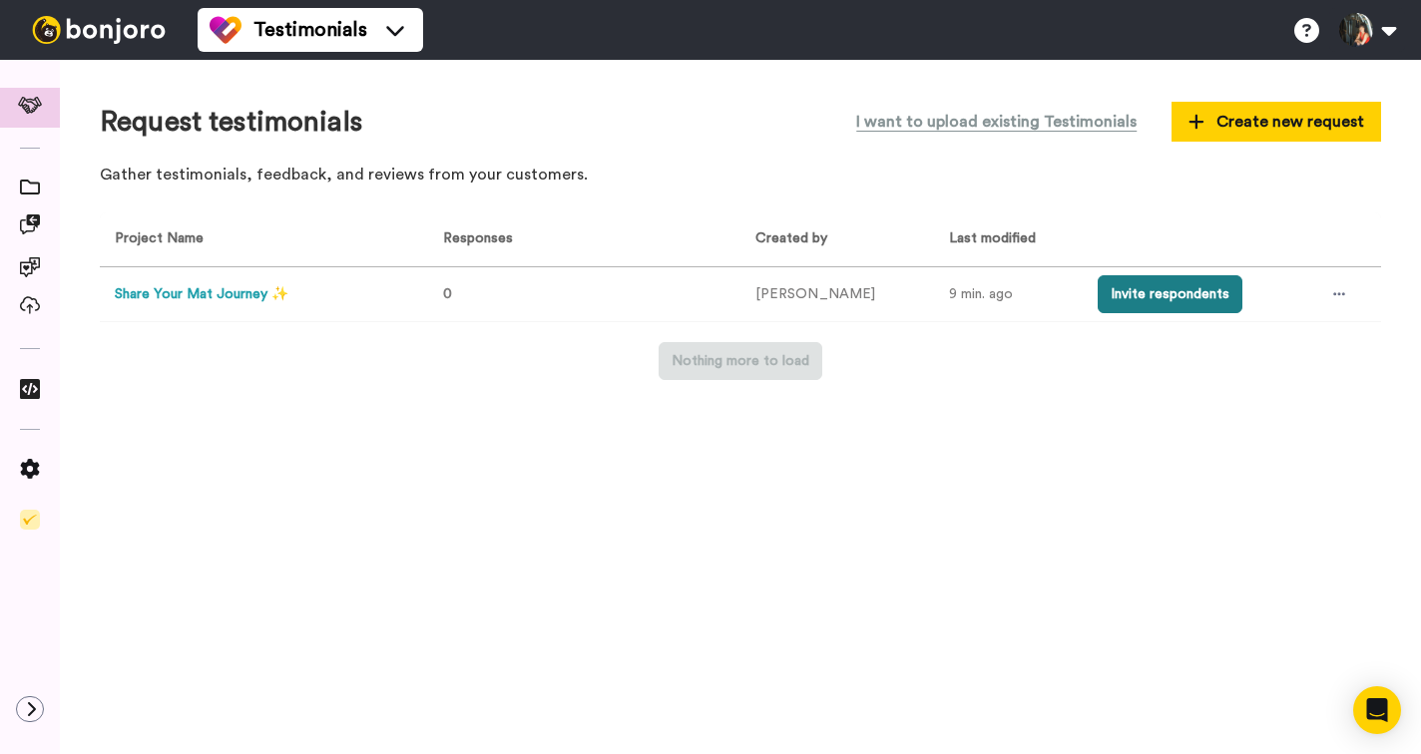
click at [1106, 293] on button "Invite respondents" at bounding box center [1169, 294] width 145 height 38
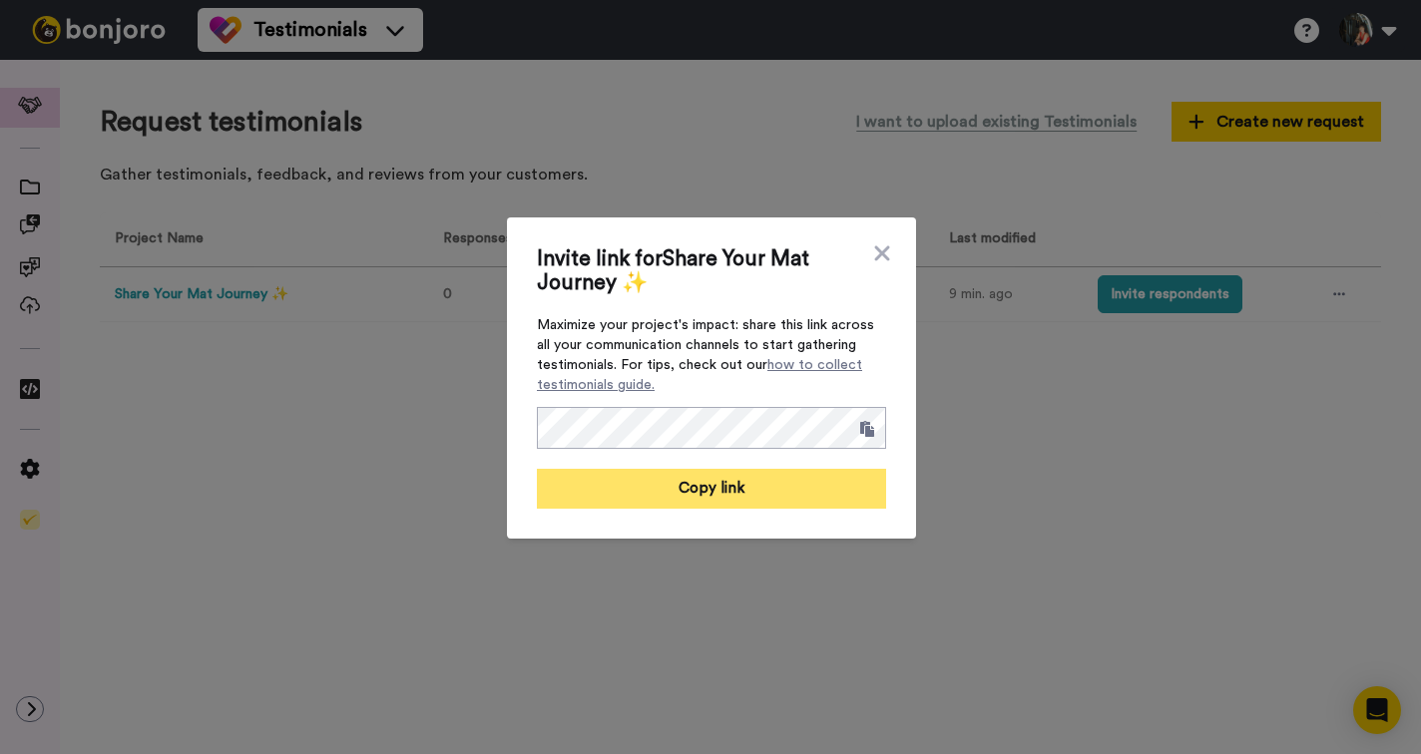
click at [744, 490] on button "Copy link" at bounding box center [711, 489] width 349 height 40
click at [706, 484] on button "Link copied!" at bounding box center [711, 489] width 349 height 40
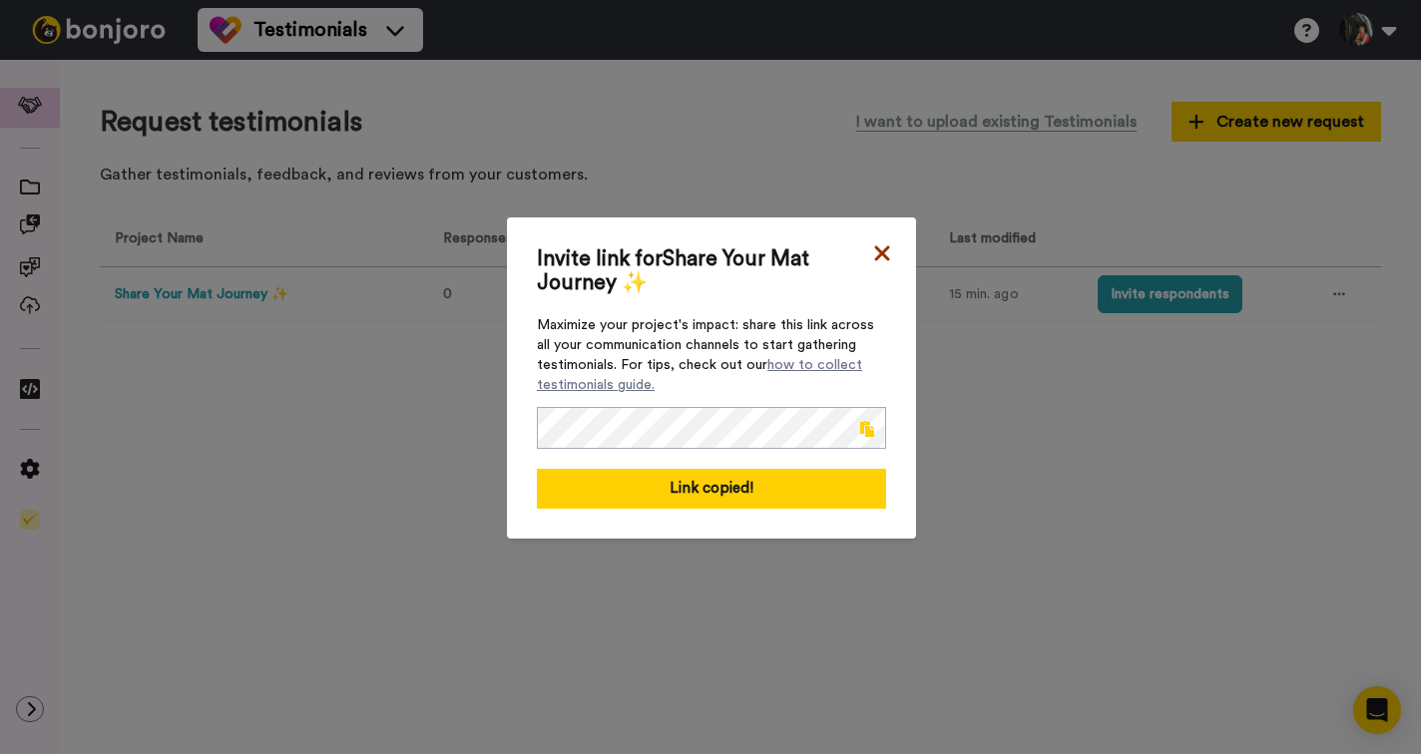
click at [881, 252] on icon at bounding box center [881, 252] width 15 height 15
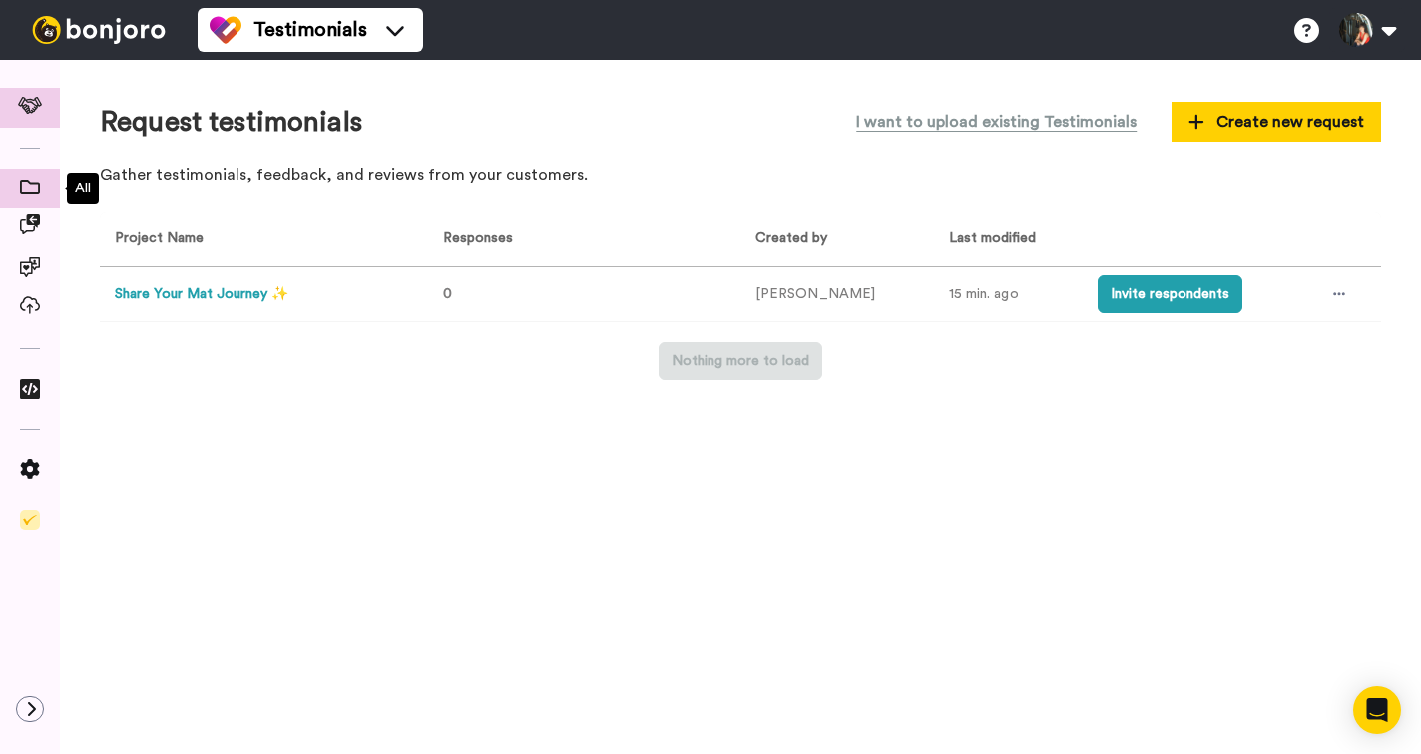
click at [27, 189] on icon at bounding box center [30, 187] width 20 height 15
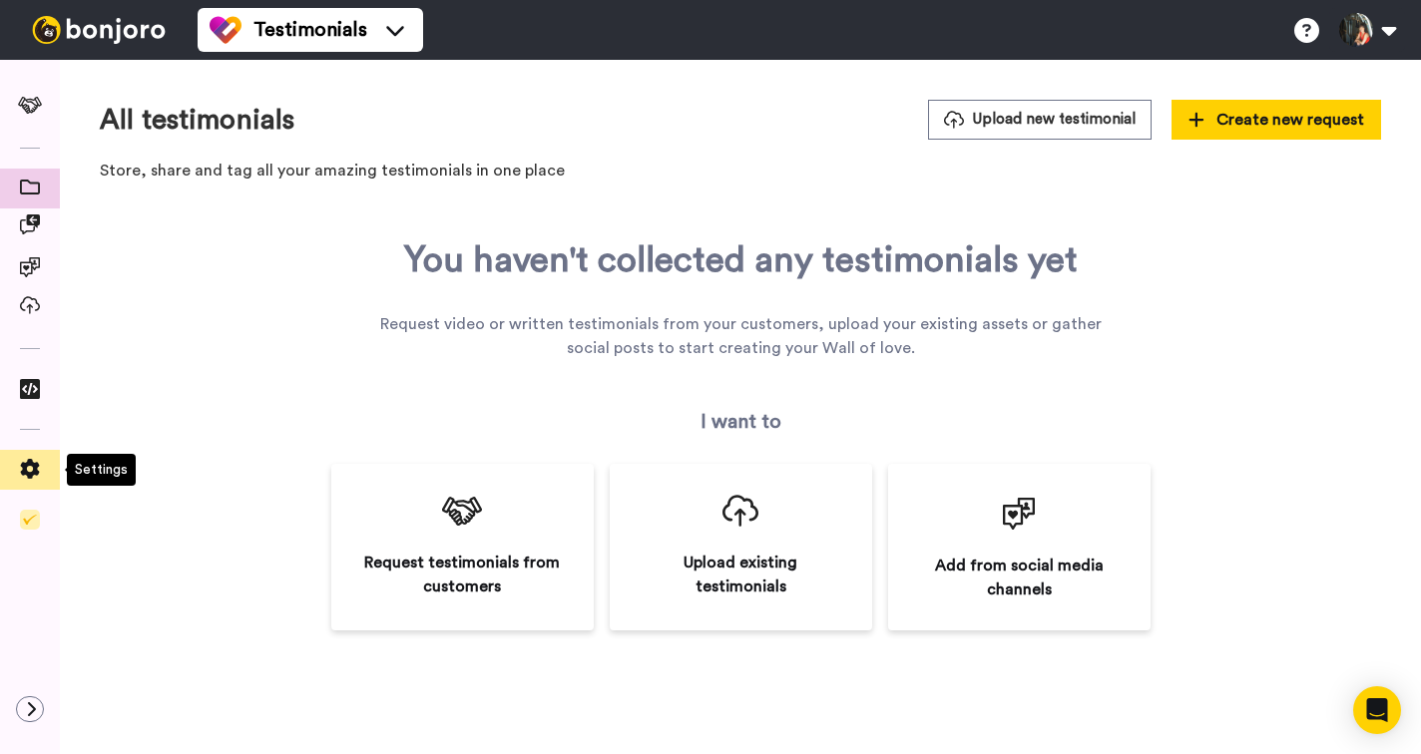
click at [28, 466] on icon at bounding box center [30, 469] width 19 height 20
click at [1306, 30] on icon at bounding box center [1306, 30] width 25 height 25
click at [36, 101] on icon at bounding box center [30, 105] width 25 height 17
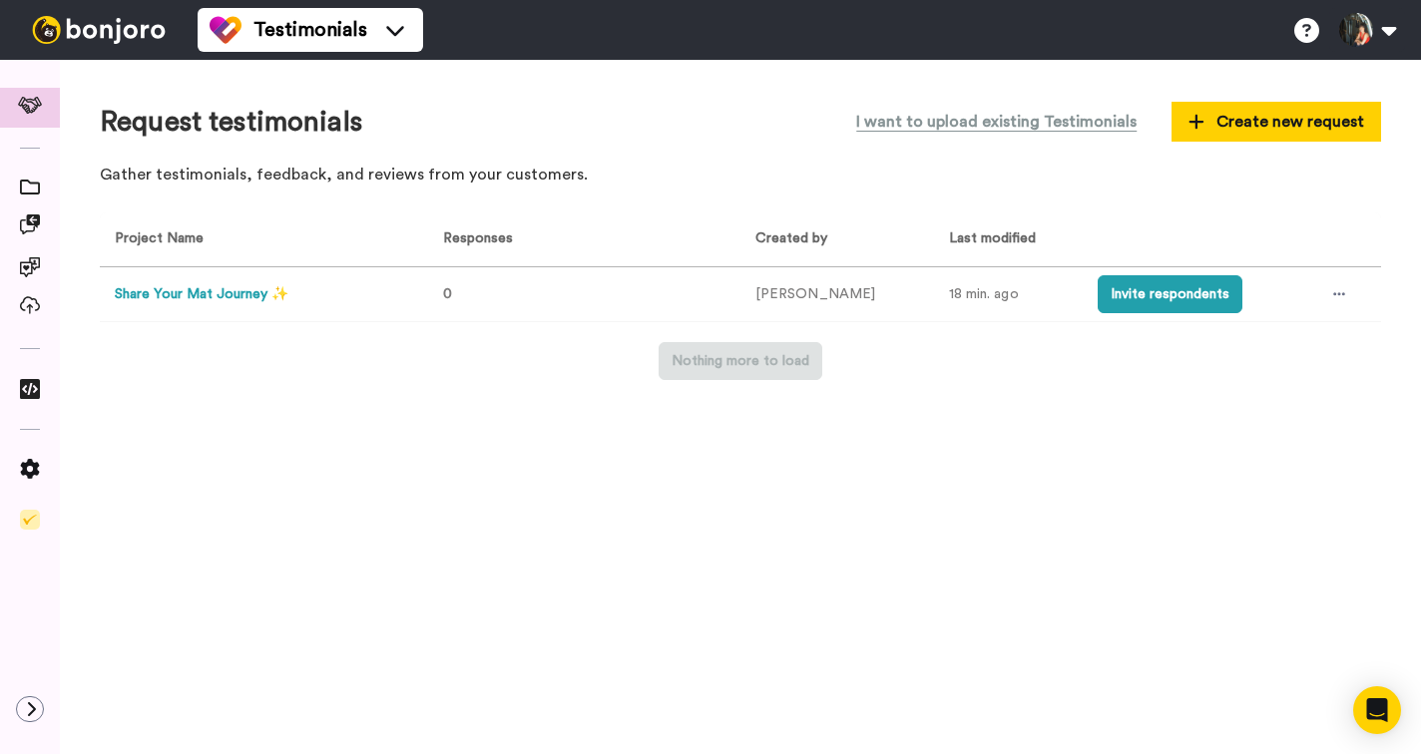
click at [224, 293] on button "Share Your Mat Journey ✨" at bounding box center [202, 294] width 174 height 21
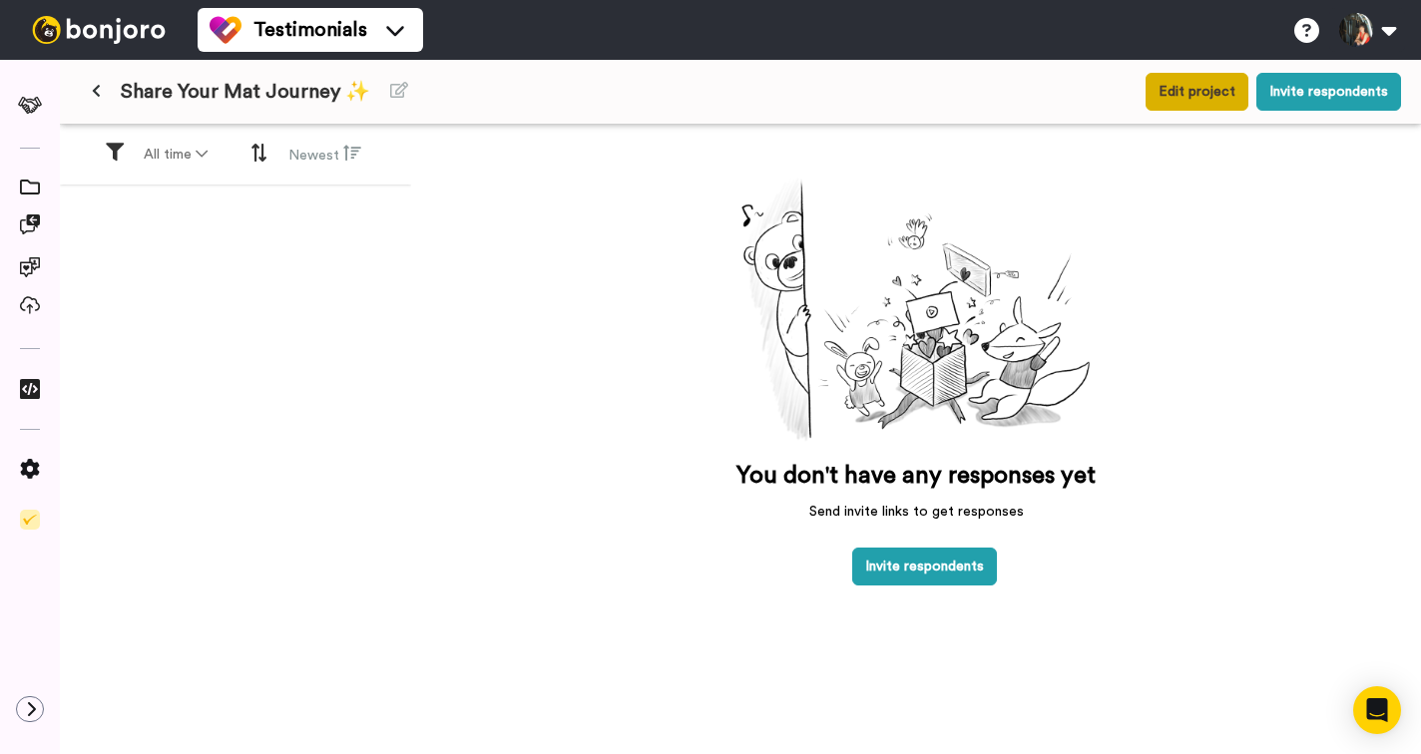
click at [1163, 86] on button "Edit project" at bounding box center [1196, 92] width 103 height 38
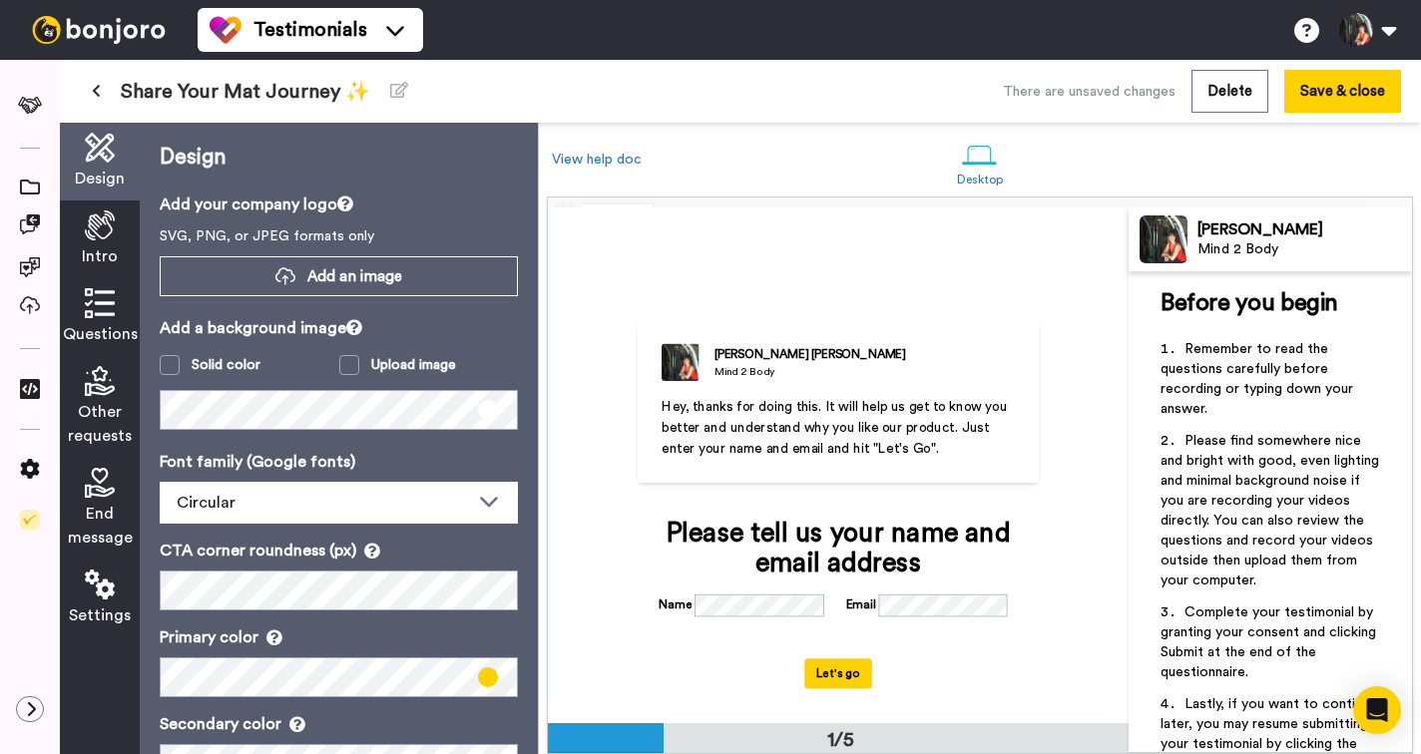
scroll to position [1, 0]
click at [925, 447] on span "Hey, thanks for doing this. It will help us get to know you better and understa…" at bounding box center [835, 427] width 349 height 56
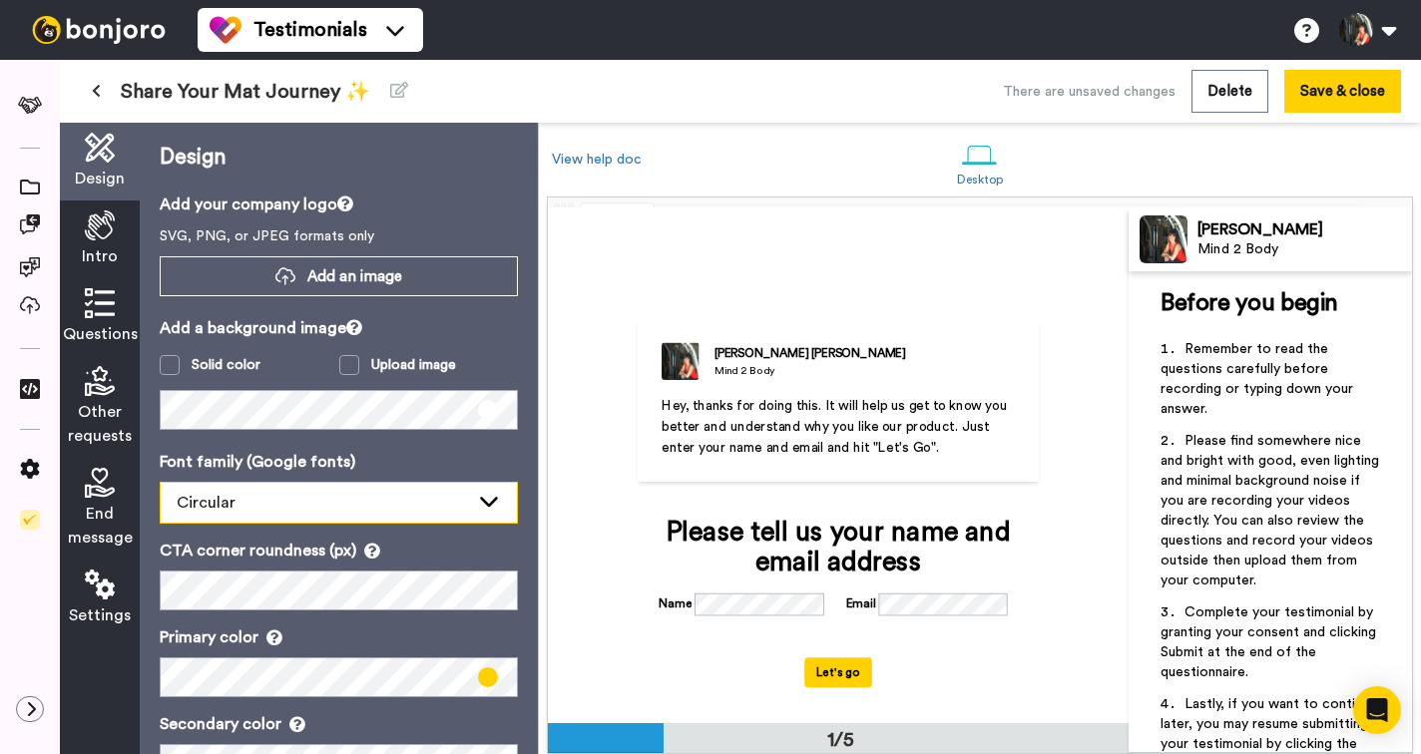
scroll to position [0, 0]
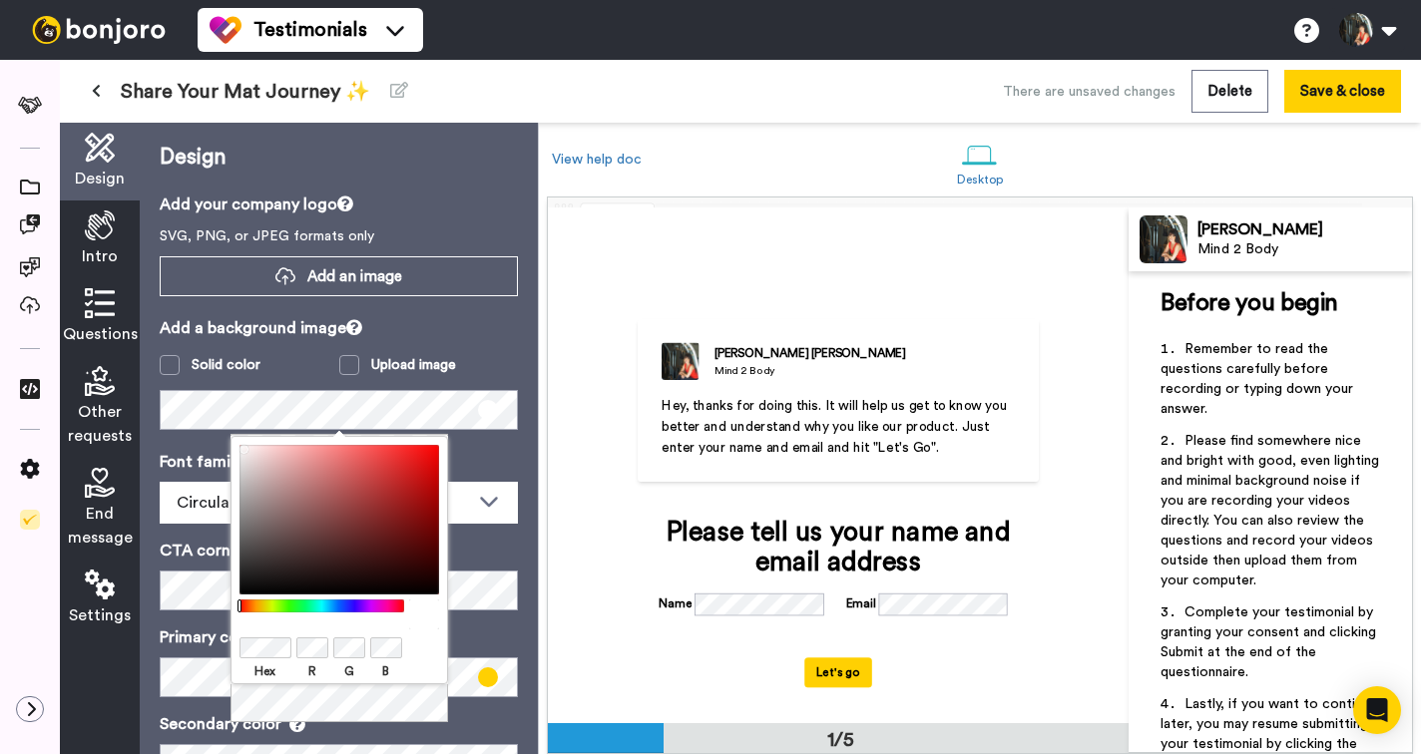
click at [233, 648] on div "Hex R G B" at bounding box center [338, 560] width 217 height 248
click at [498, 457] on p "Font family (Google fonts)" at bounding box center [339, 462] width 358 height 24
click at [408, 628] on div at bounding box center [339, 615] width 200 height 30
click at [287, 667] on label "Hex" at bounding box center [265, 671] width 52 height 18
click at [420, 647] on div at bounding box center [339, 648] width 200 height 25
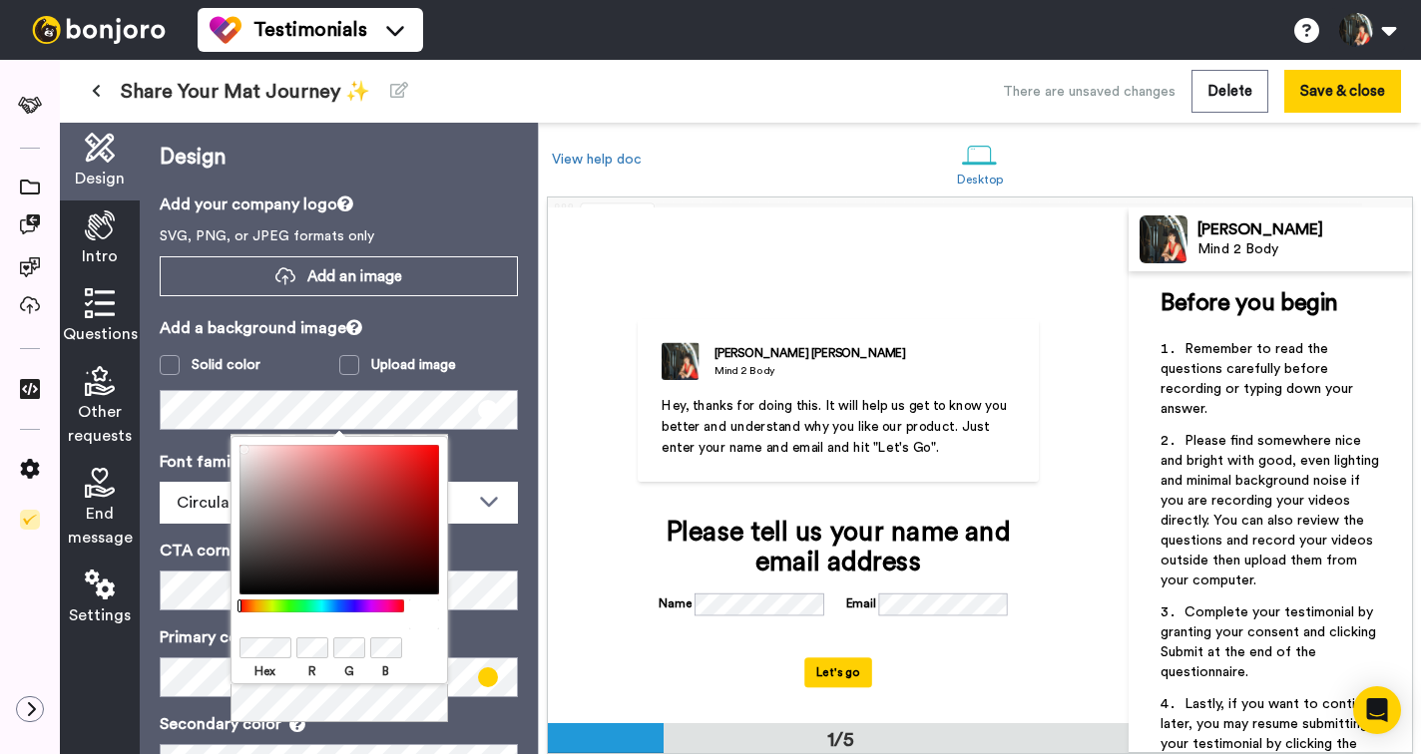
click at [510, 560] on p "CTA corner roundness (px)" at bounding box center [339, 551] width 358 height 24
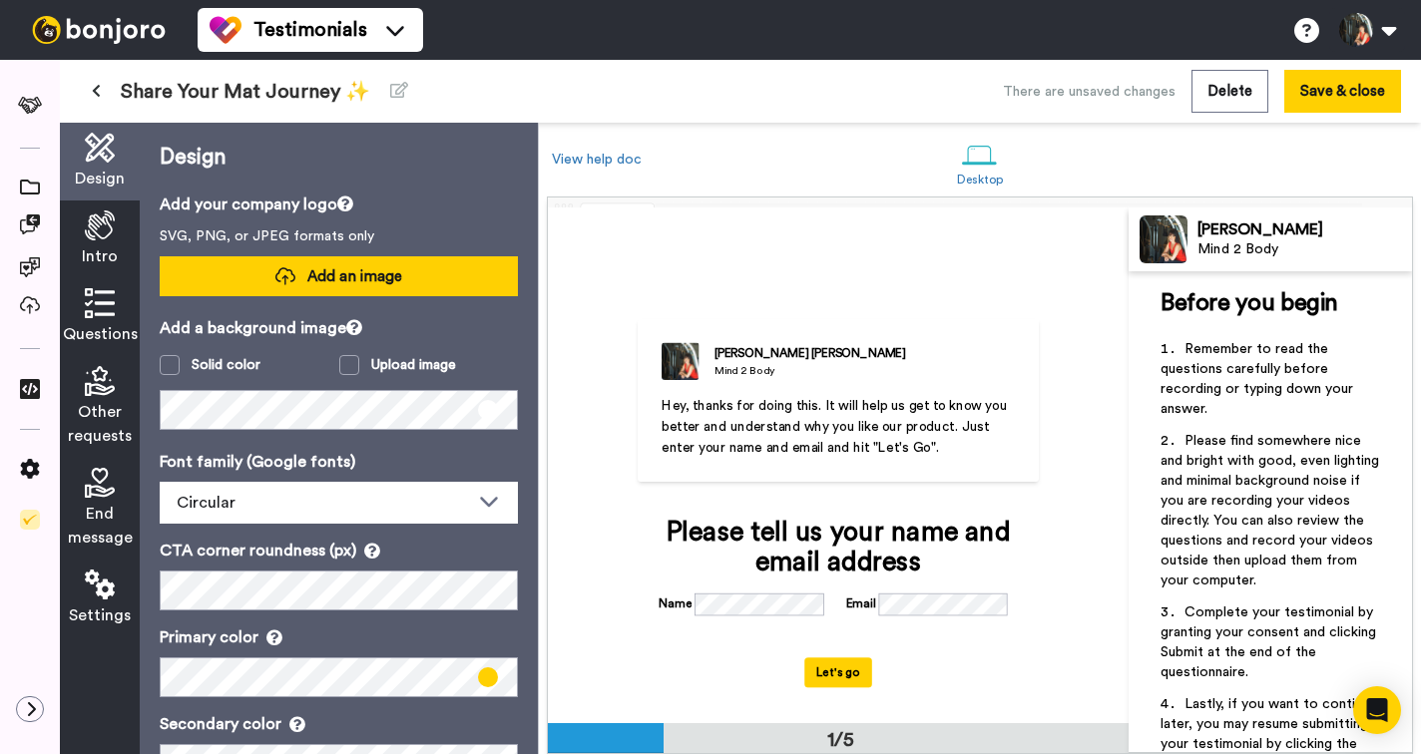
click at [412, 266] on button "Add an image" at bounding box center [339, 276] width 358 height 40
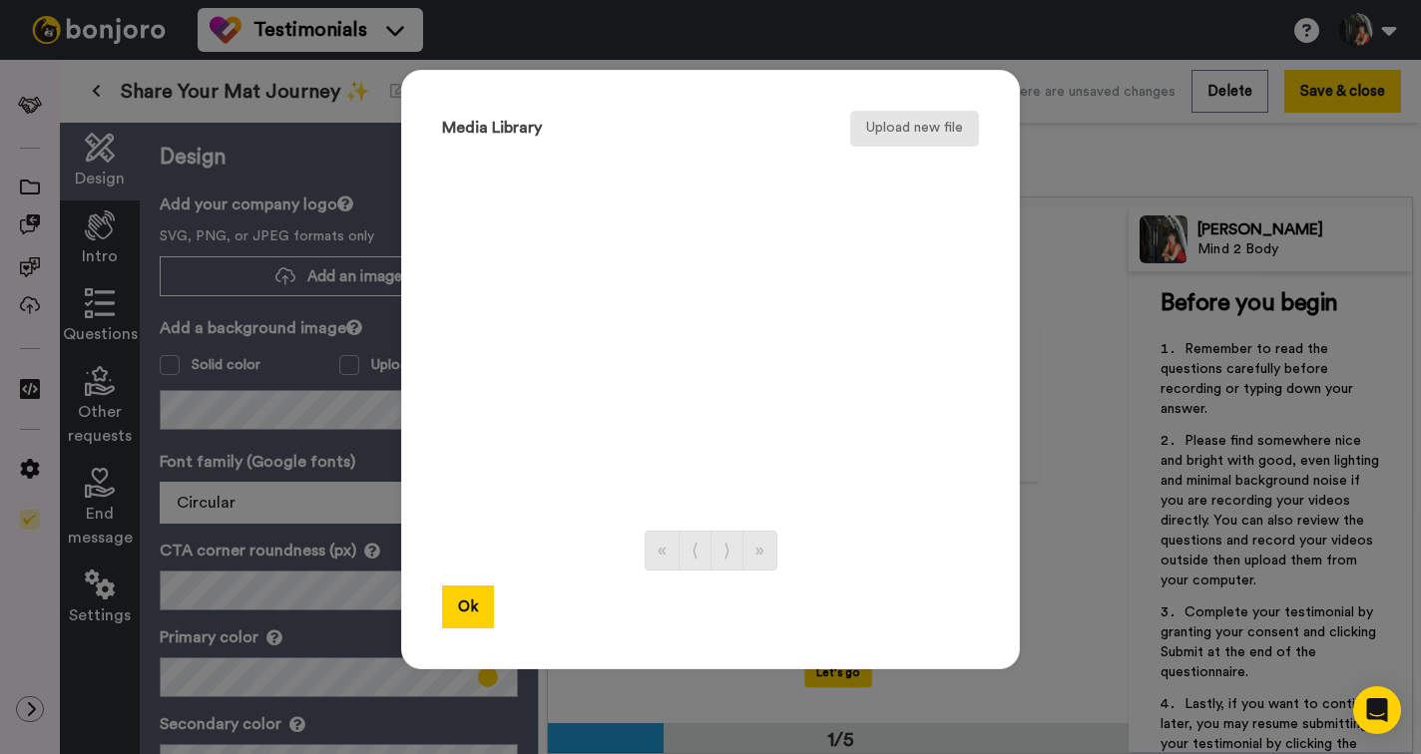
click at [903, 123] on button "Upload new file" at bounding box center [914, 129] width 129 height 36
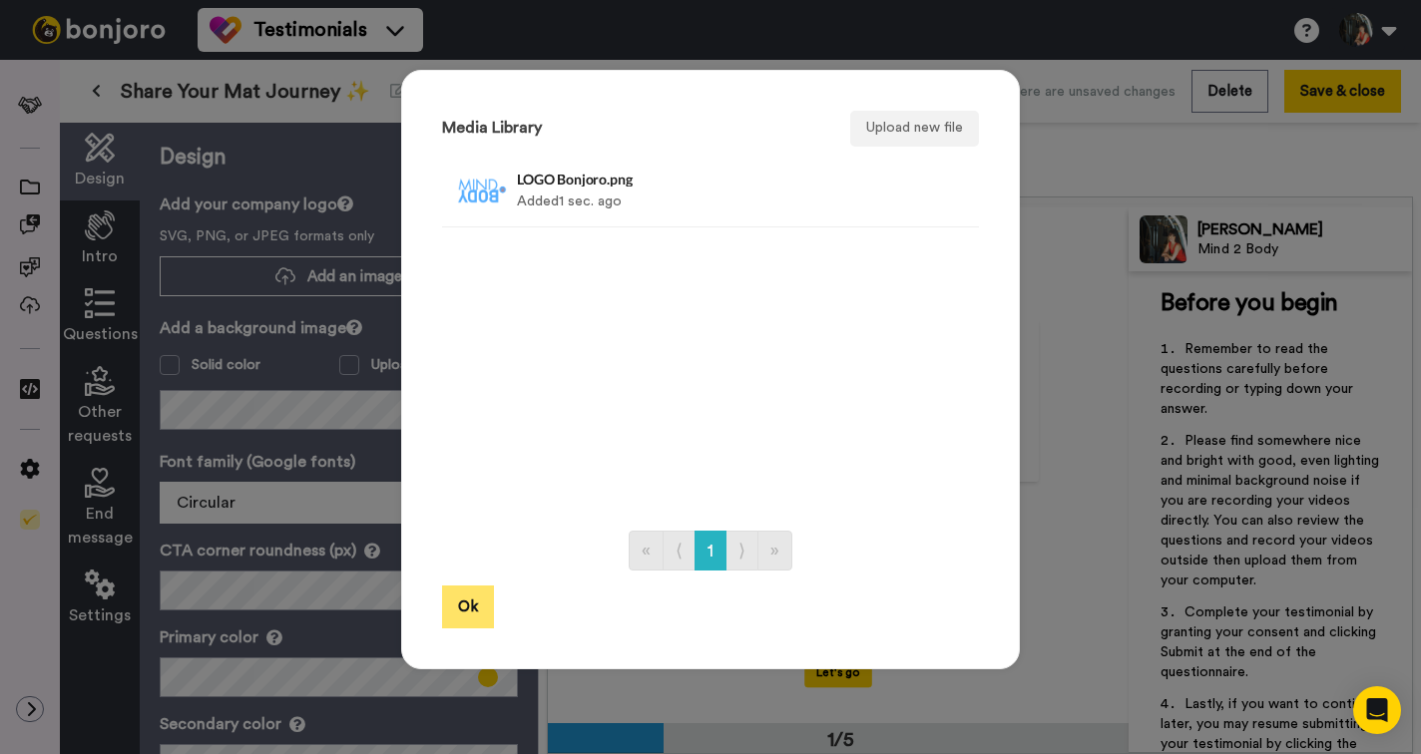
click at [475, 600] on button "Ok" at bounding box center [468, 607] width 52 height 43
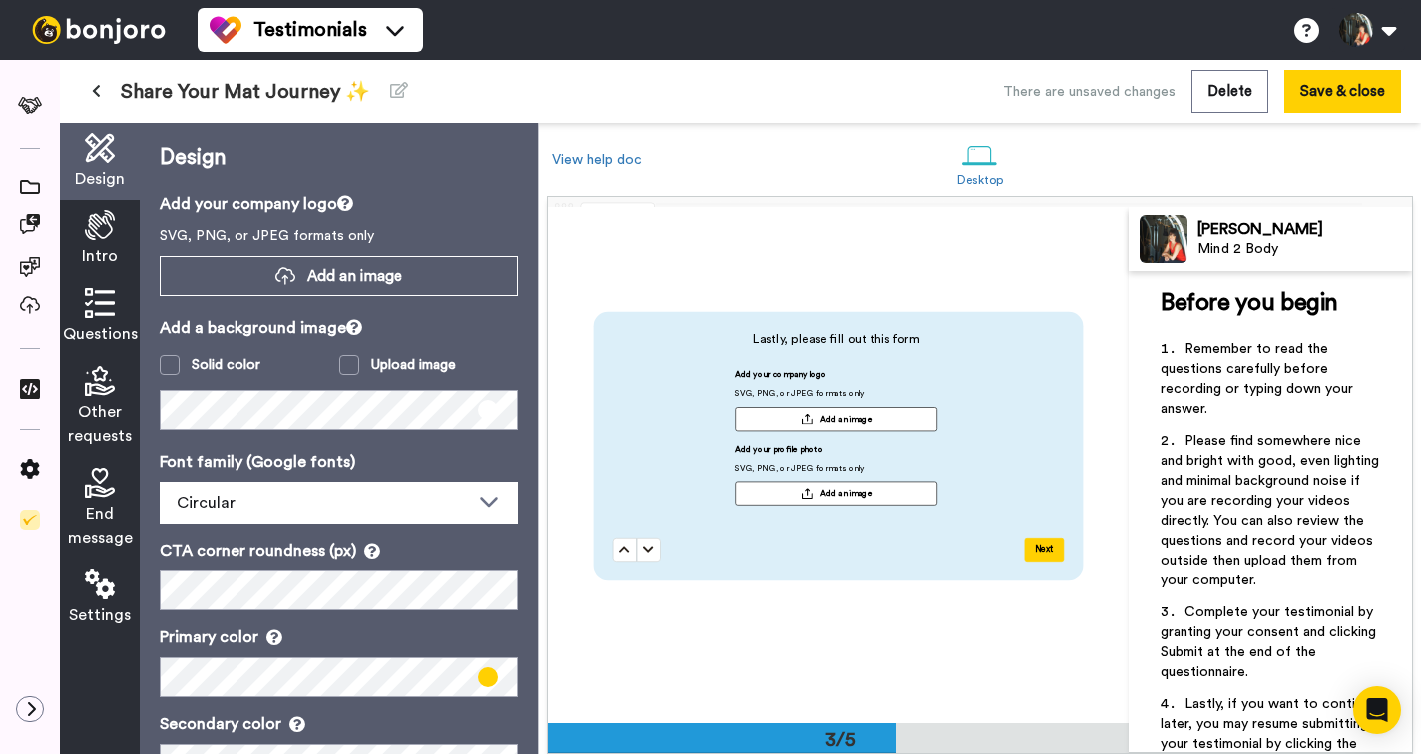
scroll to position [1069, 0]
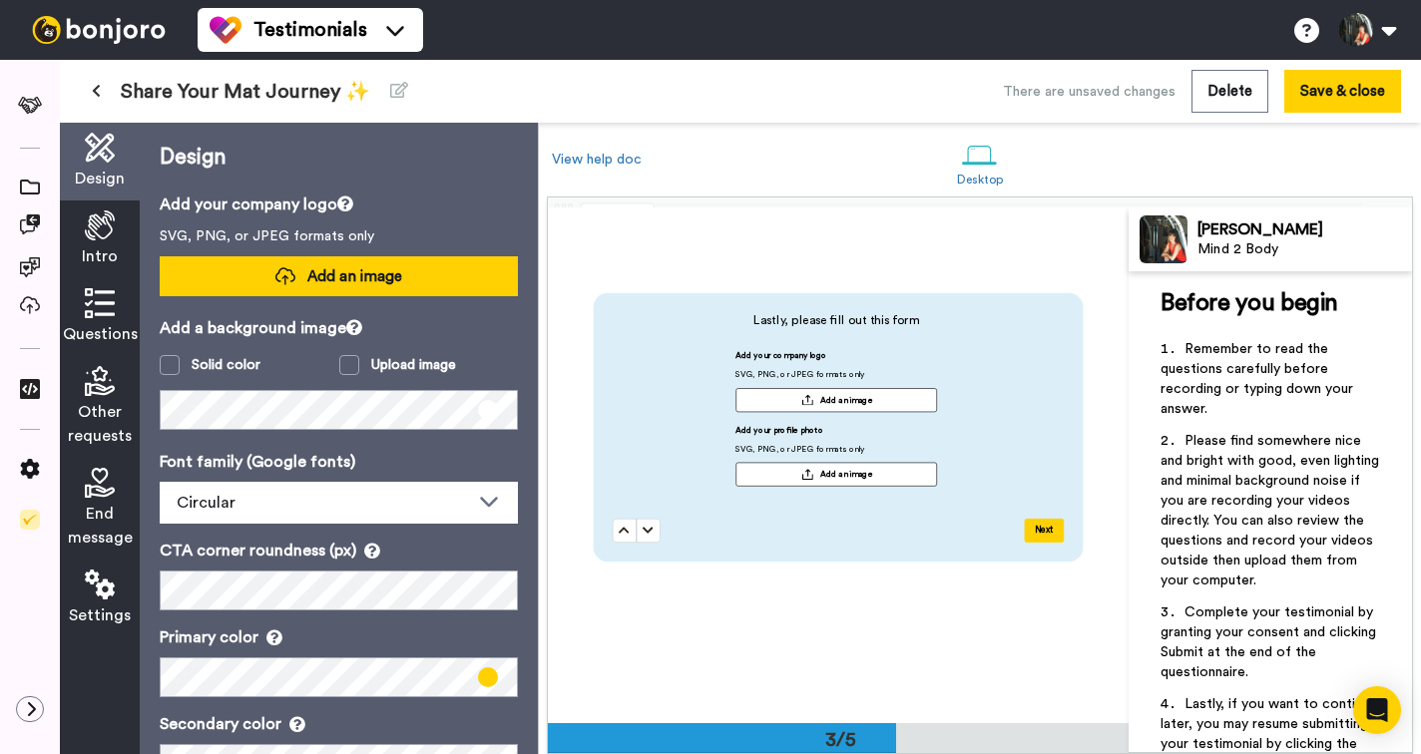
click at [354, 287] on button "Add an image" at bounding box center [339, 276] width 358 height 40
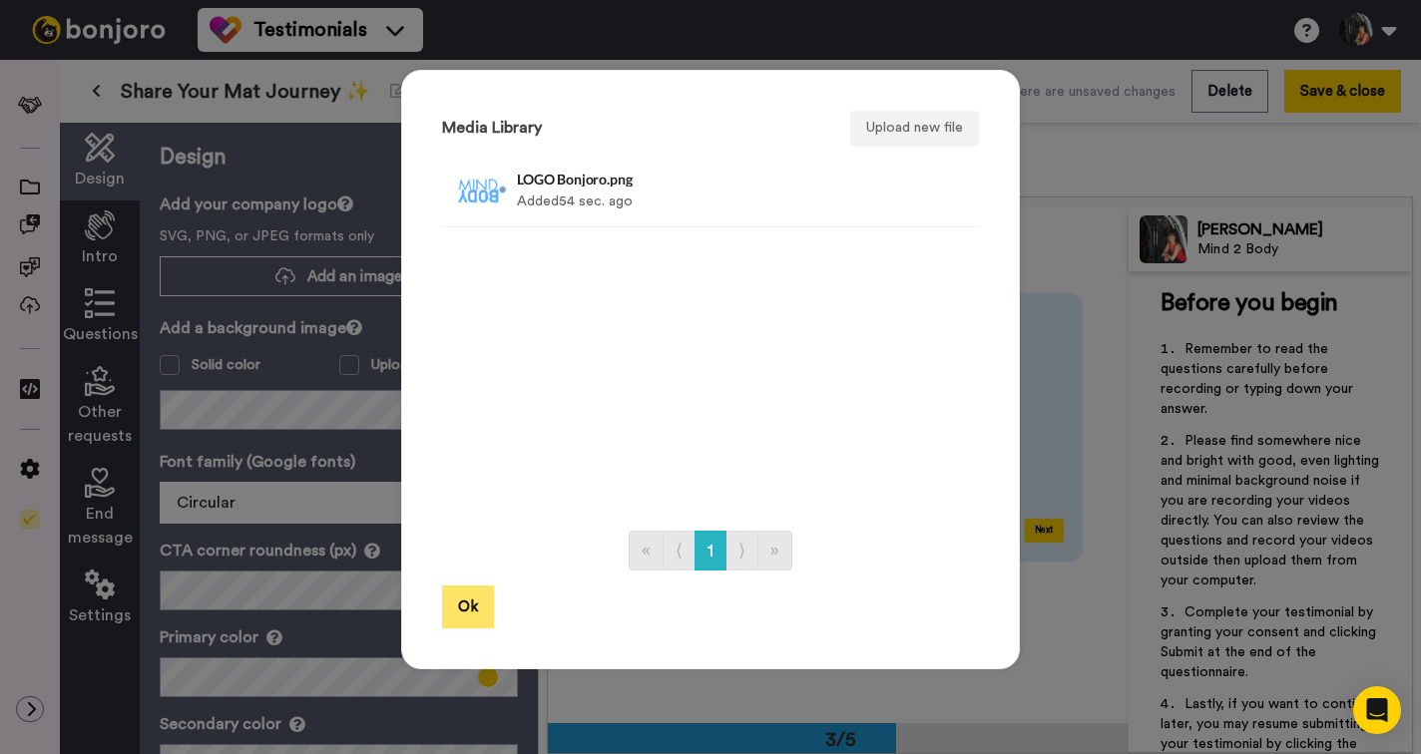
click at [472, 607] on button "Ok" at bounding box center [468, 607] width 52 height 43
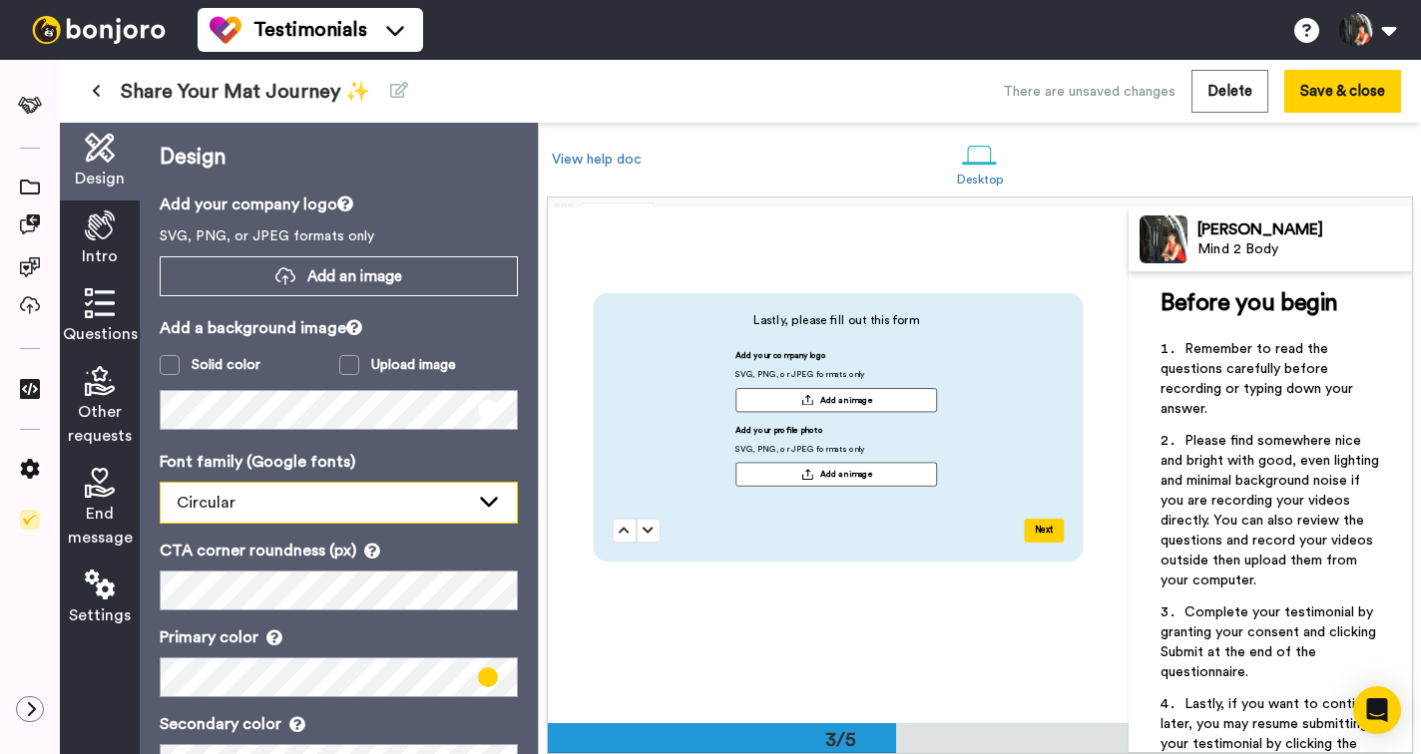
click at [425, 503] on div "Circular" at bounding box center [323, 503] width 292 height 24
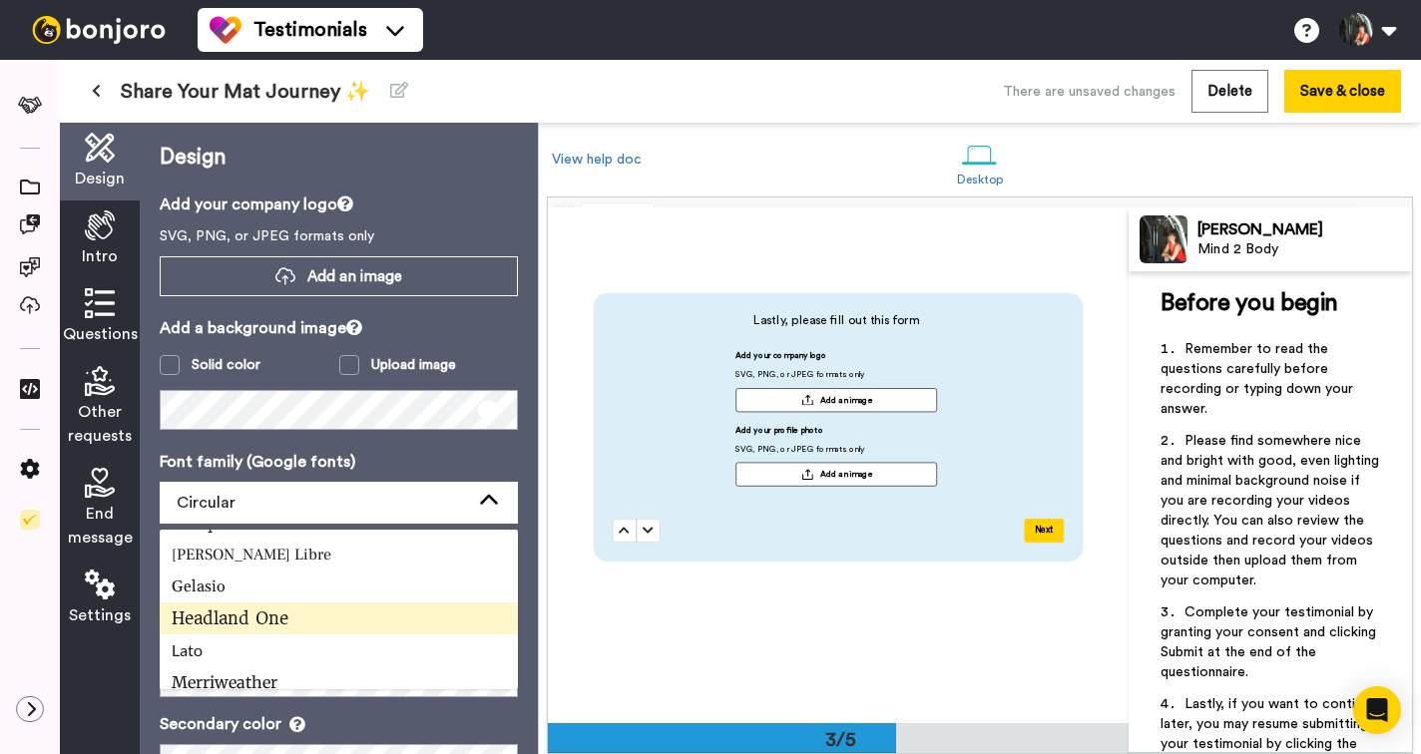
scroll to position [444, 0]
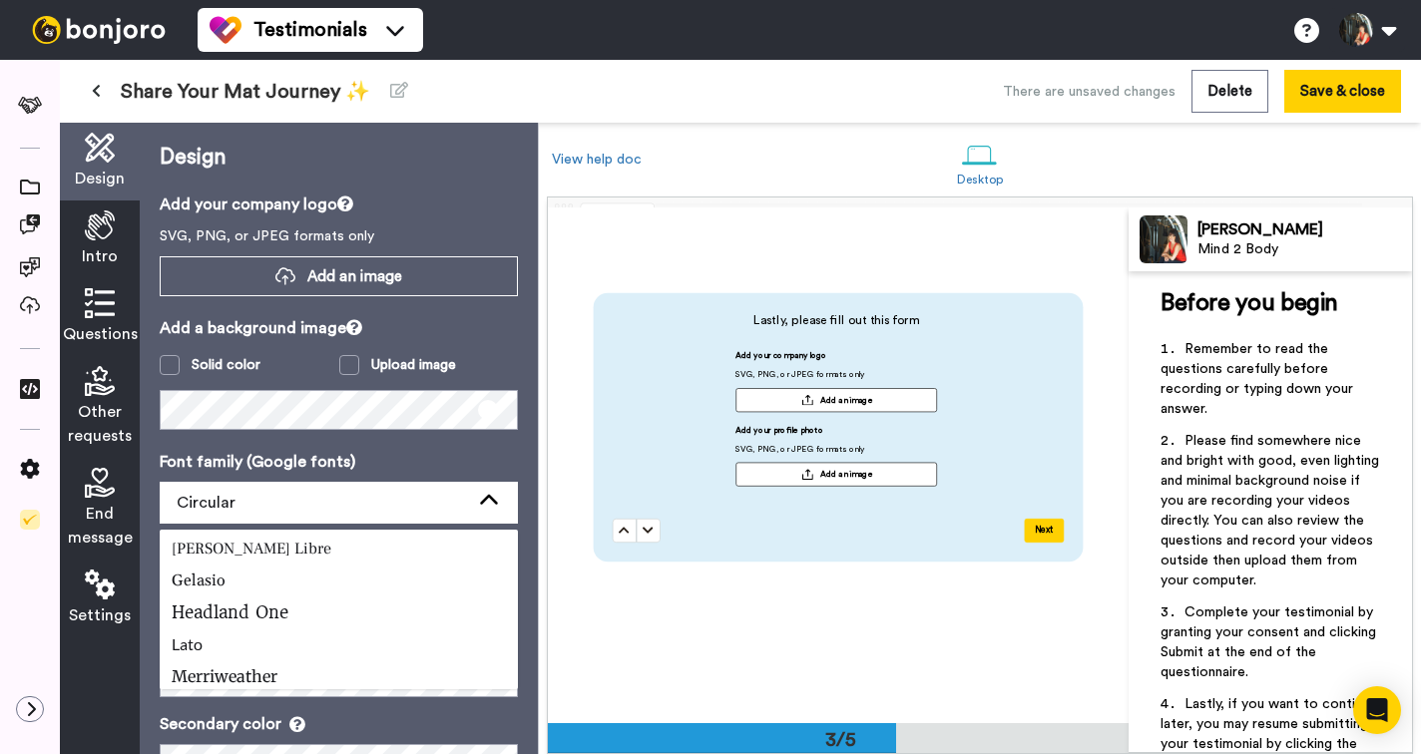
click at [447, 459] on p "Font family (Google fonts)" at bounding box center [339, 462] width 358 height 24
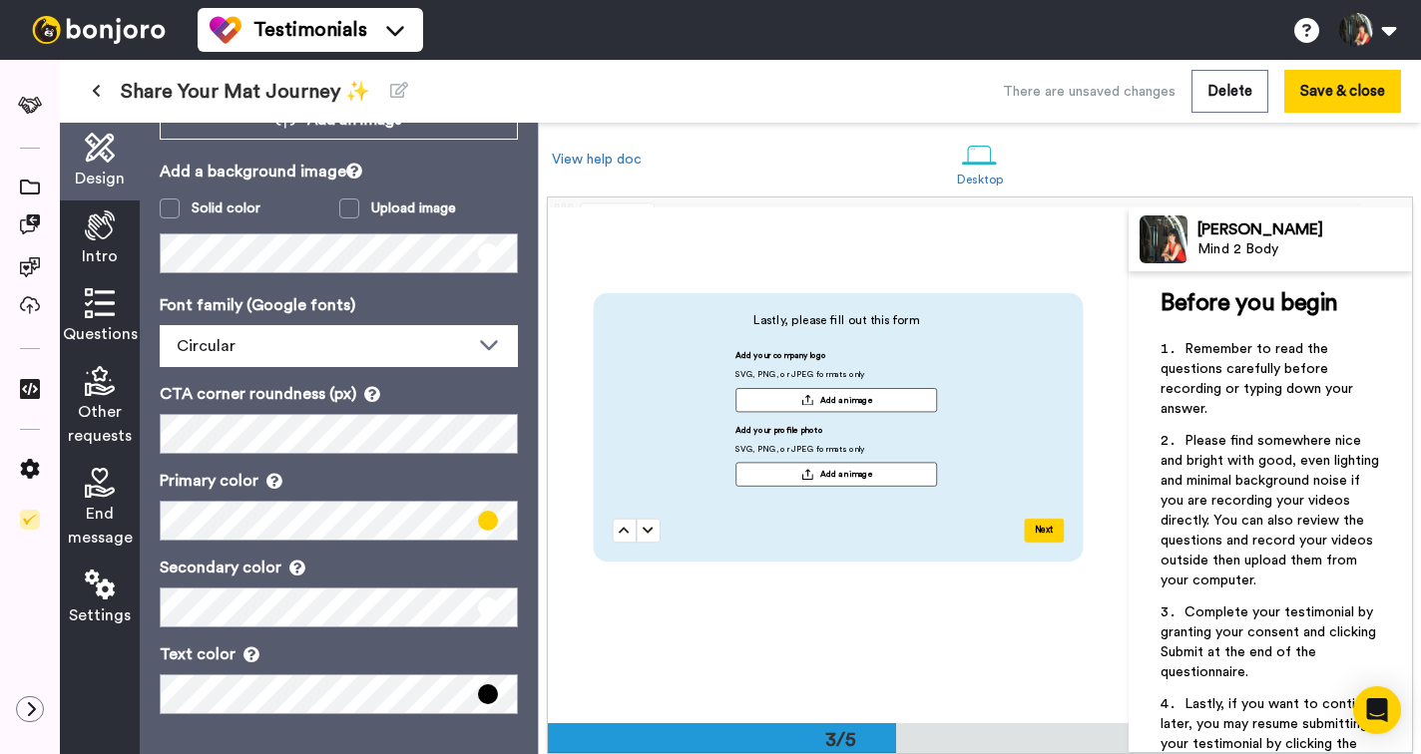
scroll to position [157, 0]
click at [487, 520] on span at bounding box center [488, 521] width 20 height 20
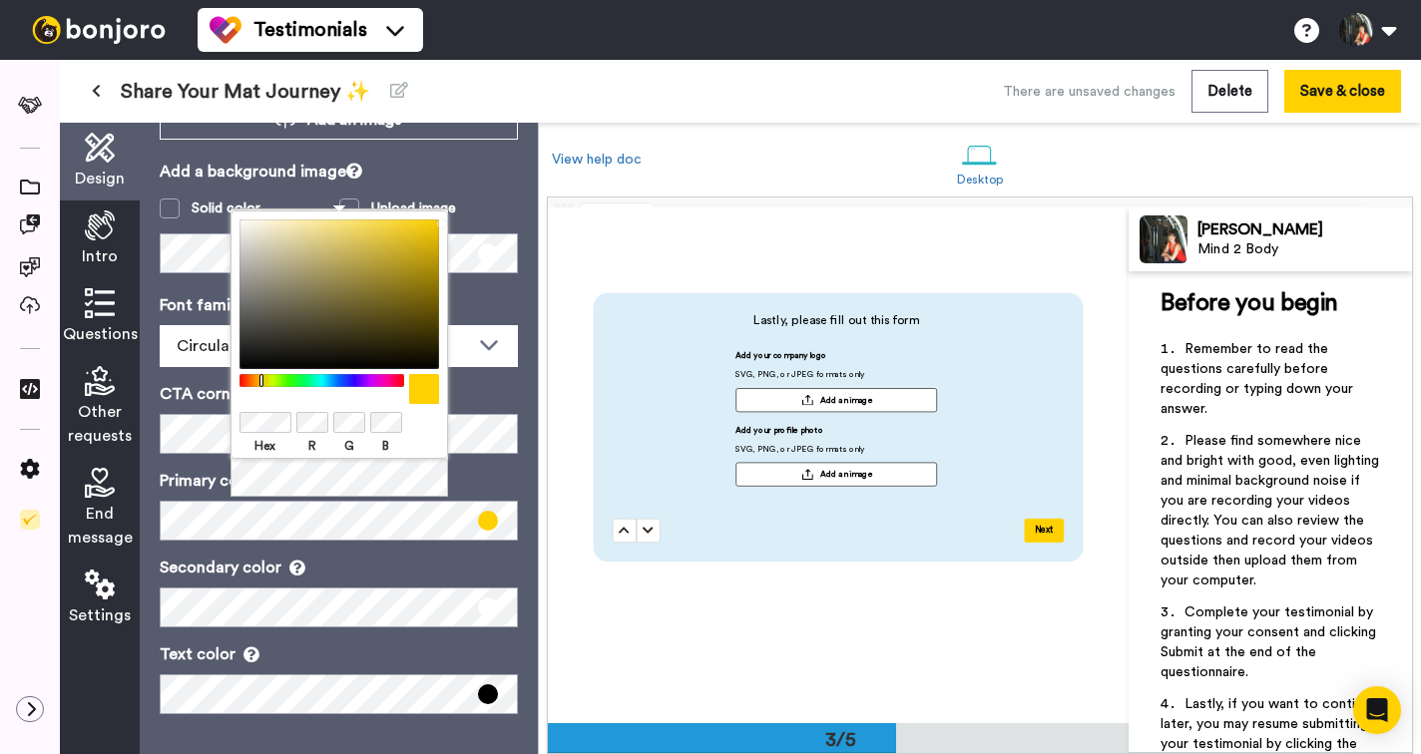
click at [229, 416] on body "Testimonials Switch to Video messaging Try me for free! Testimonials Settings D…" at bounding box center [710, 377] width 1421 height 754
click at [422, 439] on div "Hex R G B" at bounding box center [339, 446] width 200 height 22
click at [319, 377] on div at bounding box center [321, 380] width 172 height 13
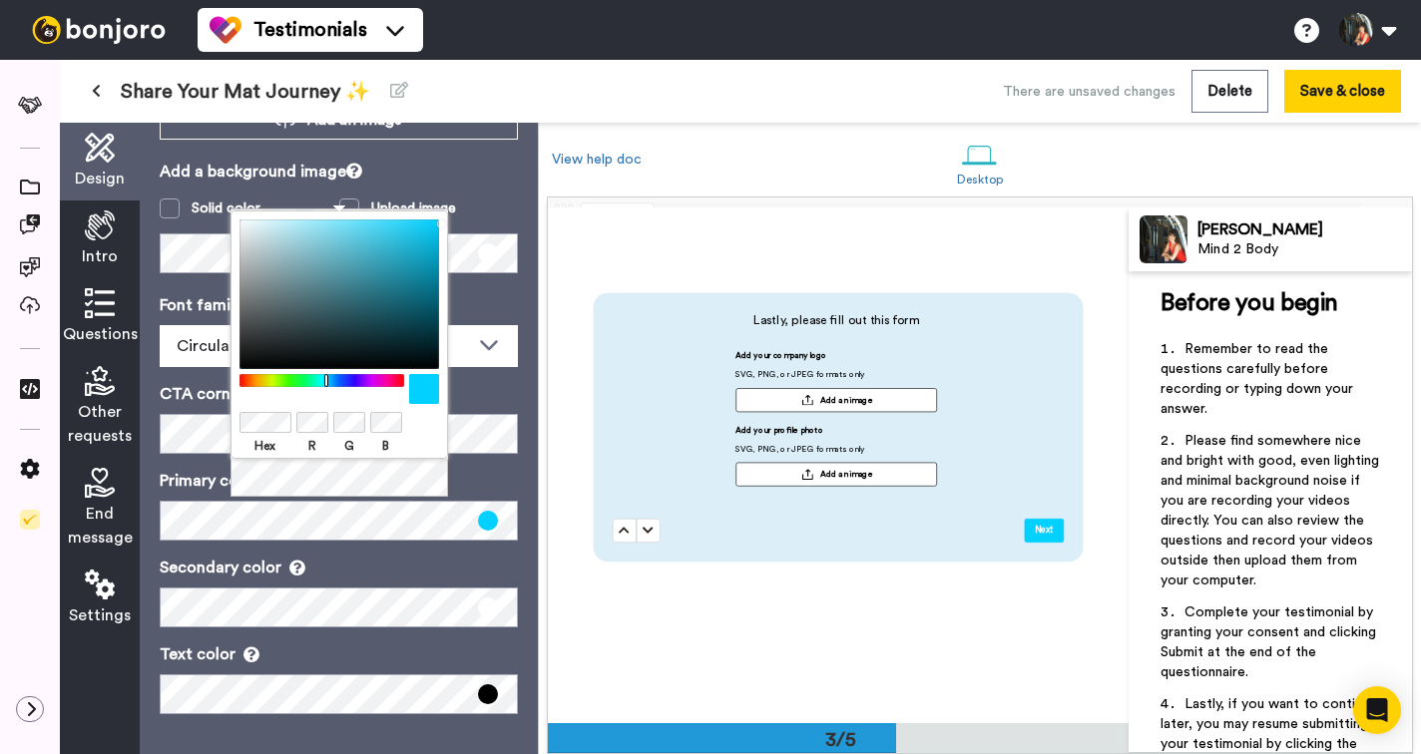
click at [326, 380] on div at bounding box center [321, 380] width 172 height 13
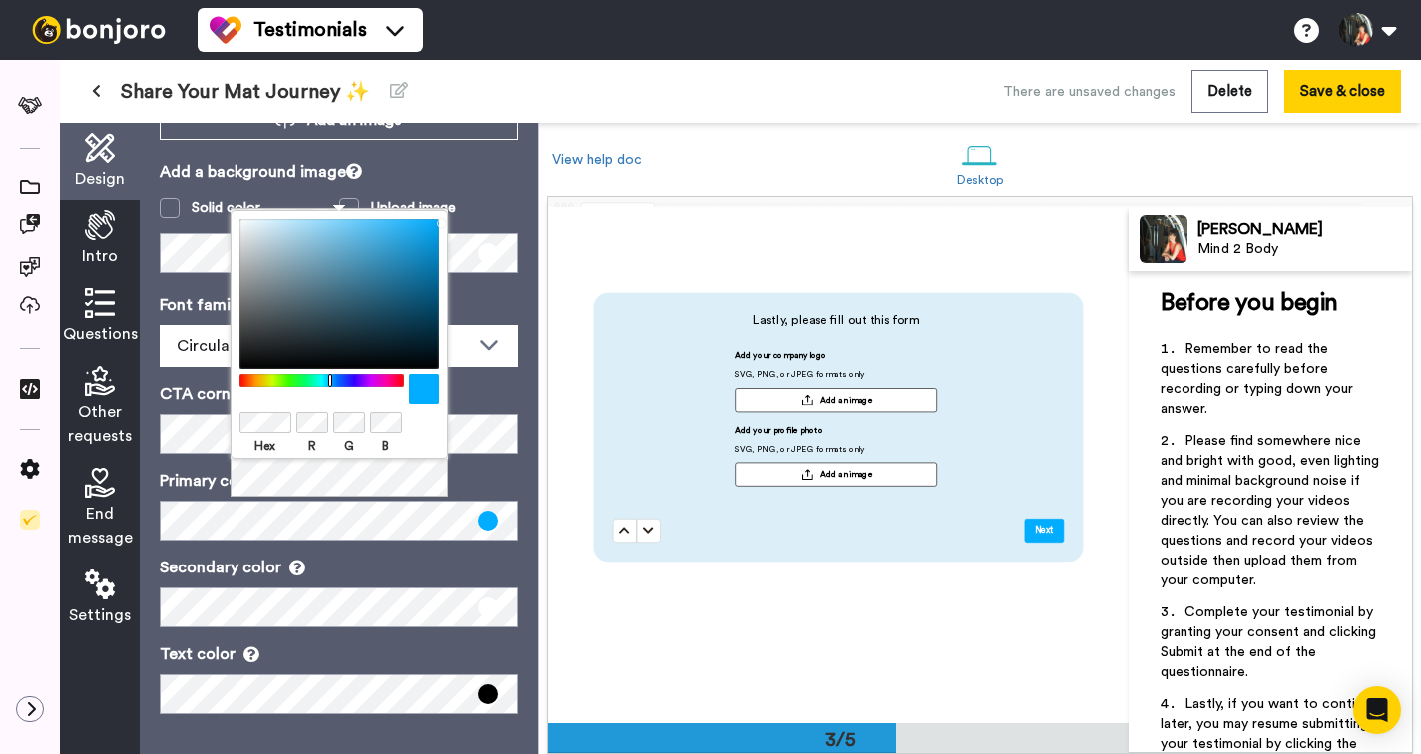
click at [330, 381] on div at bounding box center [321, 380] width 172 height 13
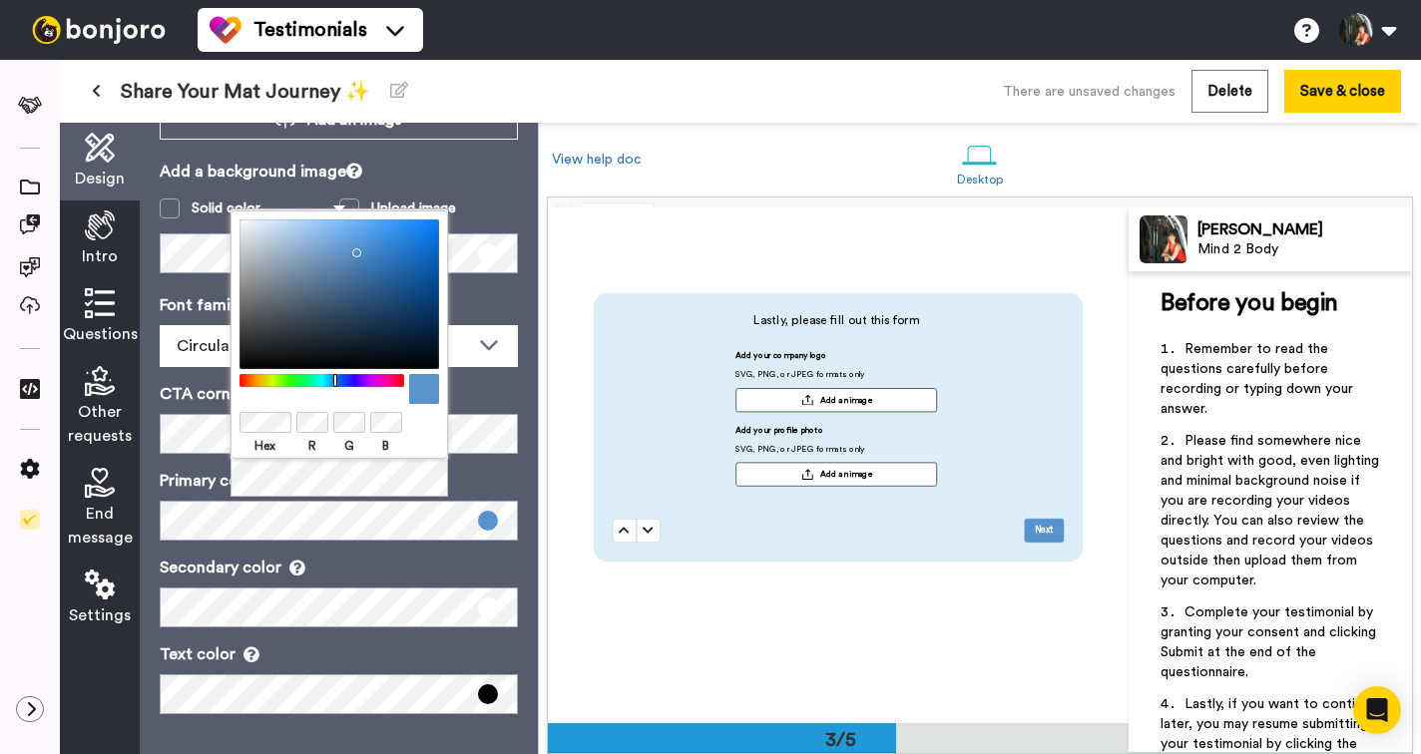
click at [290, 446] on label "Hex" at bounding box center [265, 446] width 52 height 18
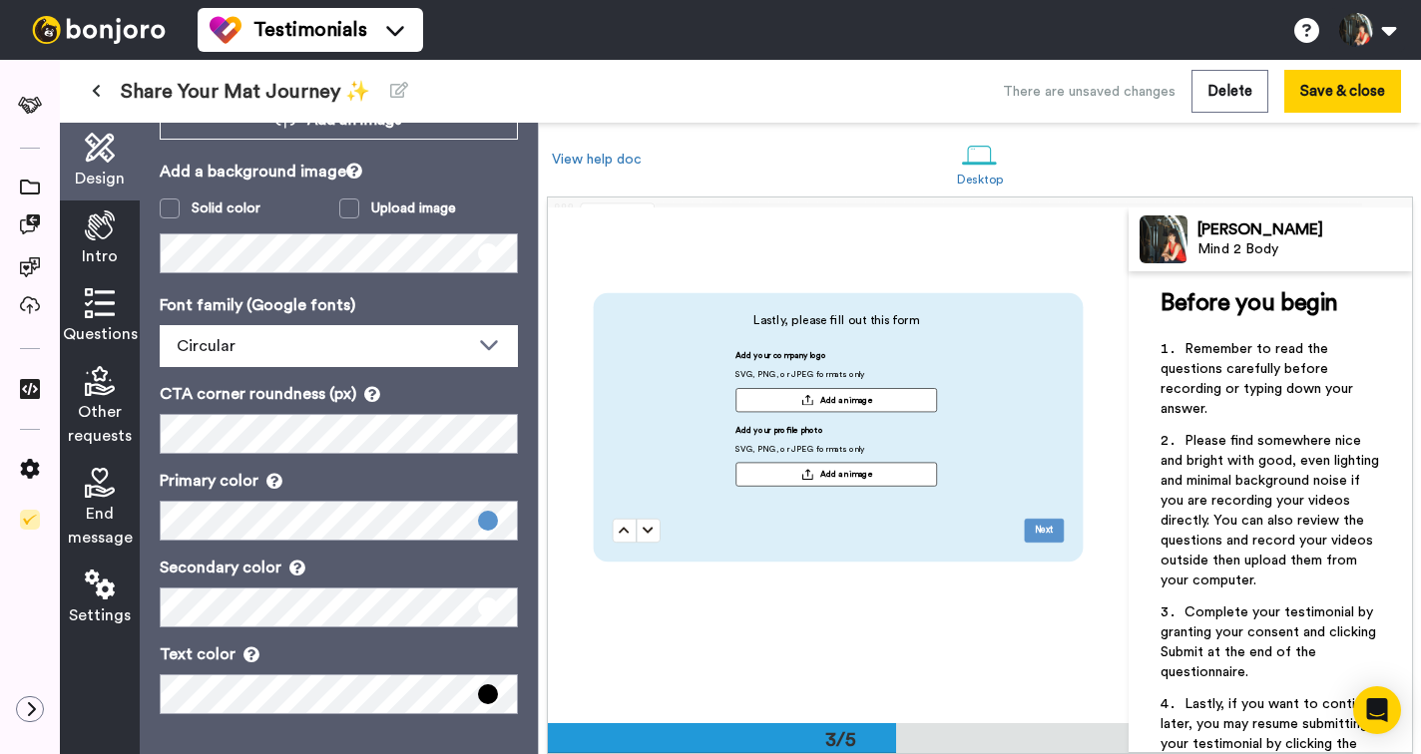
click at [474, 475] on p "Primary color" at bounding box center [339, 481] width 358 height 24
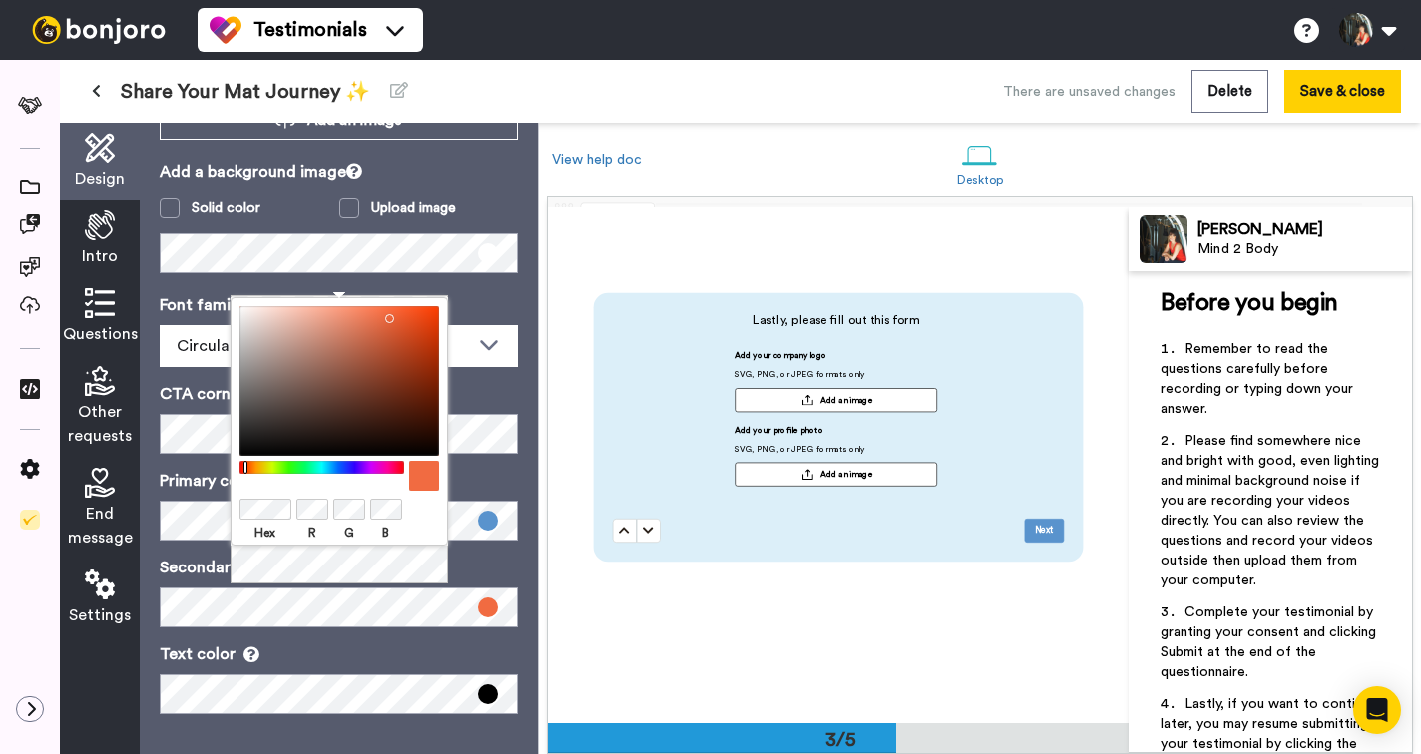
click at [426, 518] on div at bounding box center [339, 509] width 200 height 25
click at [426, 580] on div "Hex R G B" at bounding box center [338, 441] width 217 height 288
click at [492, 295] on p "Font family (Google fonts)" at bounding box center [339, 305] width 358 height 24
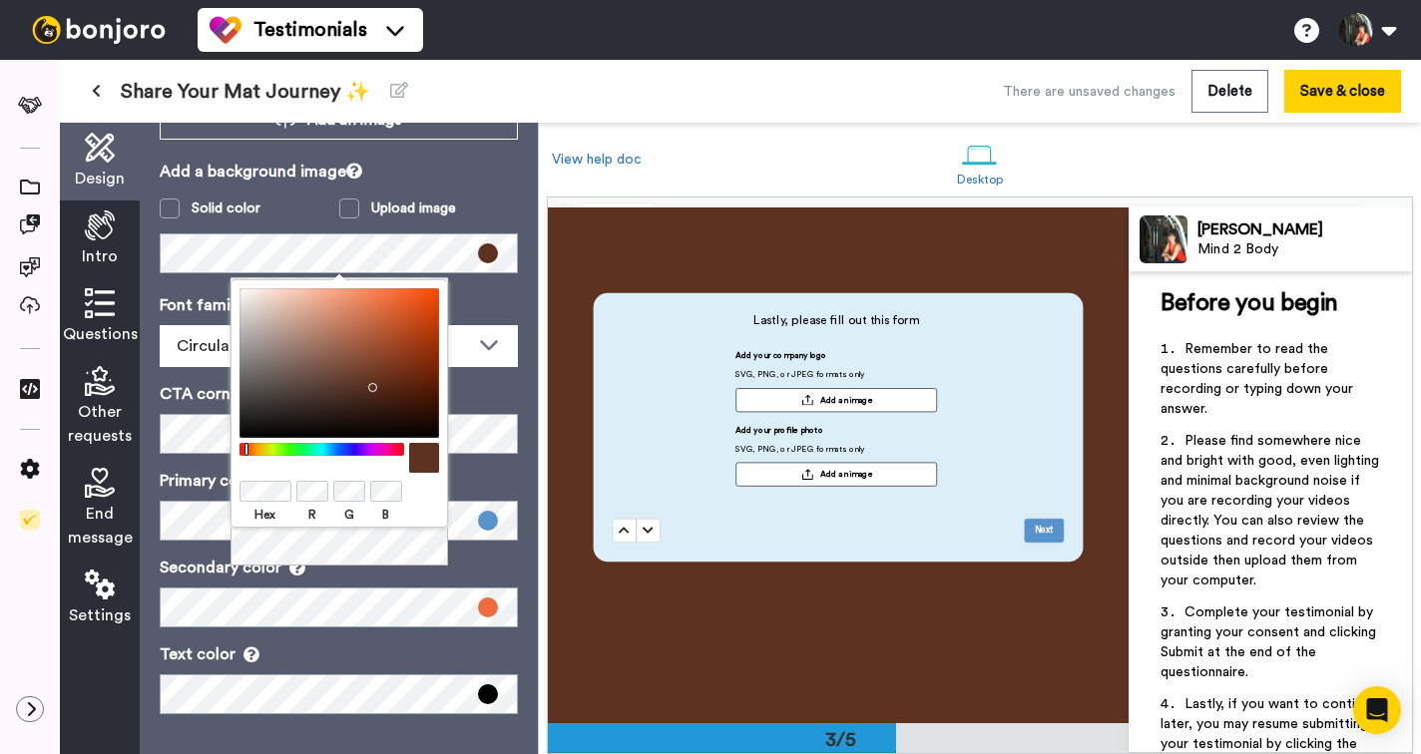
click at [418, 498] on div at bounding box center [339, 491] width 200 height 25
click at [419, 491] on div at bounding box center [339, 491] width 200 height 25
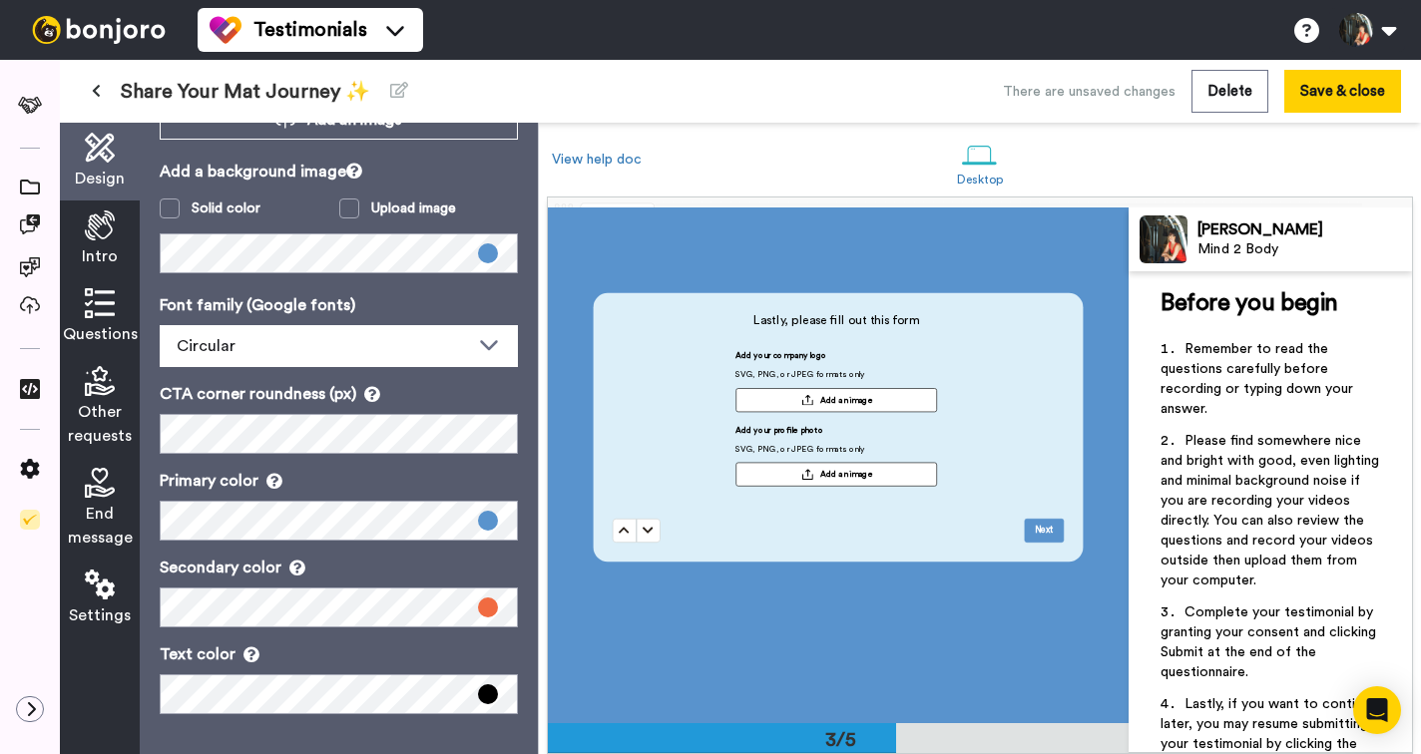
click at [477, 485] on p "Primary color" at bounding box center [339, 481] width 358 height 24
click at [486, 523] on span at bounding box center [488, 521] width 20 height 20
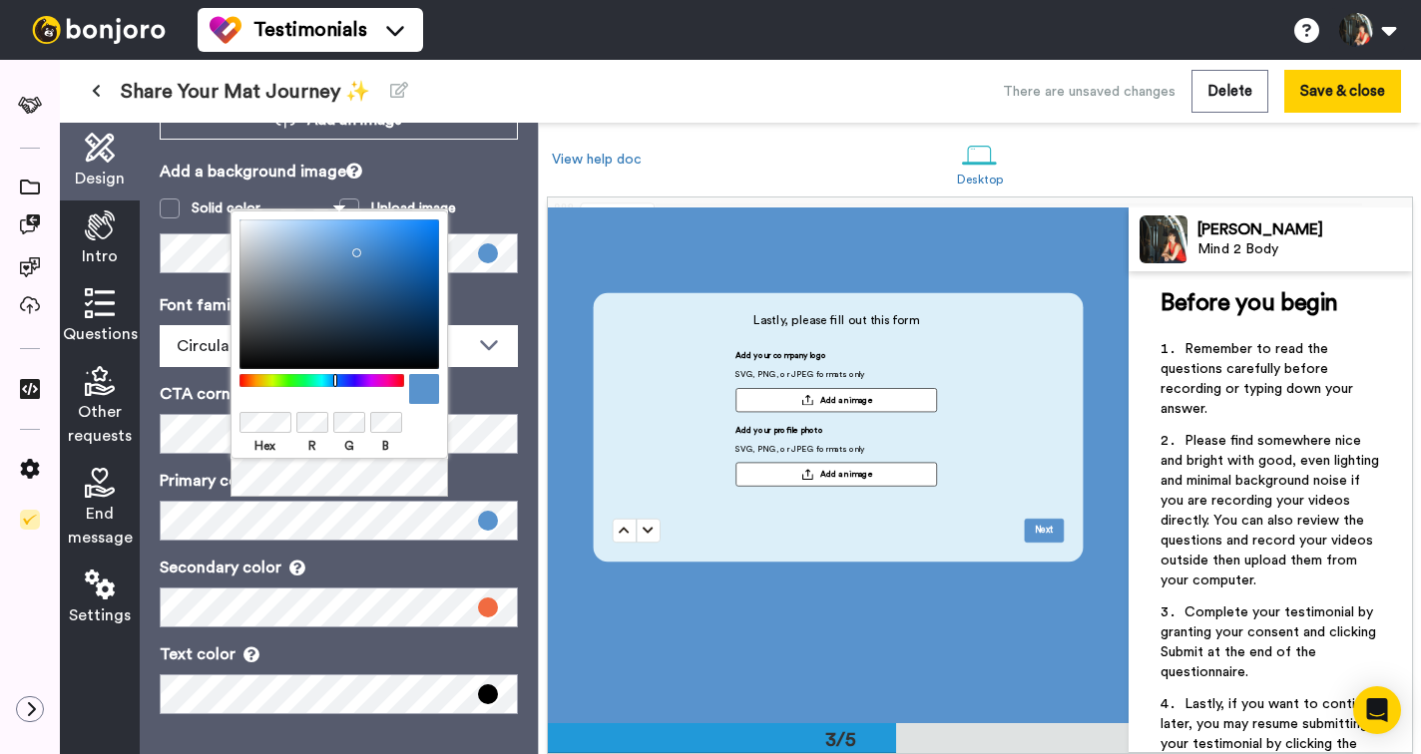
click at [486, 523] on span at bounding box center [488, 521] width 20 height 20
click at [486, 690] on span at bounding box center [488, 694] width 20 height 20
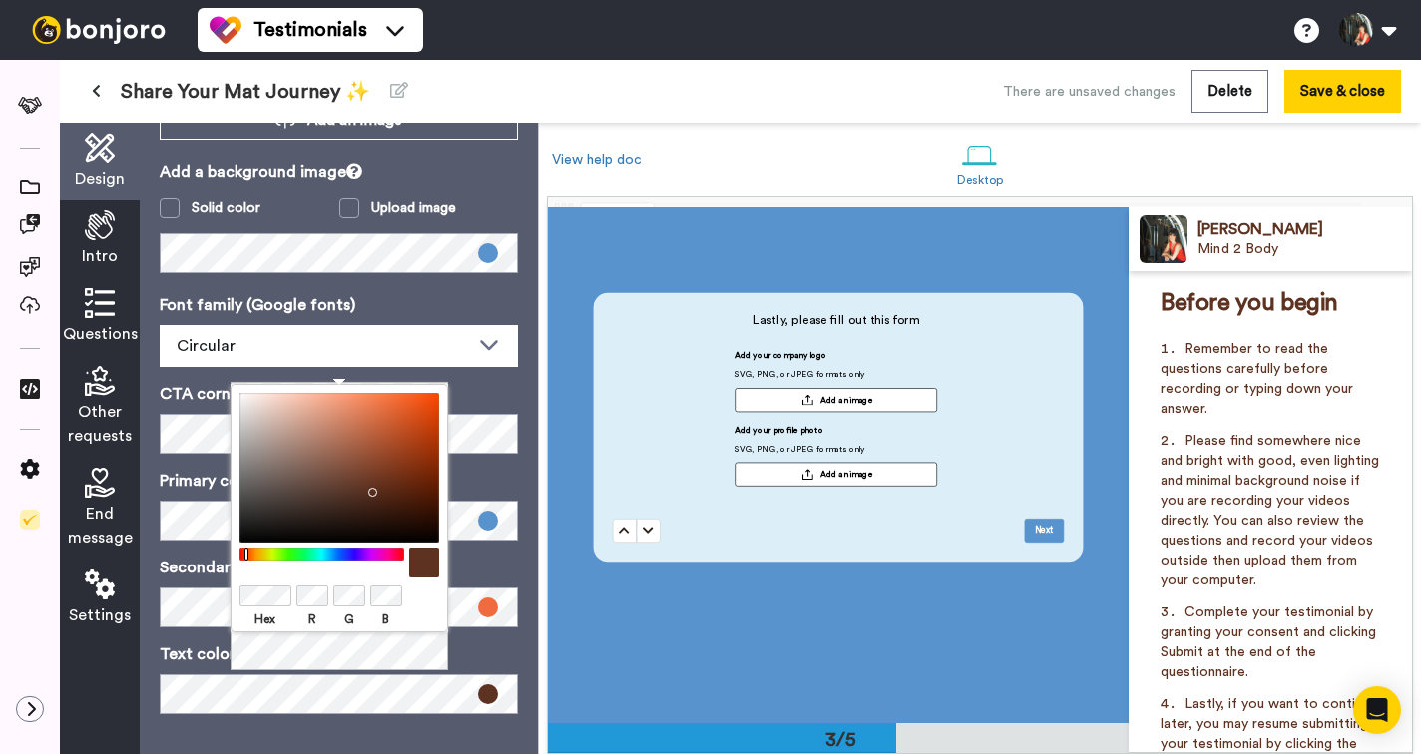
click at [419, 609] on div "Hex R G B" at bounding box center [339, 620] width 200 height 22
click at [439, 666] on div "Hex R G B" at bounding box center [338, 528] width 217 height 288
click at [488, 393] on p "CTA corner roundness (px)" at bounding box center [339, 394] width 358 height 24
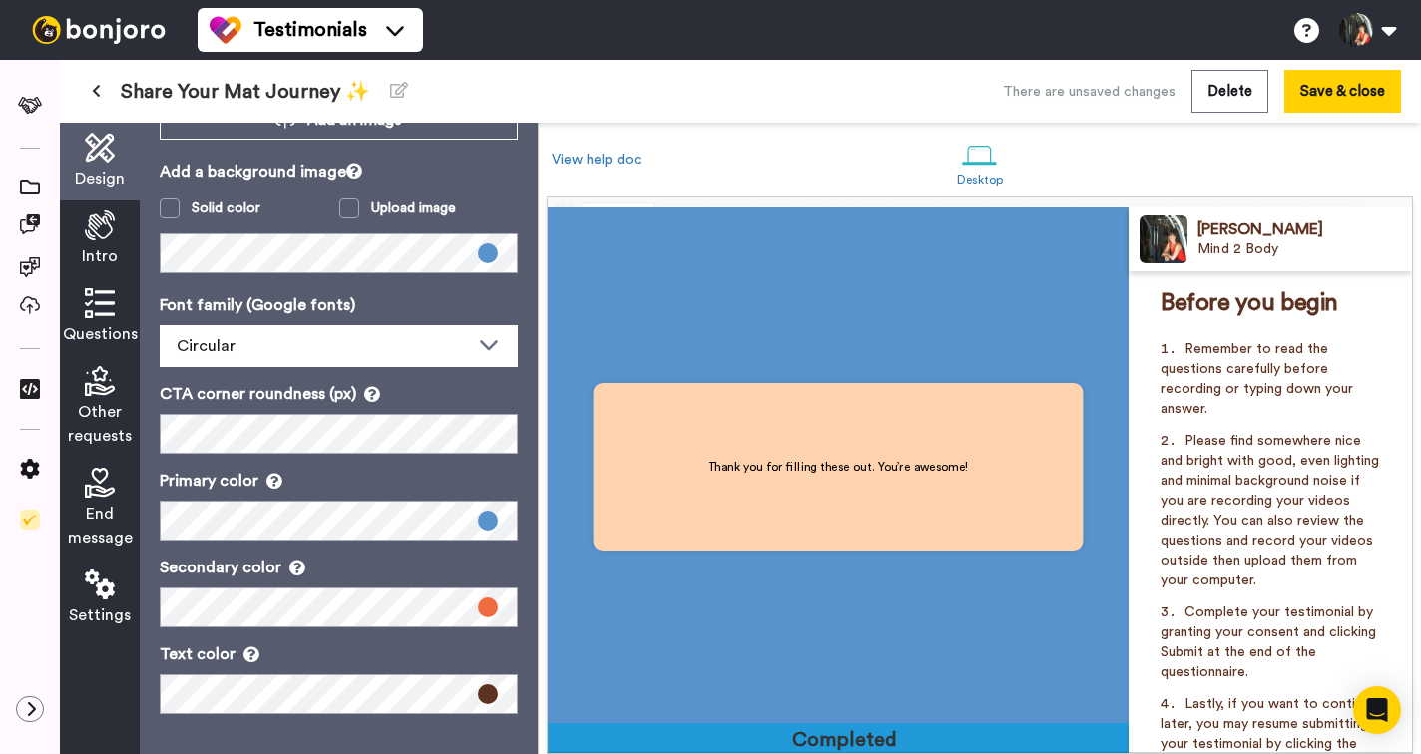
click at [108, 237] on icon at bounding box center [100, 226] width 30 height 30
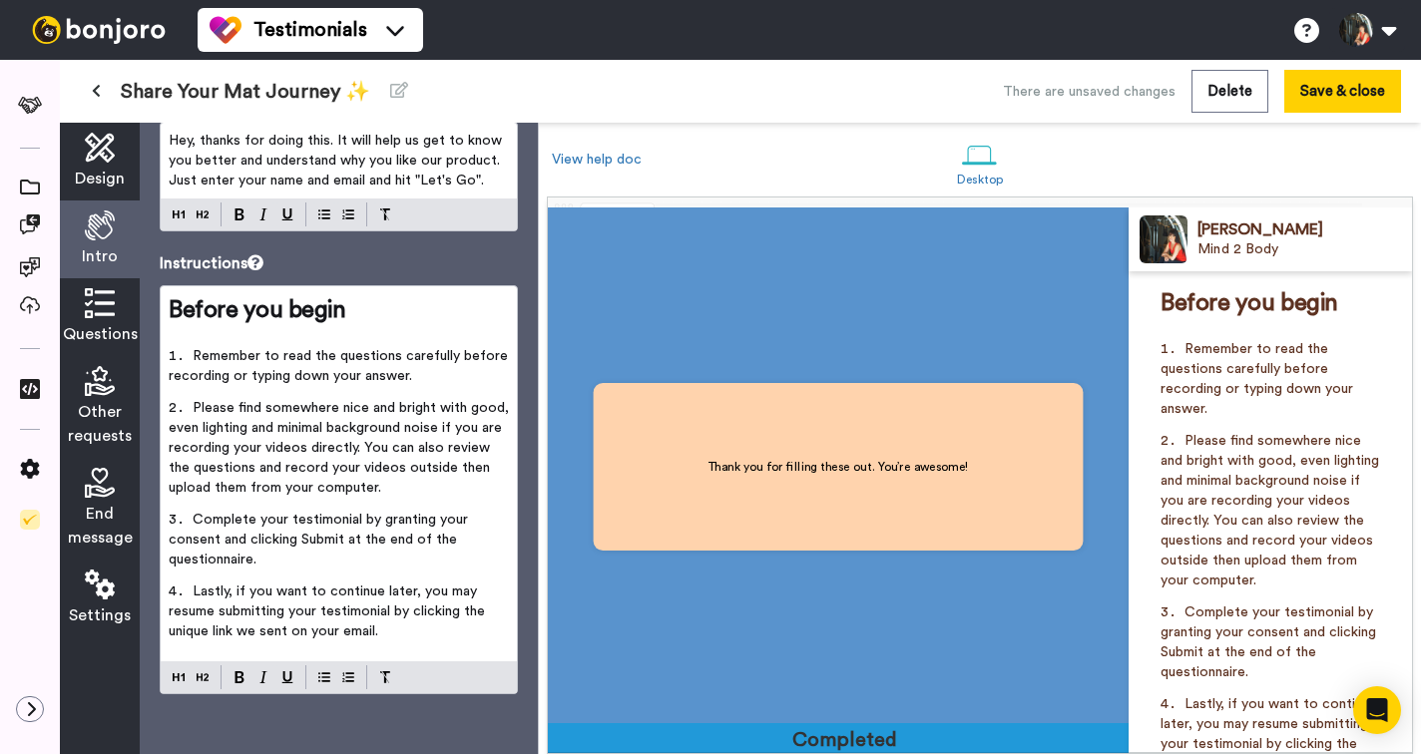
scroll to position [0, 0]
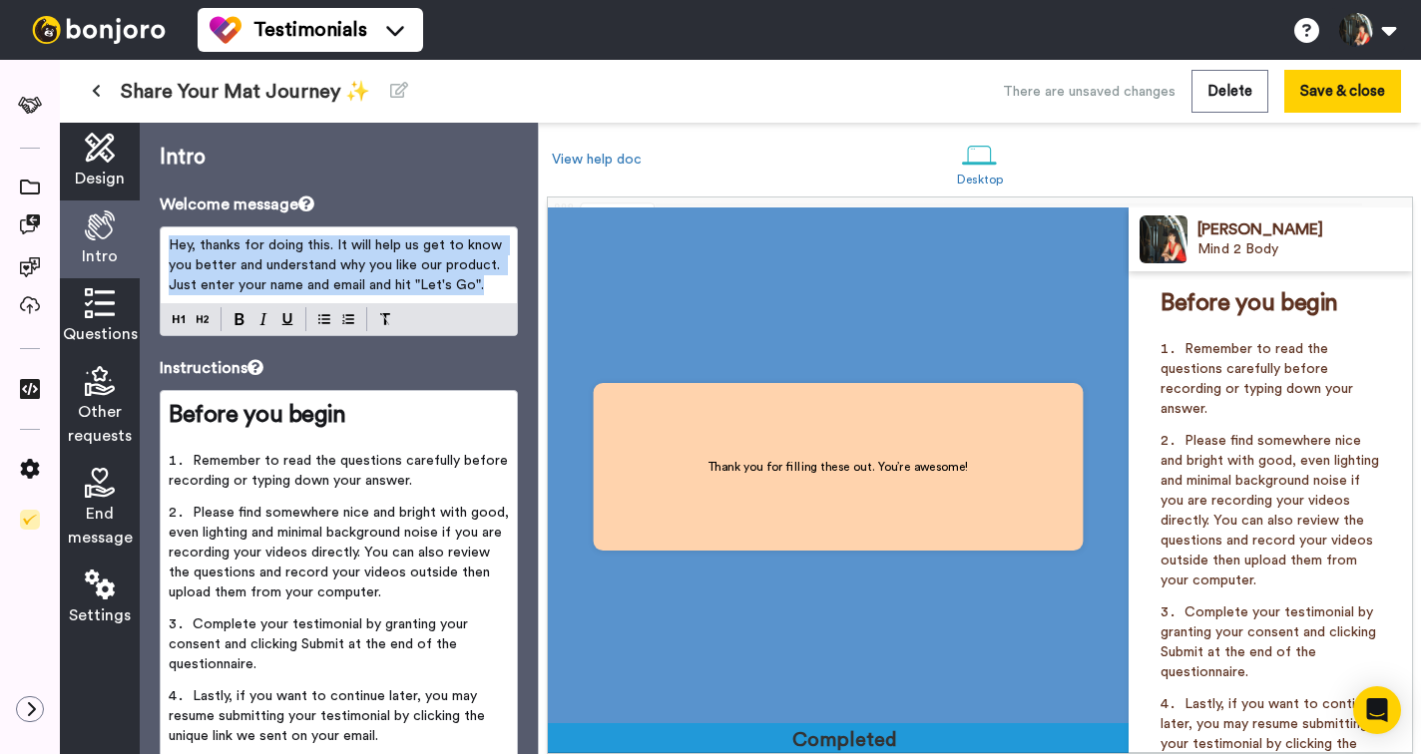
drag, startPoint x: 488, startPoint y: 285, endPoint x: 159, endPoint y: 231, distance: 333.6
click at [159, 231] on div "Intro Welcome message Hey, thanks for doing this. It will help us get to know y…" at bounding box center [339, 439] width 398 height 632
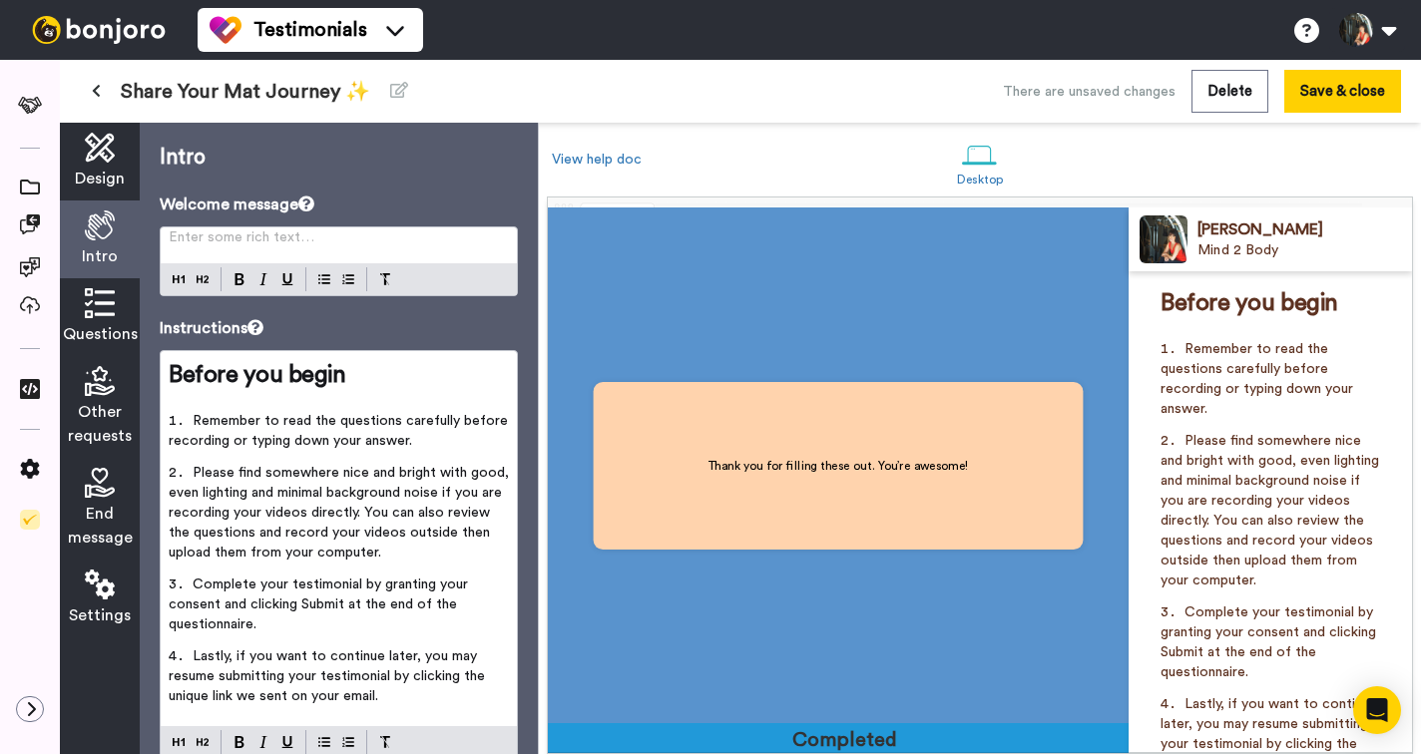
scroll to position [2059, 0]
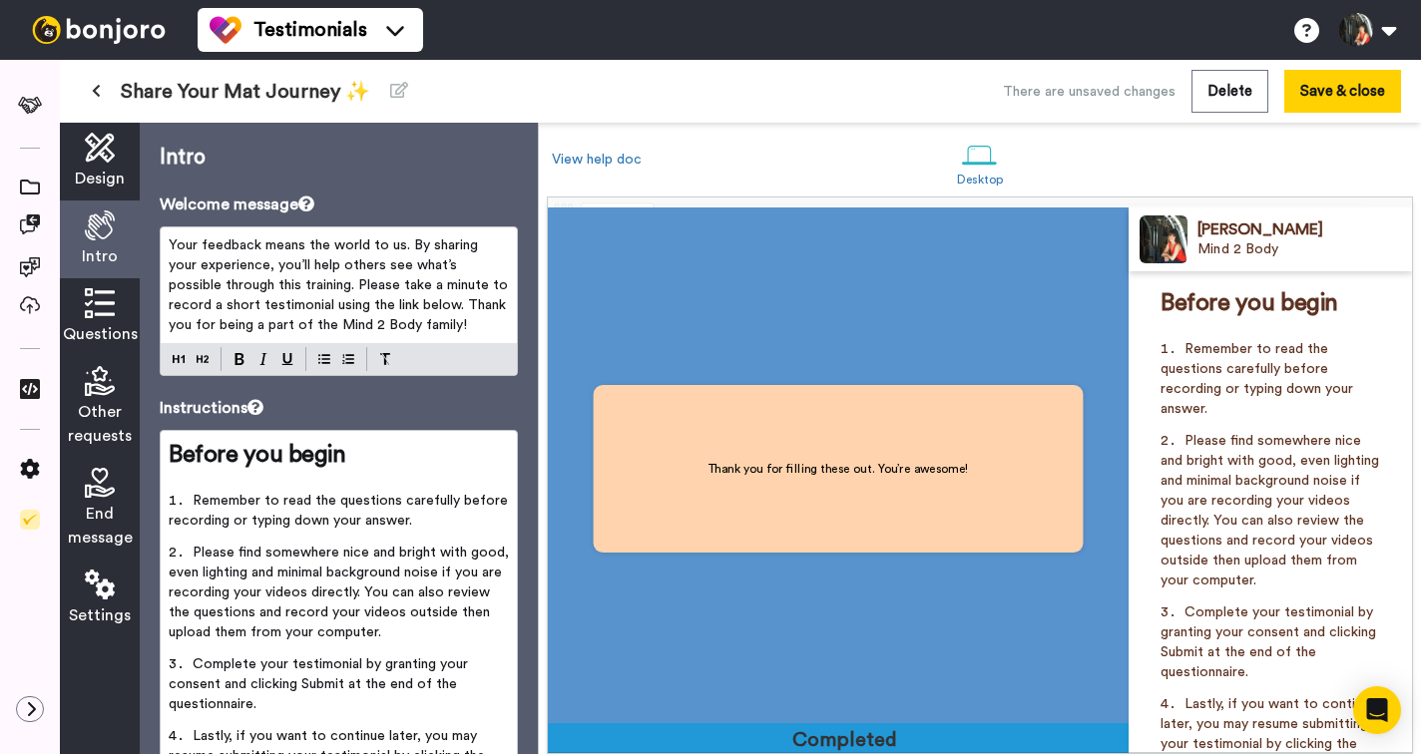
click at [342, 289] on span "Your feedback means the world to us. By sharing your experience, you’ll help ot…" at bounding box center [340, 285] width 343 height 94
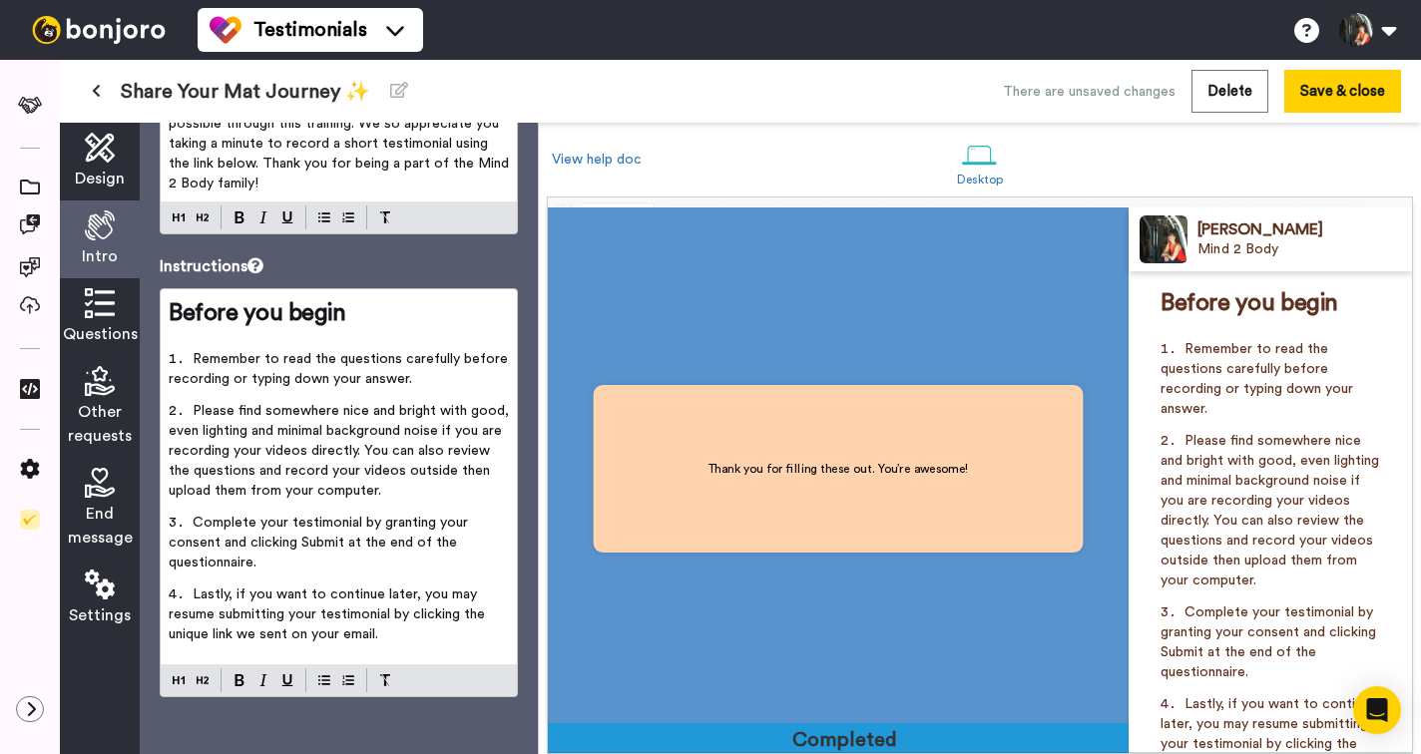
scroll to position [165, 0]
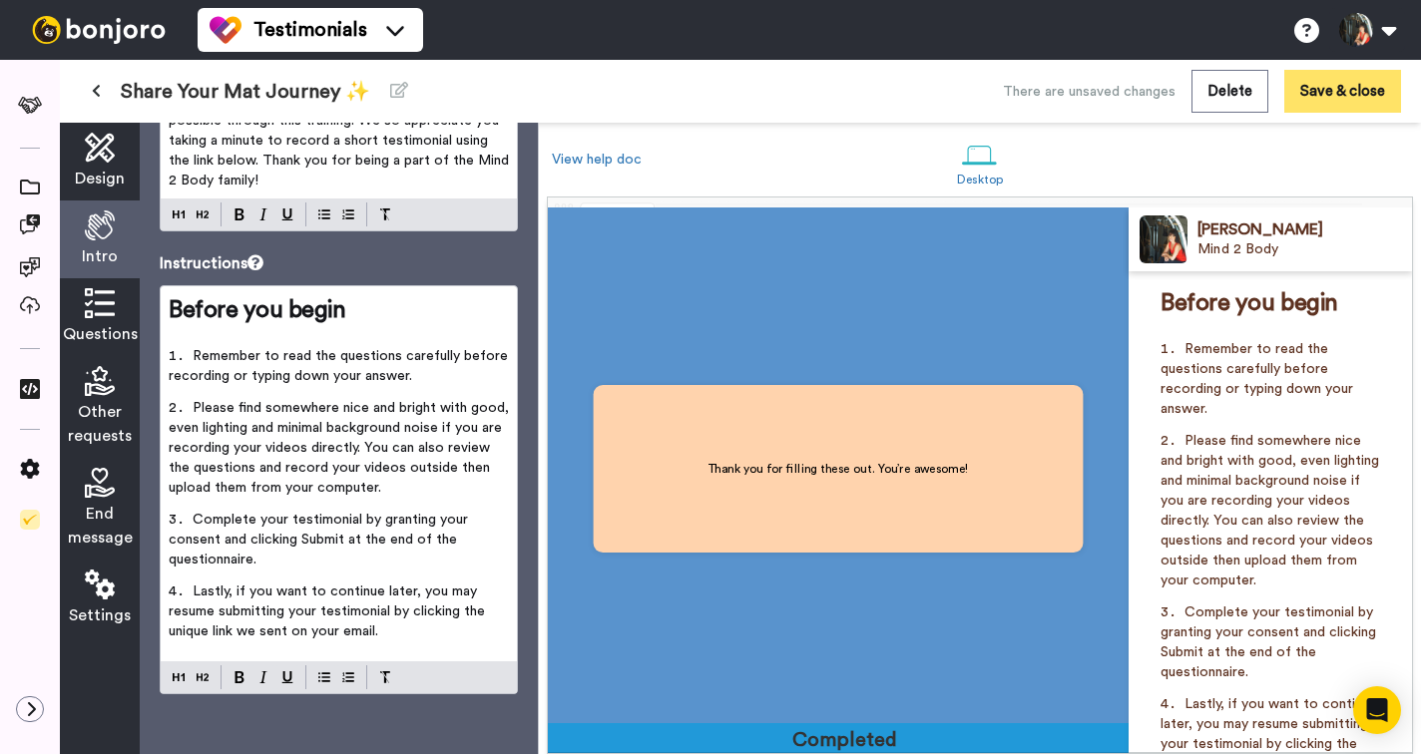
click at [1324, 95] on button "Save & close" at bounding box center [1342, 91] width 117 height 43
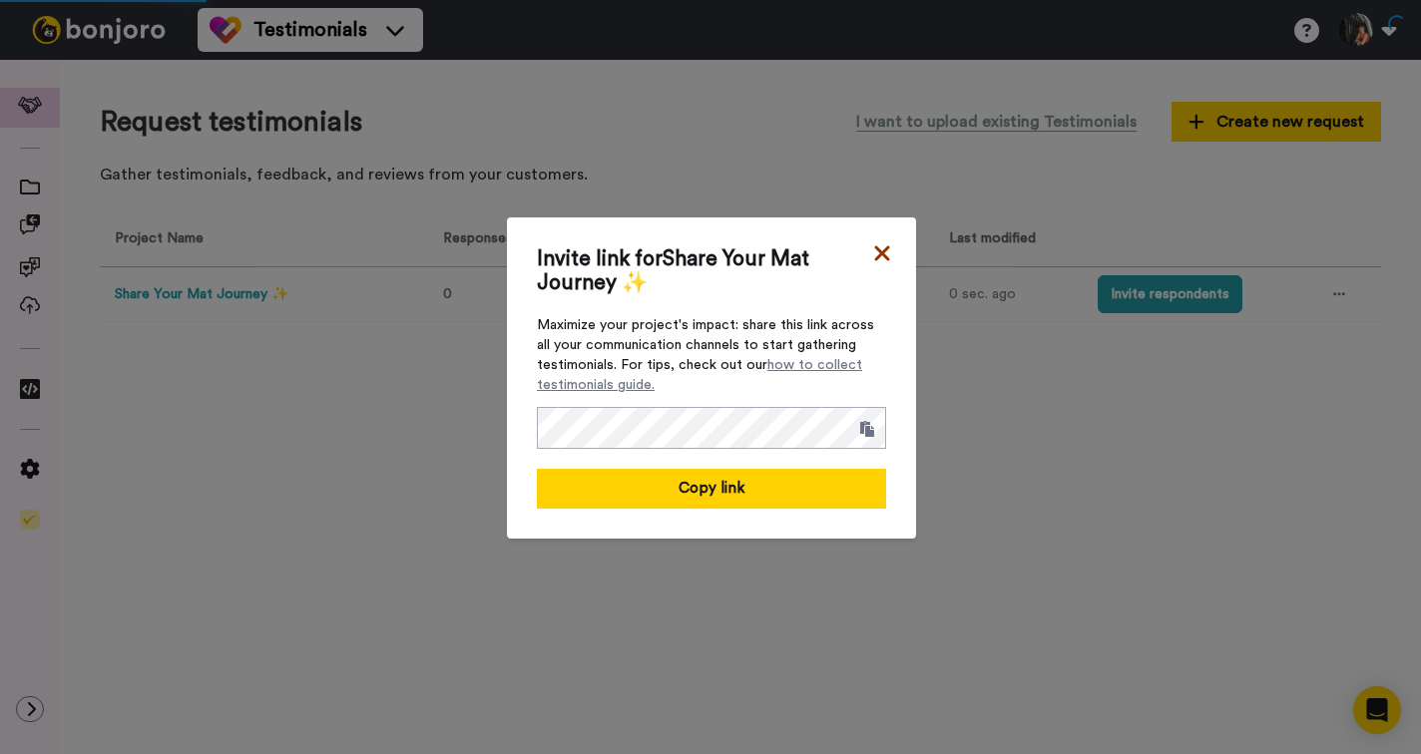
click at [883, 253] on icon at bounding box center [881, 252] width 15 height 15
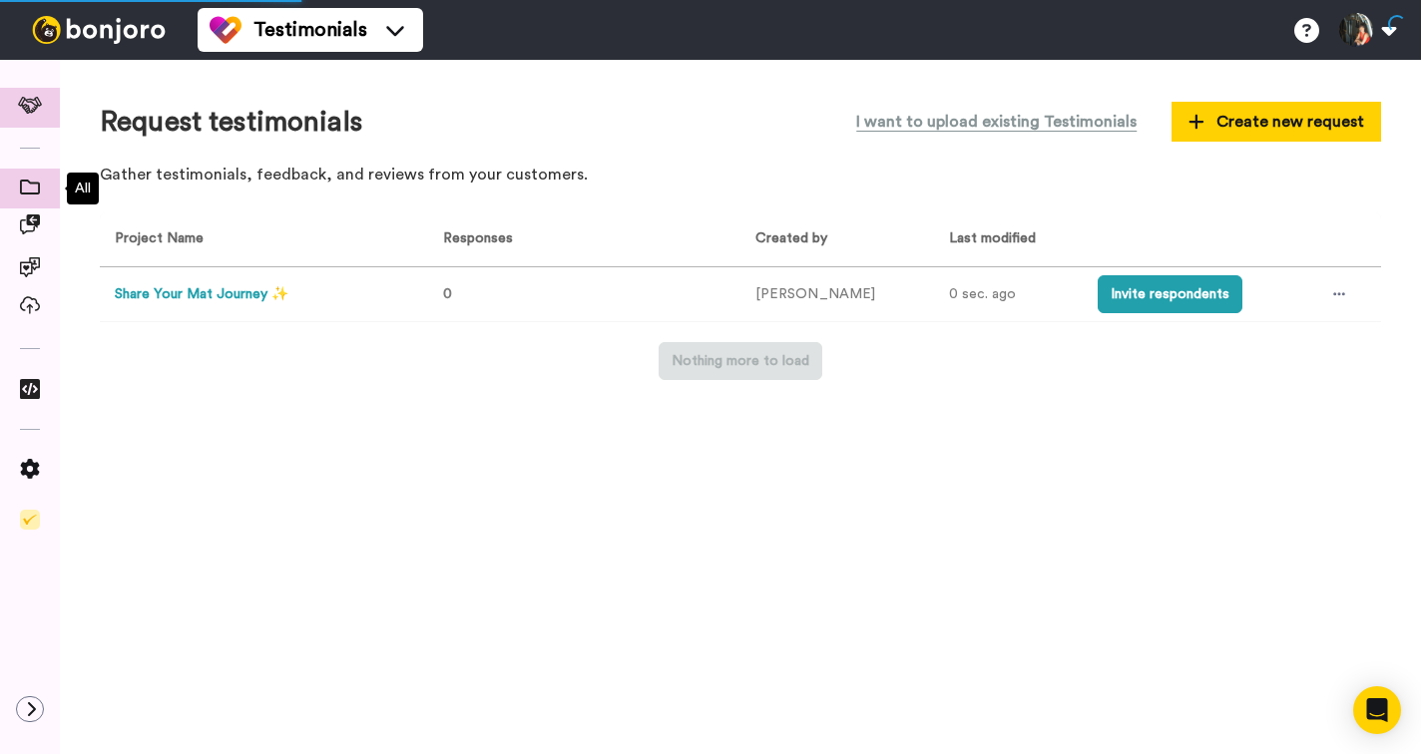
click at [36, 195] on icon at bounding box center [30, 187] width 20 height 15
